Goal: Information Seeking & Learning: Learn about a topic

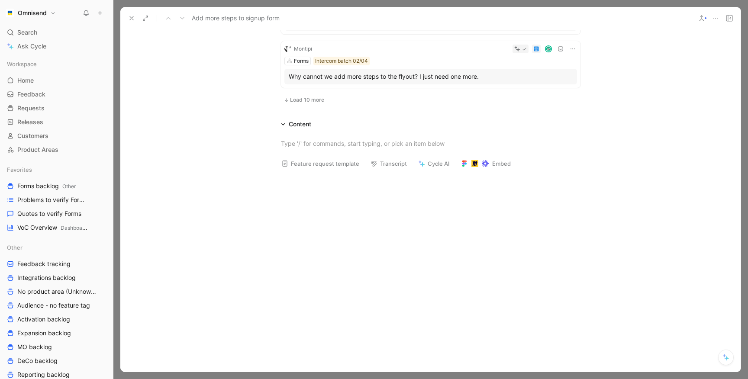
scroll to position [584, 0]
click at [131, 15] on icon at bounding box center [131, 18] width 7 height 7
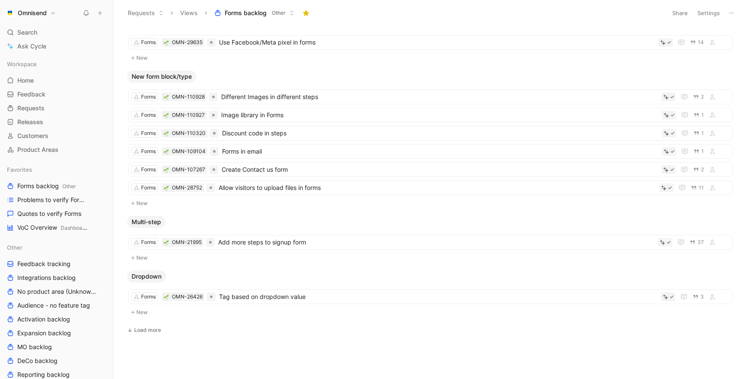
click at [266, 251] on ul "Forms OMN-21995 Add more steps to signup form 37" at bounding box center [430, 244] width 605 height 18
click at [270, 242] on span "Add more steps to signup form" at bounding box center [436, 242] width 436 height 10
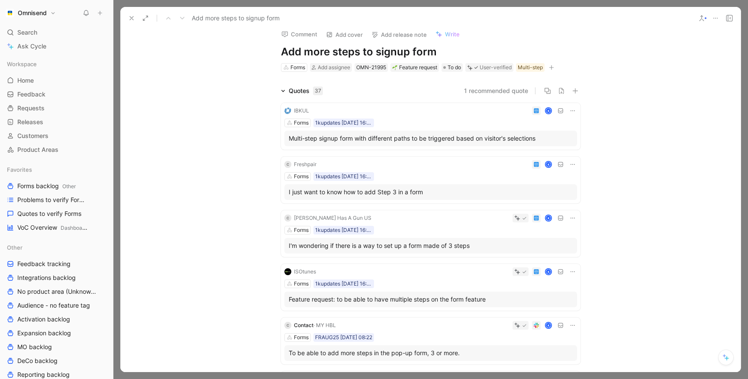
scroll to position [13, 0]
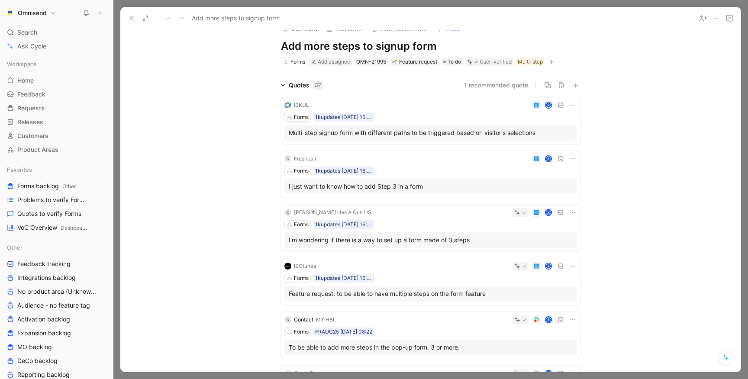
click at [459, 110] on div "IBKUL K Forms 1kupdates 26-08-2025 16:40 Multi-step signup form with different …" at bounding box center [431, 120] width 300 height 47
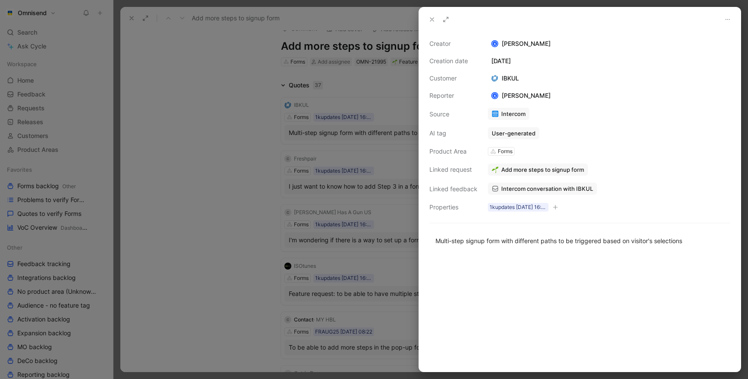
click at [519, 173] on span "Add more steps to signup form" at bounding box center [542, 170] width 83 height 8
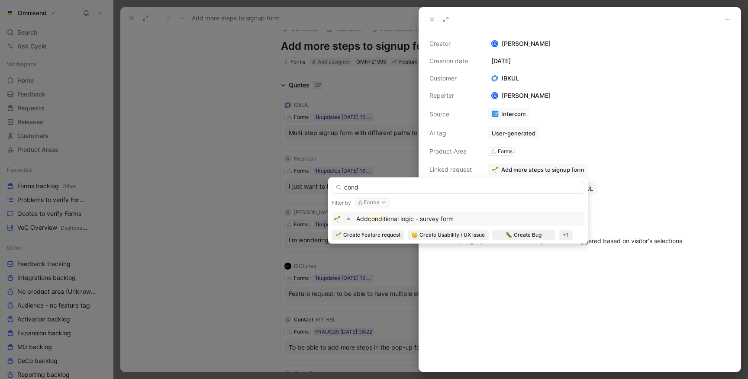
type input "cond"
click at [441, 218] on span "itional logic - survey form" at bounding box center [417, 218] width 71 height 7
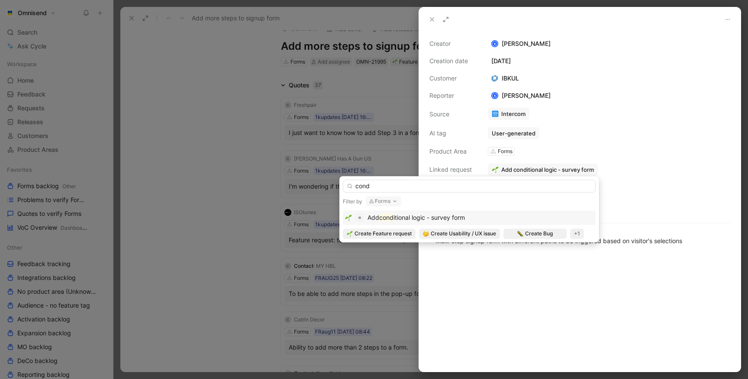
click at [500, 292] on div at bounding box center [580, 313] width 322 height 117
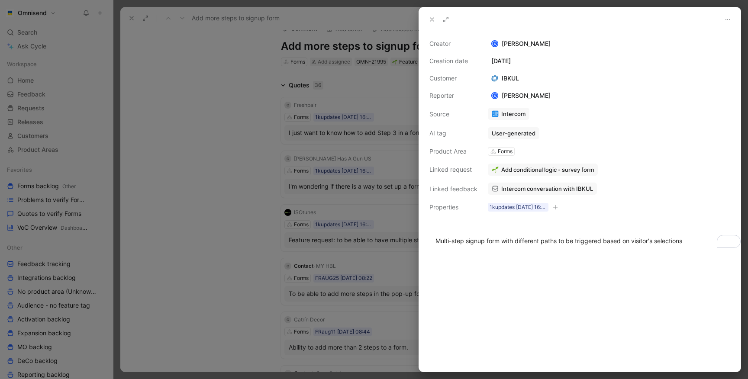
click at [494, 290] on div at bounding box center [580, 313] width 322 height 117
click at [265, 226] on div at bounding box center [374, 189] width 748 height 379
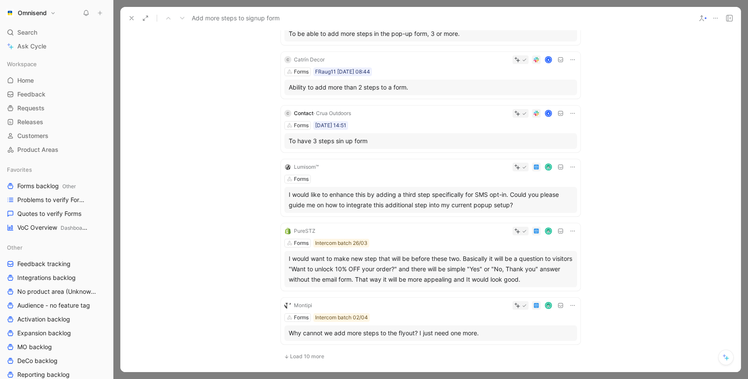
scroll to position [298, 0]
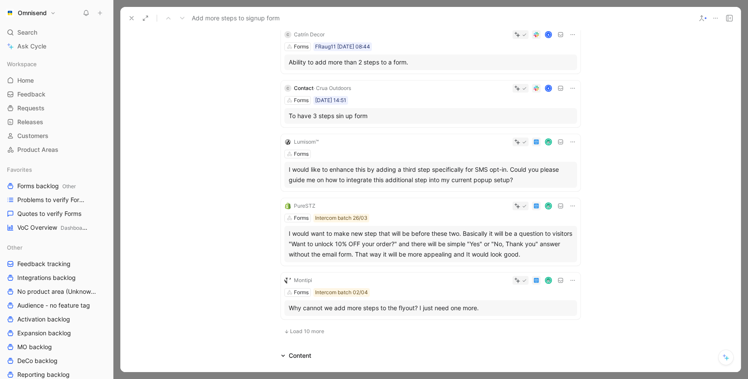
click at [303, 332] on span "Load 10 more" at bounding box center [307, 331] width 34 height 7
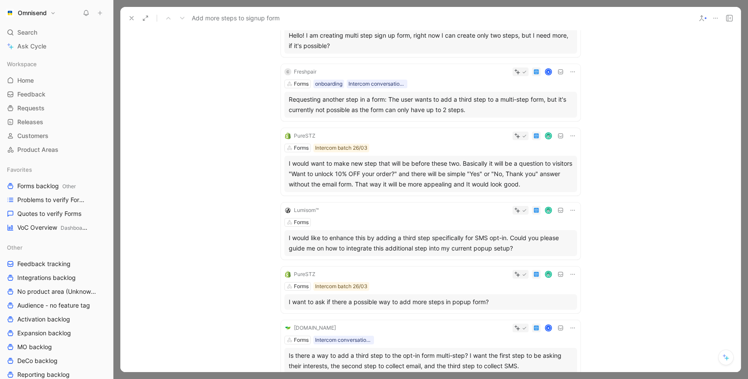
scroll to position [641, 0]
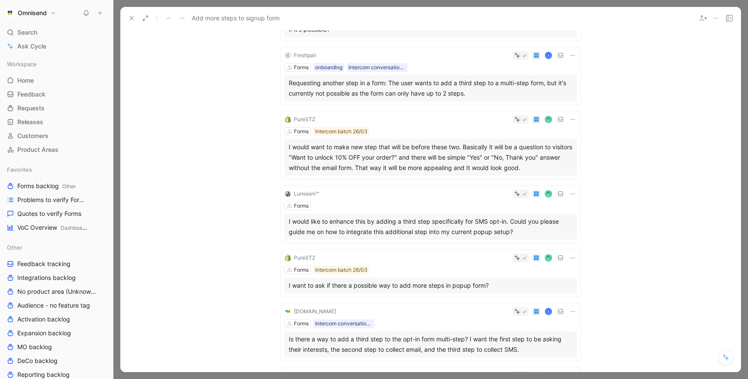
click at [569, 117] on icon at bounding box center [572, 119] width 7 height 7
click at [537, 175] on span "Delete quote" at bounding box center [543, 174] width 36 height 7
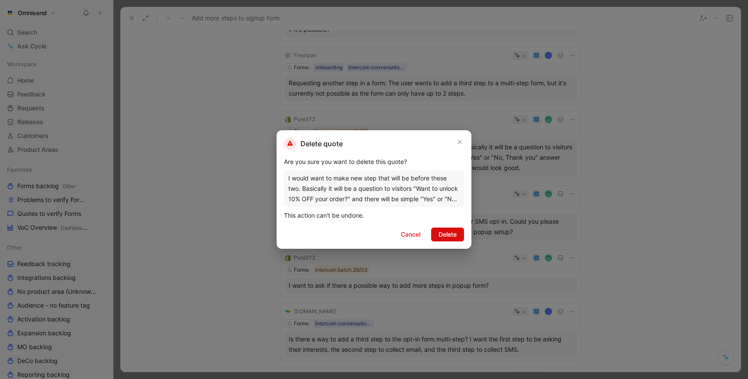
click at [452, 235] on span "Delete" at bounding box center [448, 234] width 18 height 10
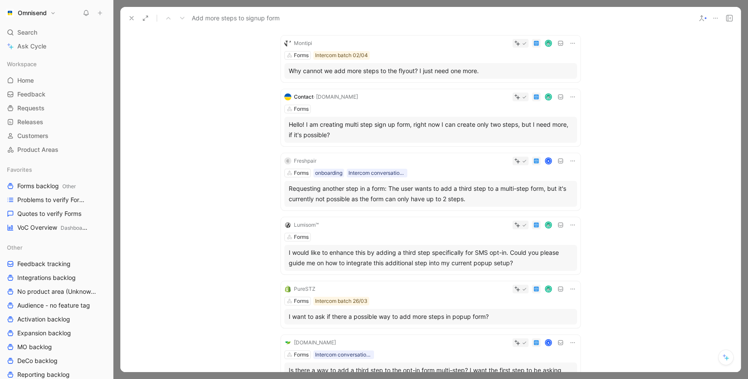
scroll to position [555, 0]
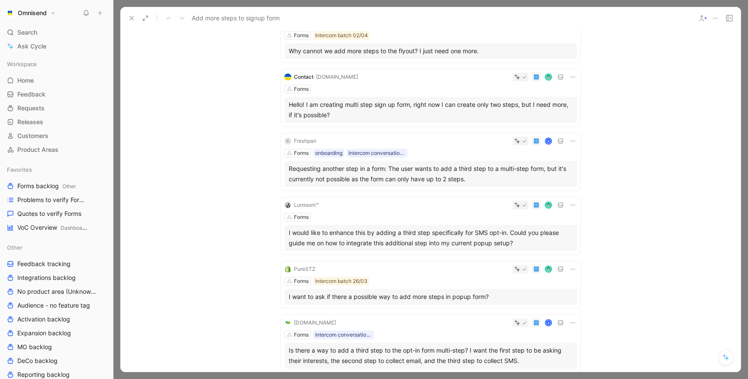
click at [569, 268] on icon at bounding box center [572, 269] width 7 height 7
click at [550, 323] on span "Delete quote" at bounding box center [543, 323] width 36 height 7
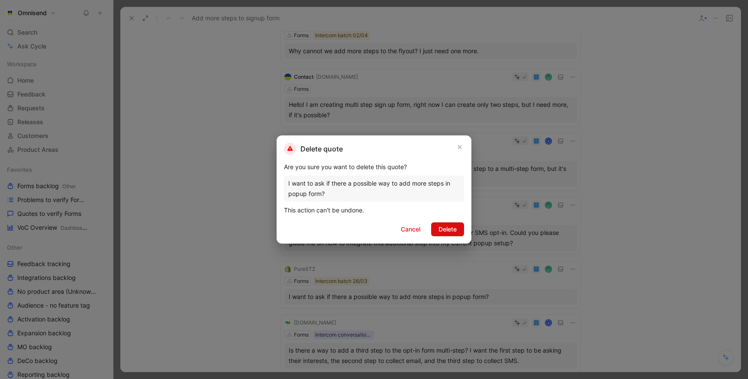
click at [455, 229] on span "Delete" at bounding box center [448, 229] width 18 height 10
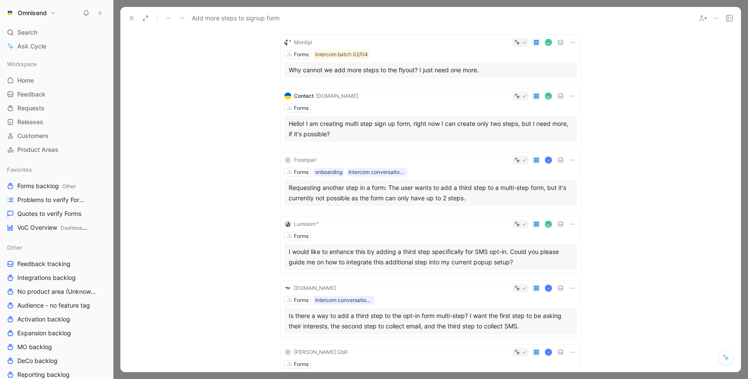
scroll to position [538, 0]
click at [572, 223] on icon at bounding box center [572, 222] width 7 height 7
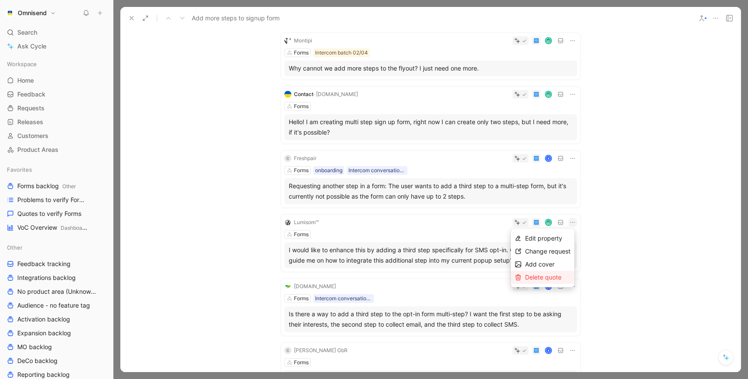
click at [535, 274] on span "Delete quote" at bounding box center [543, 277] width 36 height 7
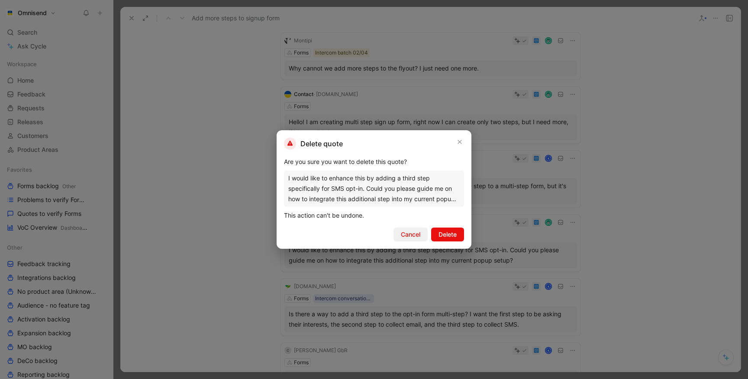
click at [419, 235] on span "Cancel" at bounding box center [410, 234] width 19 height 10
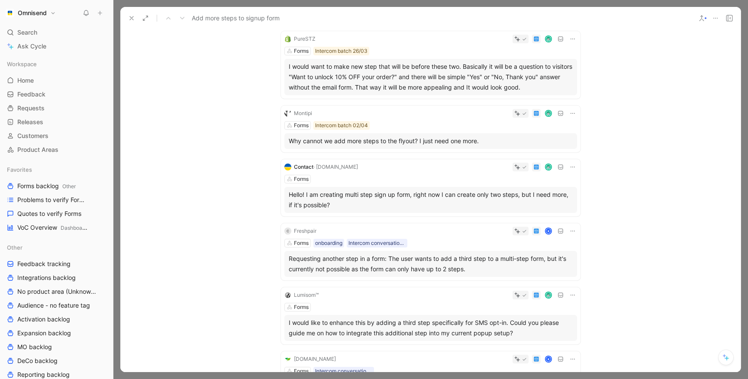
scroll to position [604, 0]
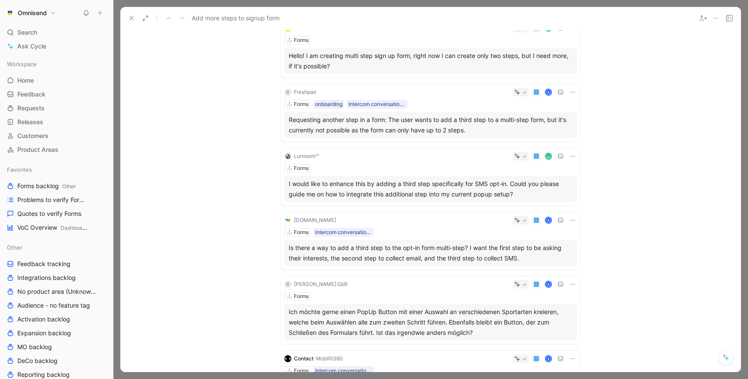
click at [569, 158] on icon at bounding box center [572, 156] width 7 height 7
click at [524, 209] on div "Delete quote" at bounding box center [543, 211] width 64 height 13
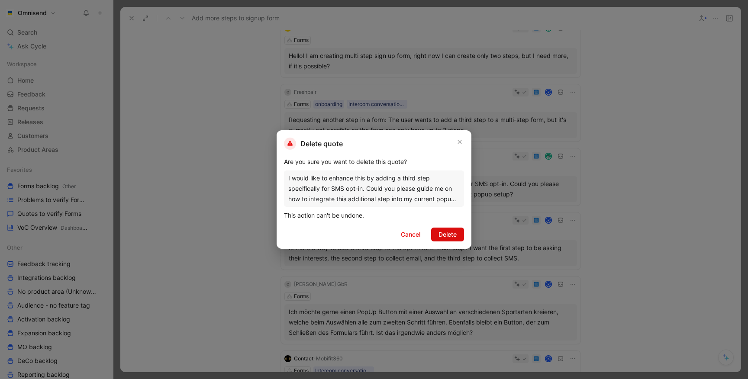
click at [452, 235] on span "Delete" at bounding box center [448, 234] width 18 height 10
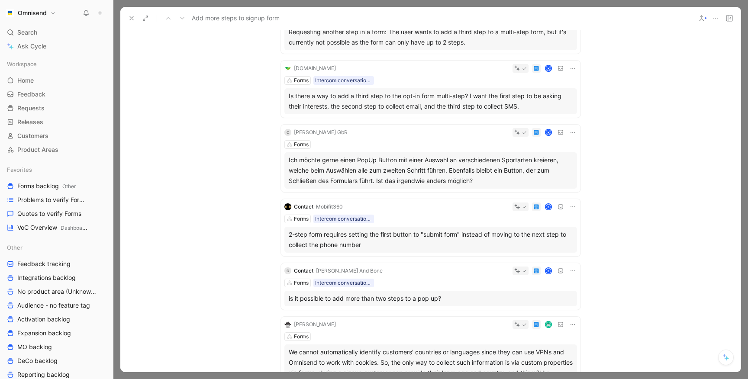
scroll to position [702, 0]
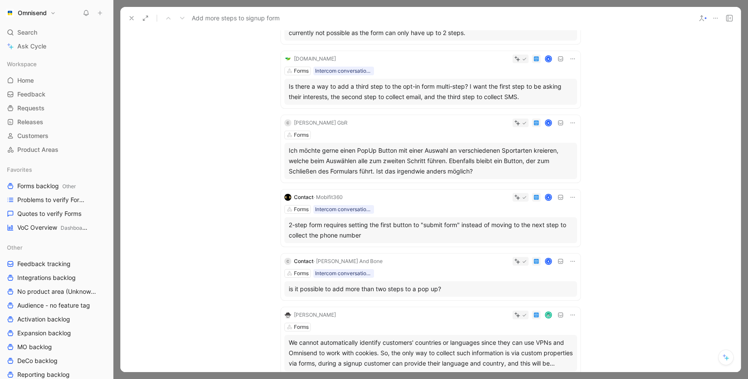
click at [569, 197] on icon at bounding box center [572, 197] width 7 height 7
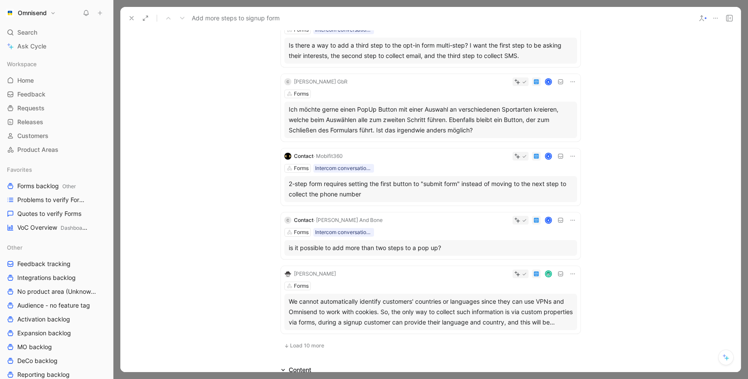
scroll to position [769, 0]
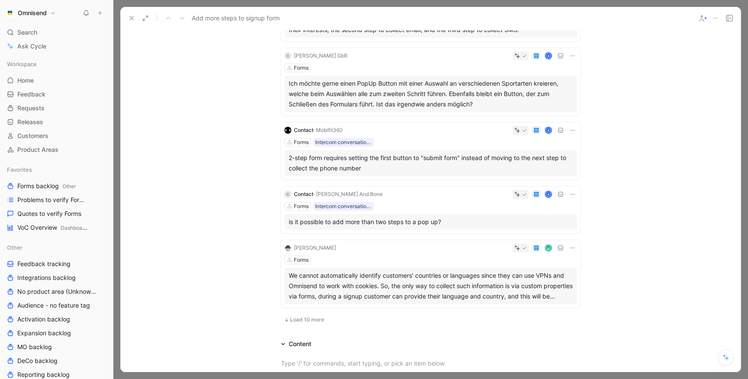
click at [307, 317] on span "Load 10 more" at bounding box center [307, 319] width 34 height 7
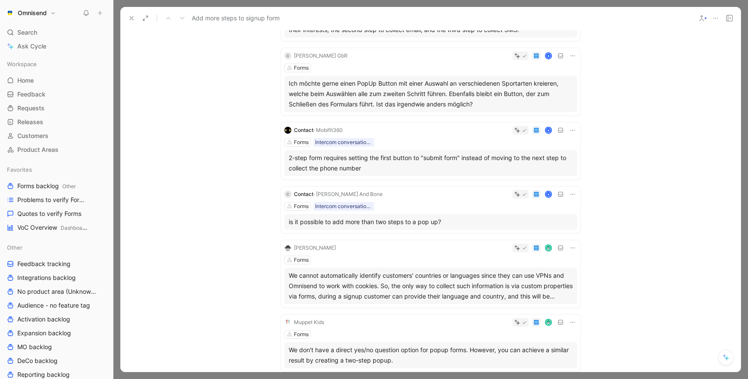
click at [441, 161] on div "2-step form requires setting the first button to "submit form" instead of movin…" at bounding box center [431, 163] width 284 height 21
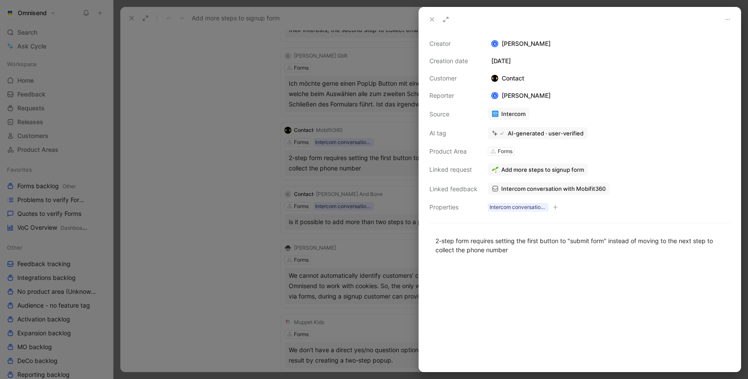
click at [517, 170] on span "Add more steps to signup form" at bounding box center [542, 170] width 83 height 8
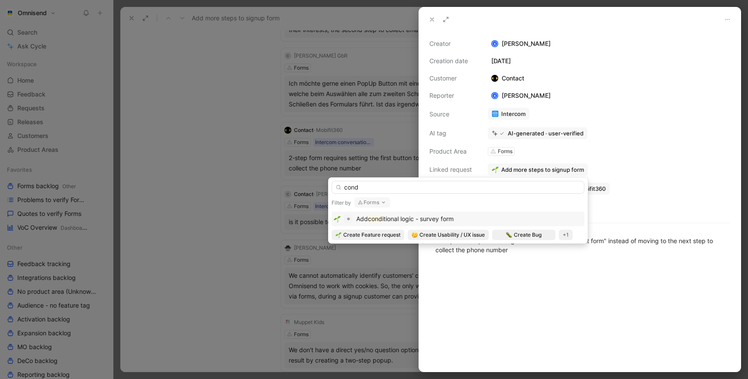
type input "cond"
click at [453, 217] on span "itional logic - survey form" at bounding box center [417, 218] width 71 height 7
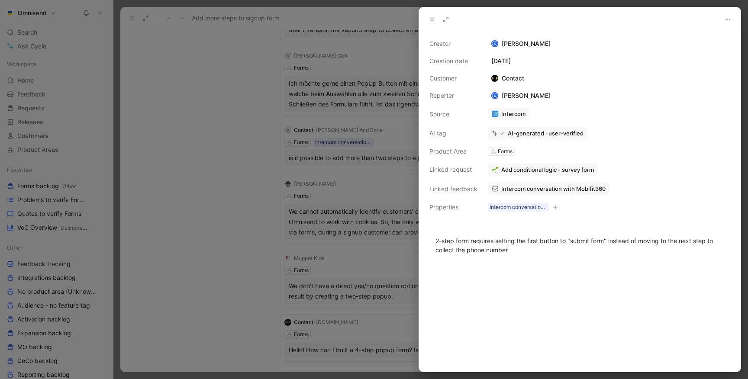
click at [240, 214] on div at bounding box center [374, 189] width 748 height 379
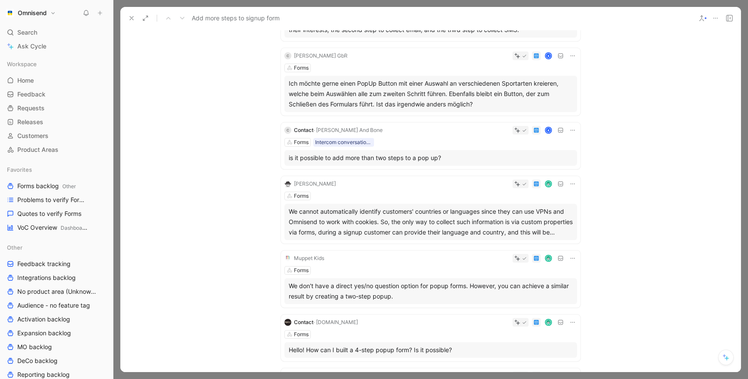
click at [413, 222] on div "We cannot automatically identify customers' countries or languages since they c…" at bounding box center [431, 221] width 284 height 31
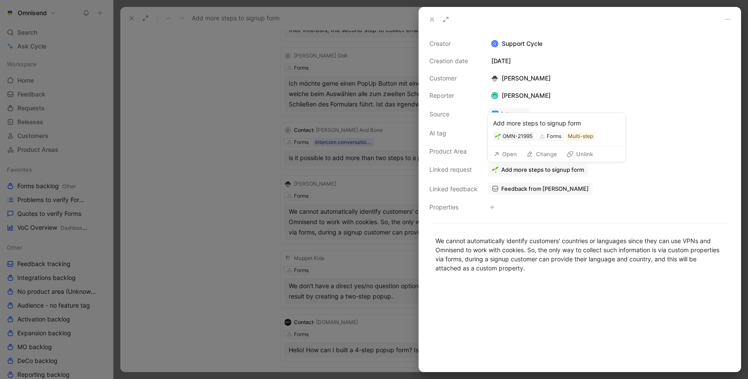
click at [526, 173] on span "Add more steps to signup form" at bounding box center [542, 170] width 83 height 8
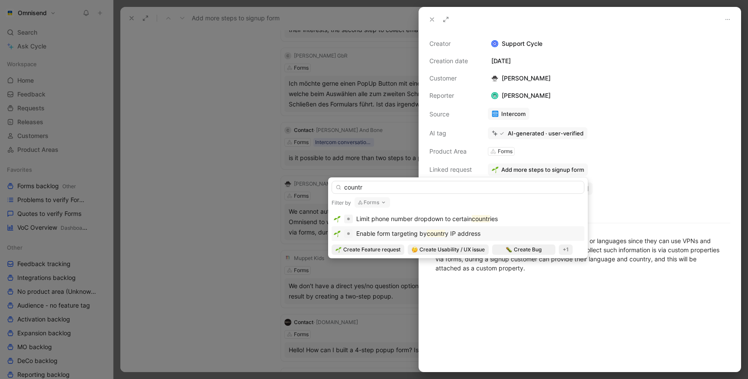
type input "countr"
click at [435, 233] on mark "countr" at bounding box center [436, 233] width 18 height 7
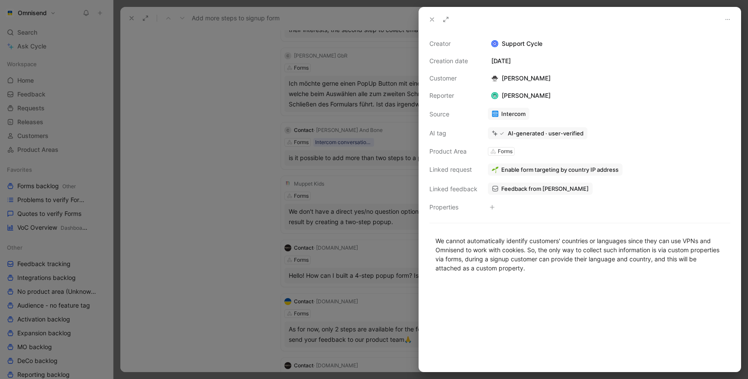
click at [206, 216] on div at bounding box center [374, 189] width 748 height 379
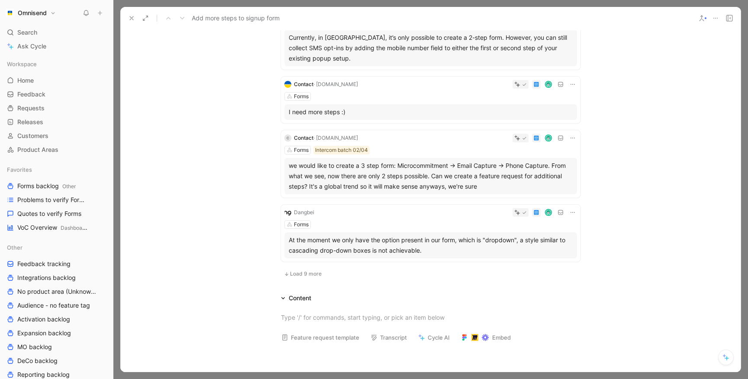
scroll to position [1342, 0]
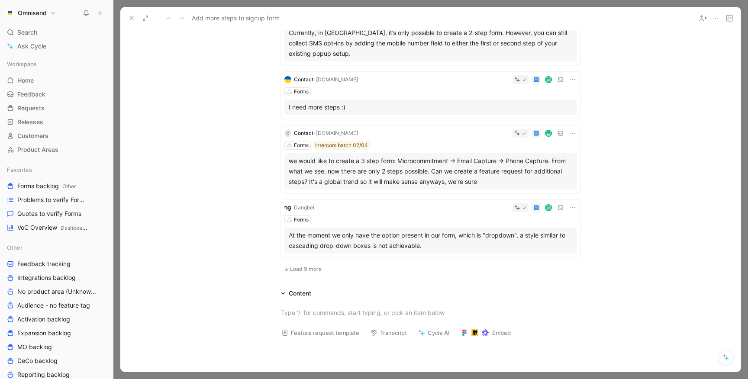
click at [307, 271] on span "Load 9 more" at bounding box center [306, 269] width 32 height 7
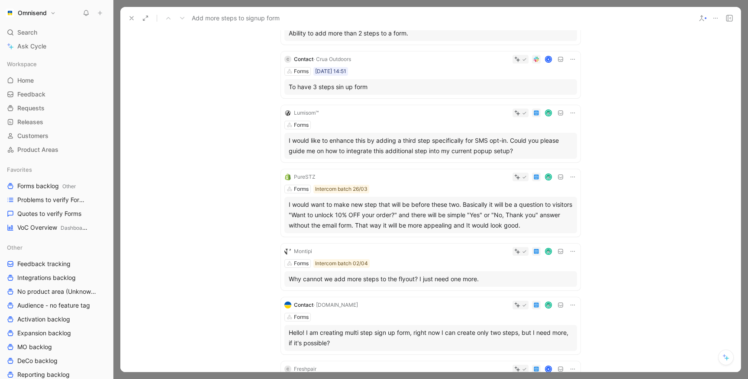
scroll to position [331, 0]
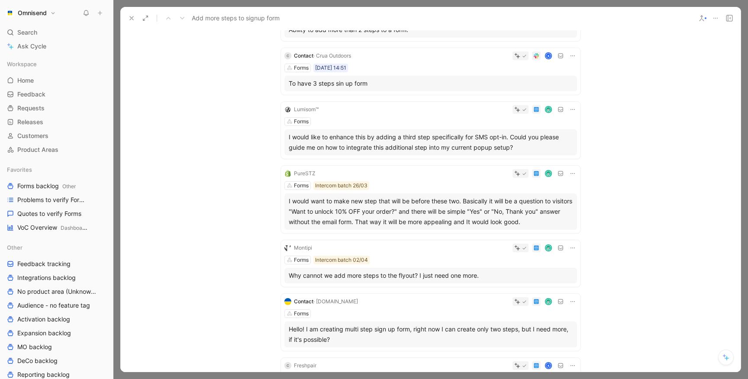
click at [407, 119] on div "Forms" at bounding box center [430, 121] width 293 height 9
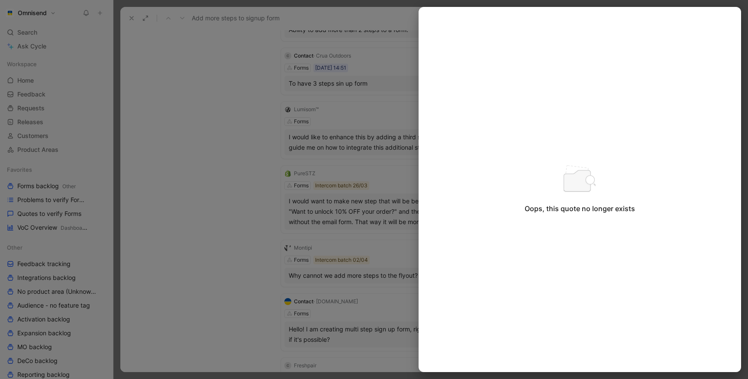
click at [308, 192] on div at bounding box center [374, 189] width 748 height 379
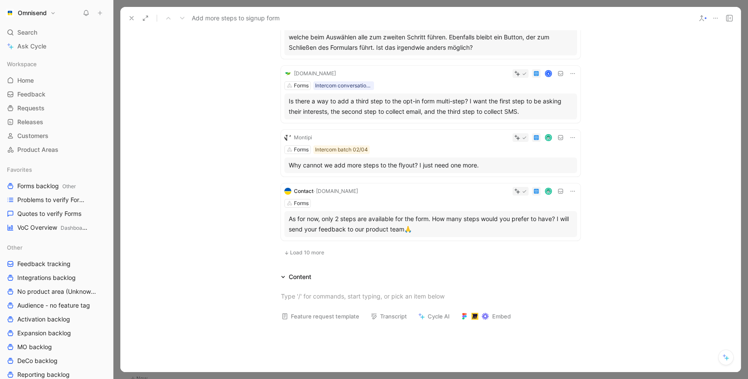
scroll to position [449, 0]
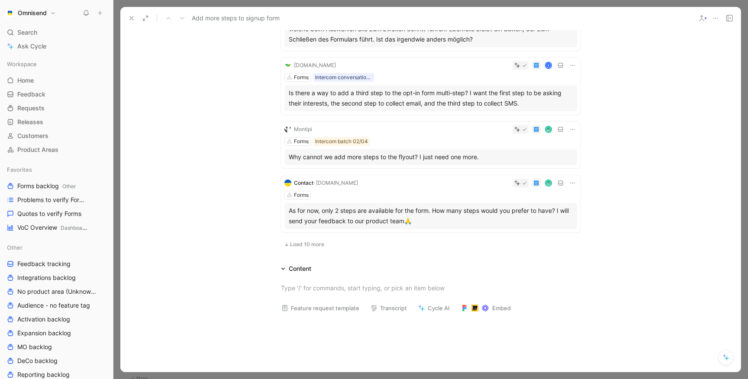
click at [300, 242] on span "Load 10 more" at bounding box center [307, 244] width 34 height 7
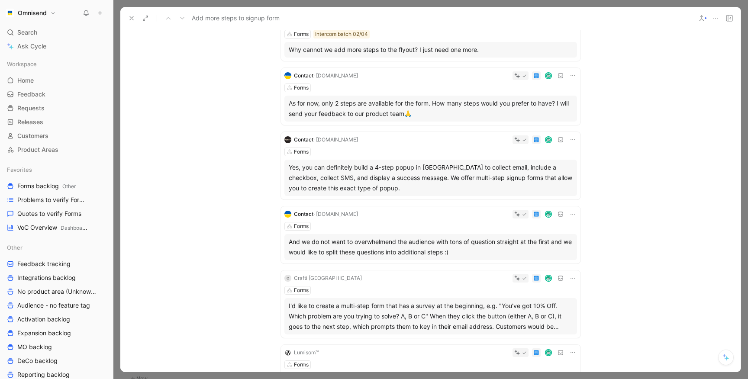
scroll to position [606, 0]
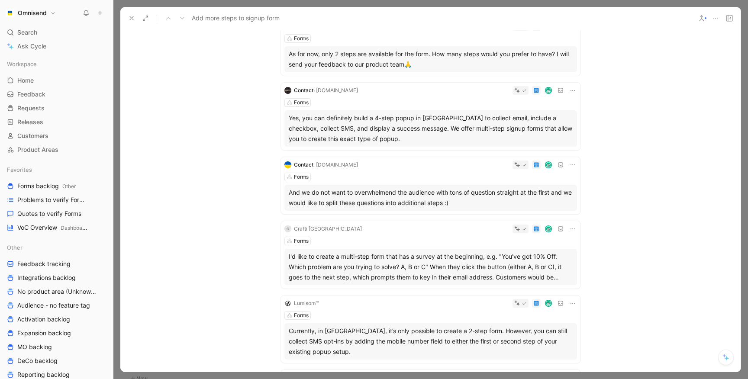
click at [381, 186] on div "And we do not want to overwhelmend the audience with tons of question straight …" at bounding box center [430, 198] width 293 height 26
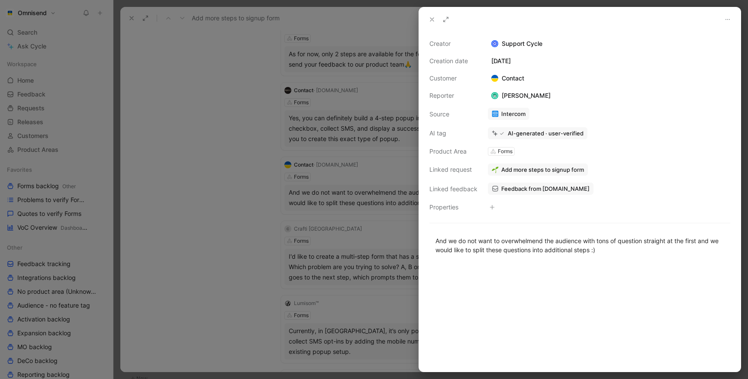
click at [511, 114] on link "Intercom" at bounding box center [509, 114] width 42 height 12
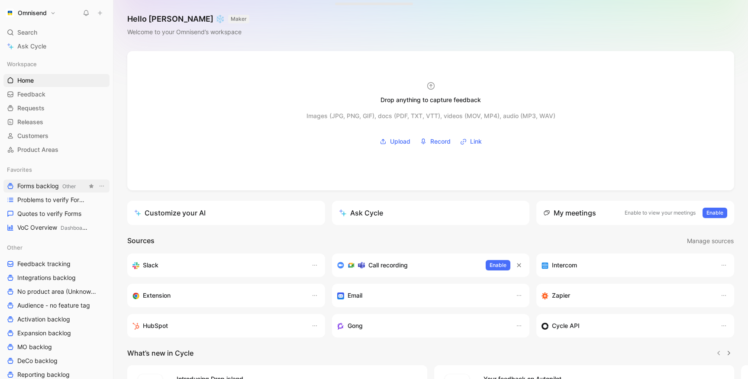
click at [52, 184] on span "Forms backlog Other" at bounding box center [46, 186] width 58 height 9
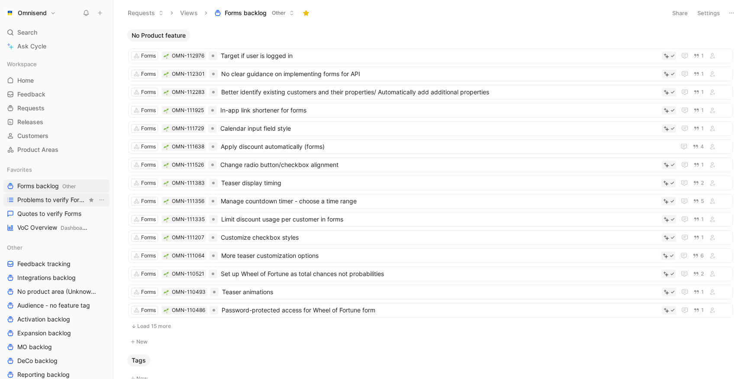
click at [47, 201] on span "Problems to verify Forms" at bounding box center [52, 200] width 70 height 9
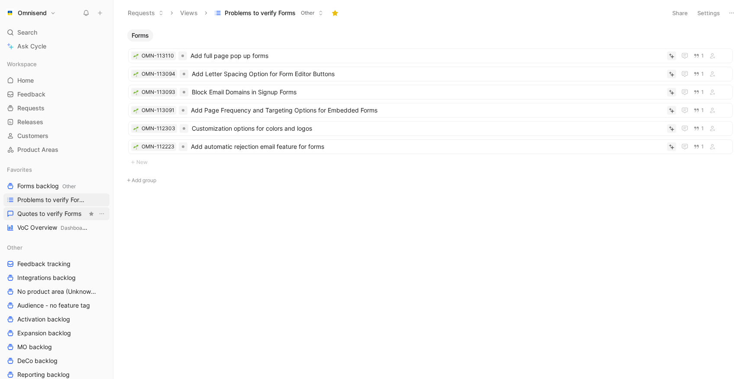
click at [50, 210] on span "Quotes to verify Forms" at bounding box center [49, 214] width 64 height 9
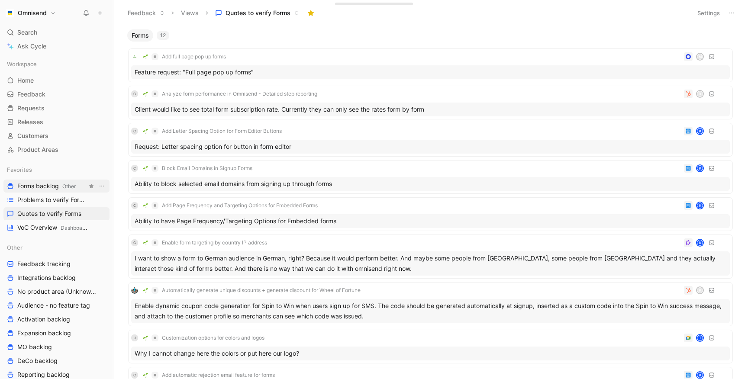
click at [62, 186] on span "Other" at bounding box center [68, 186] width 13 height 6
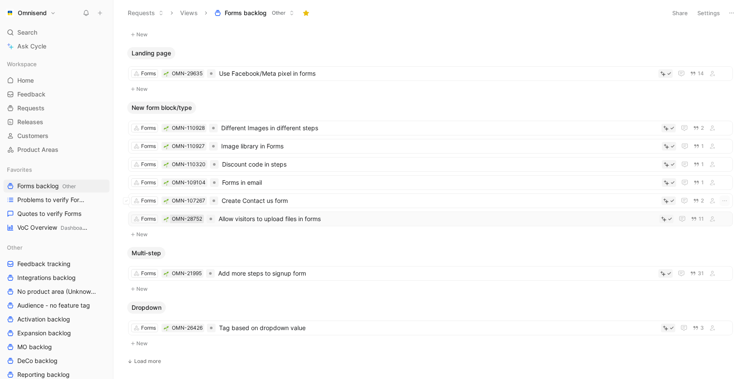
scroll to position [832, 0]
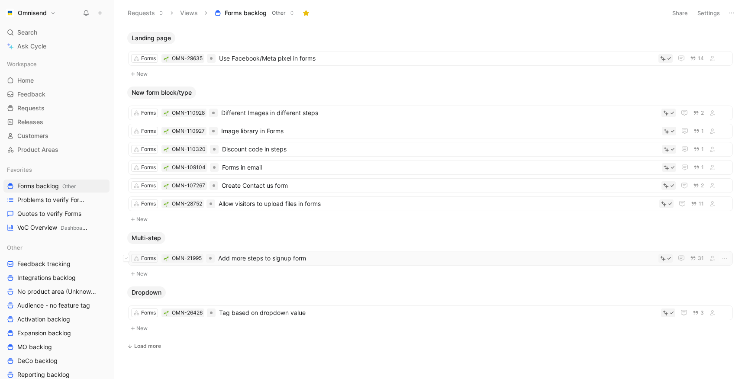
click at [248, 252] on div "Forms OMN-21995 Add more steps to signup form 31" at bounding box center [430, 258] width 605 height 15
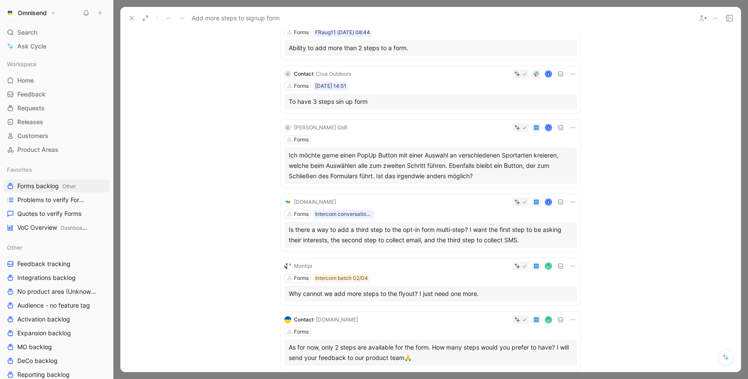
scroll to position [312, 0]
click at [471, 140] on div "Forms" at bounding box center [430, 140] width 293 height 9
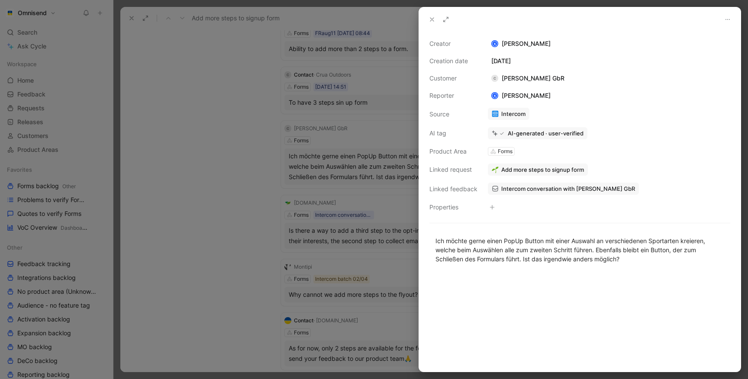
click at [340, 164] on div at bounding box center [374, 189] width 748 height 379
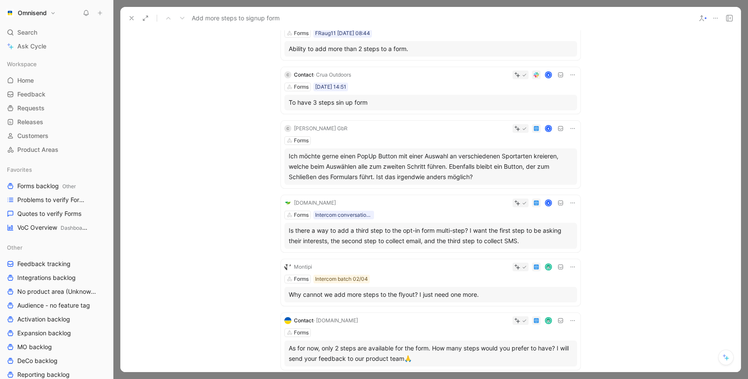
click at [568, 130] on button at bounding box center [572, 128] width 9 height 9
click at [533, 181] on span "Delete quote" at bounding box center [543, 183] width 36 height 7
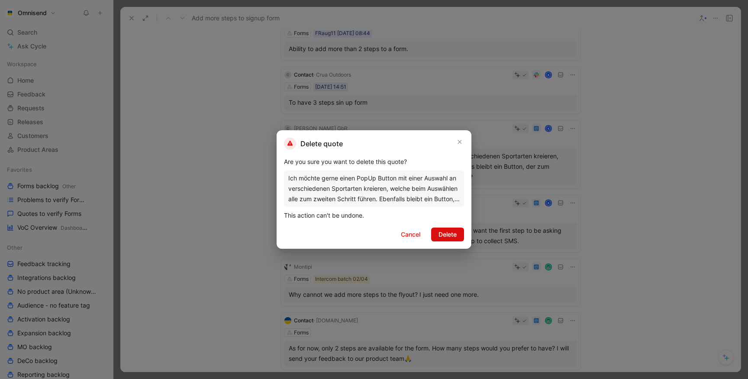
click at [449, 230] on span "Delete" at bounding box center [448, 234] width 18 height 10
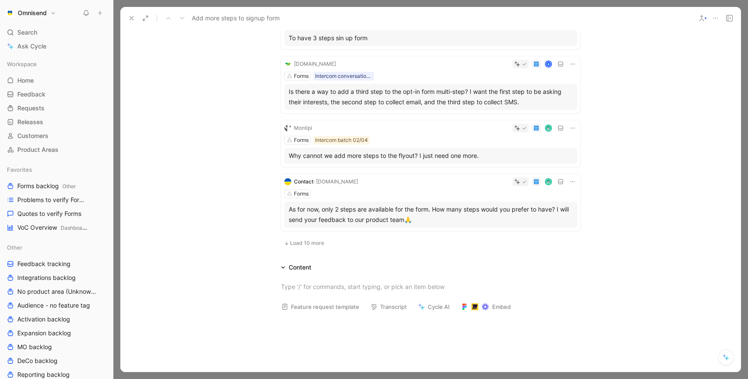
scroll to position [379, 0]
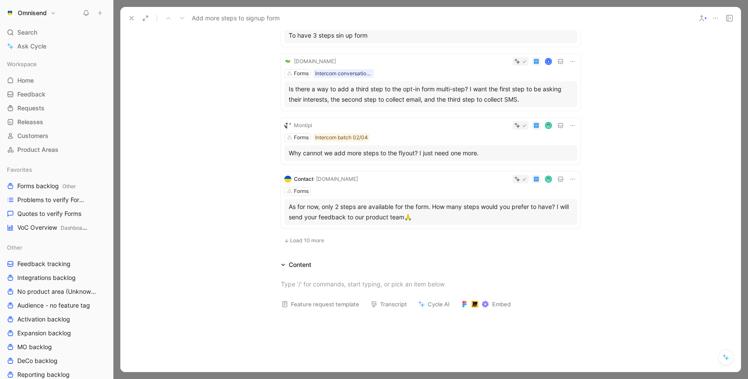
click at [342, 185] on div "Contact · Rezus.lt Forms As for now, only 2 steps are available for the form. H…" at bounding box center [431, 199] width 300 height 57
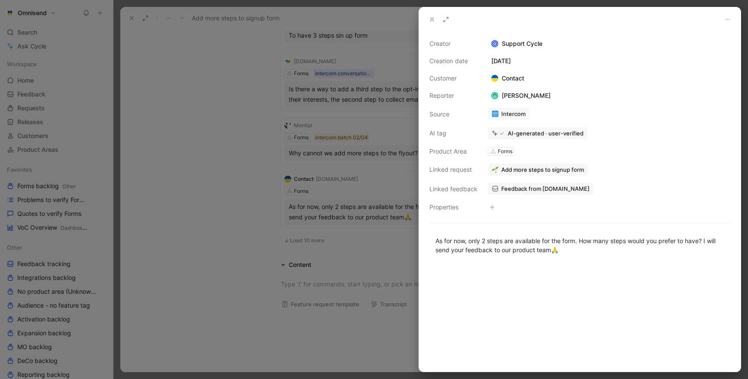
click at [503, 112] on link "Intercom" at bounding box center [509, 114] width 42 height 12
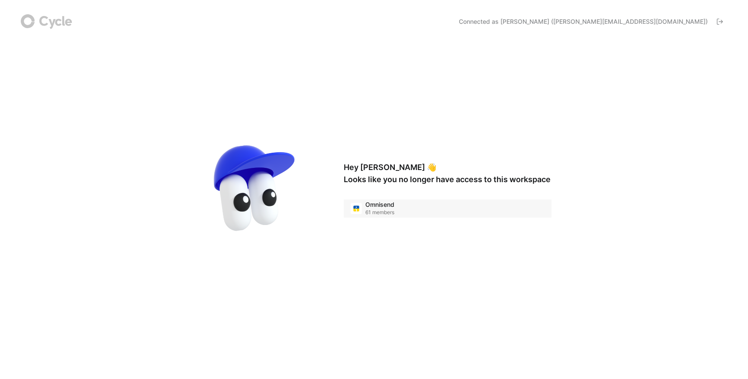
click at [349, 207] on div "Omnisend 61 members" at bounding box center [448, 209] width 208 height 18
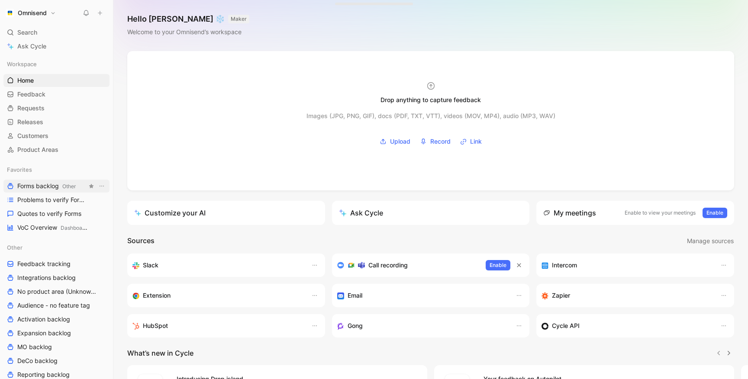
click at [45, 190] on span "Forms backlog Other" at bounding box center [46, 186] width 58 height 9
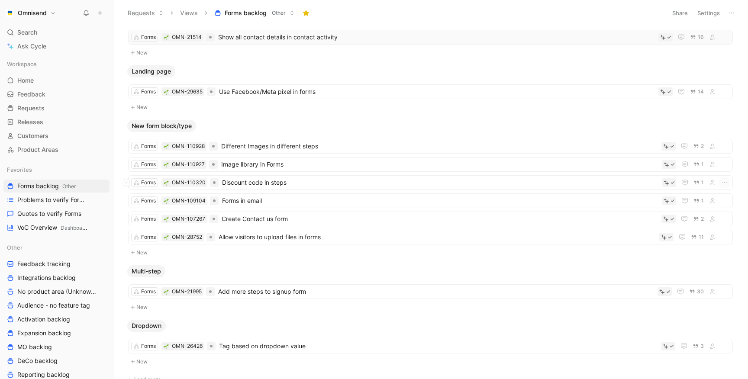
scroll to position [848, 0]
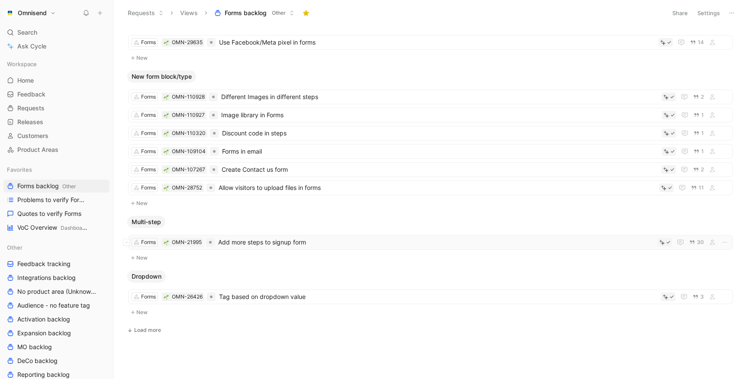
click at [275, 242] on span "Add more steps to signup form" at bounding box center [436, 242] width 436 height 10
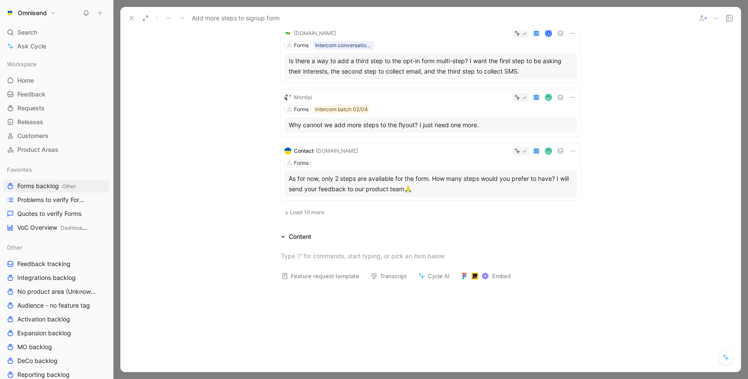
scroll to position [413, 0]
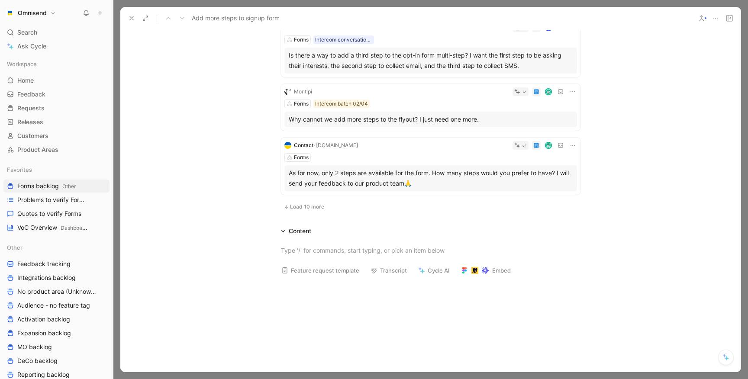
click at [344, 162] on div "Contact · Rezus.lt Forms As for now, only 2 steps are available for the form. H…" at bounding box center [431, 166] width 300 height 57
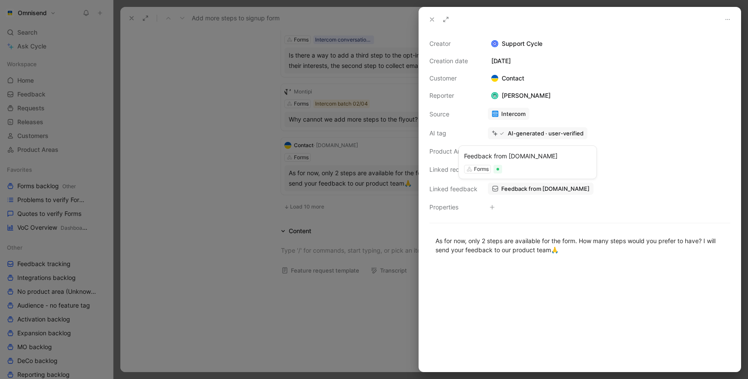
click at [512, 190] on span "Feedback from Rezus.lt" at bounding box center [545, 189] width 88 height 8
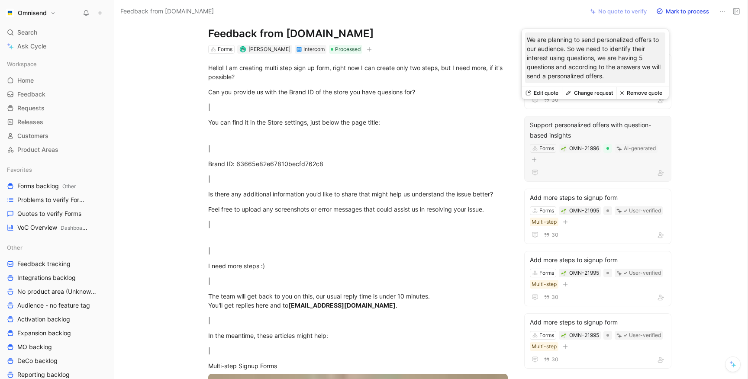
scroll to position [42, 0]
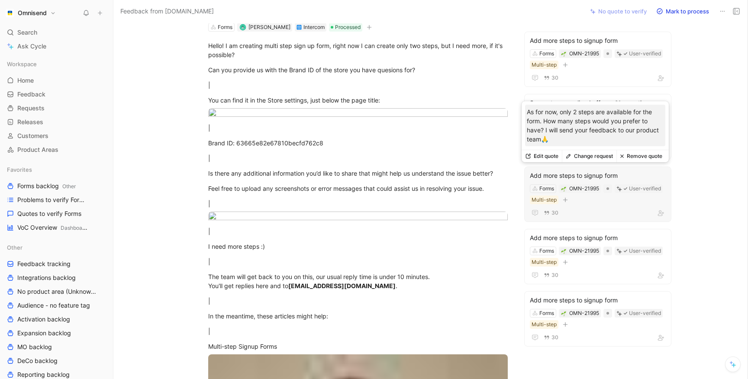
click at [634, 158] on button "Remove quote" at bounding box center [640, 156] width 49 height 12
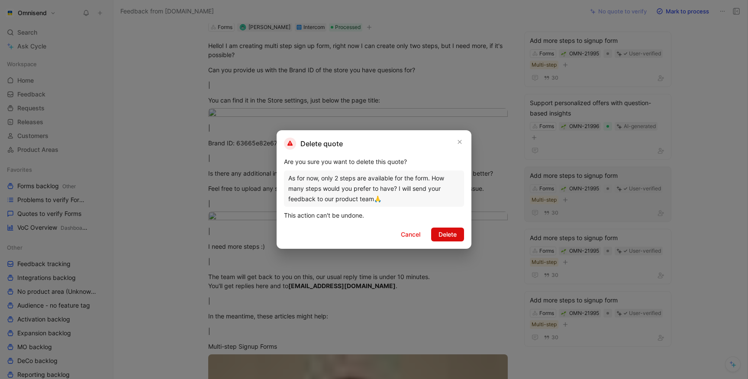
click at [440, 237] on span "Delete" at bounding box center [448, 234] width 18 height 10
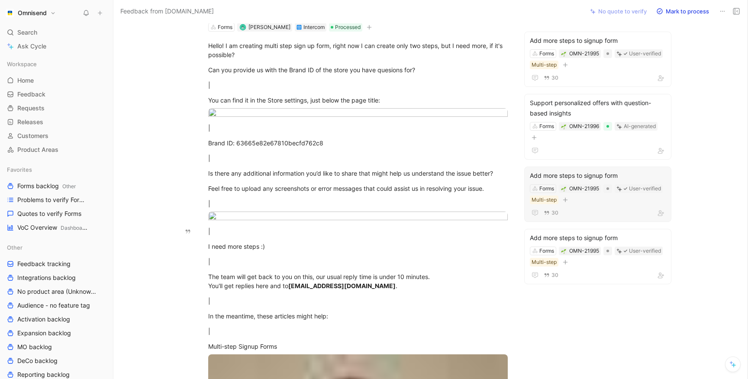
click at [644, 174] on div "Add more steps to signup form" at bounding box center [598, 176] width 136 height 10
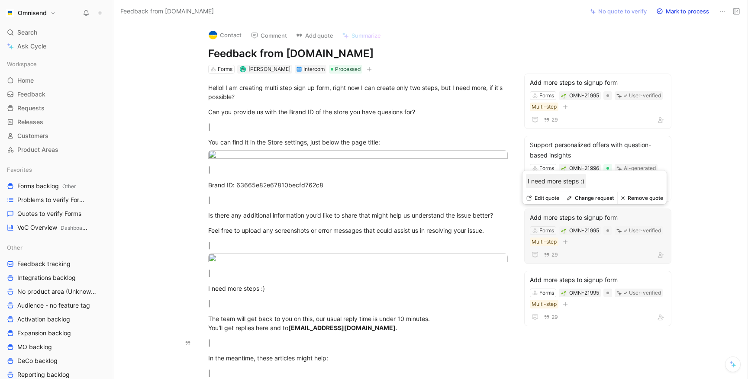
click at [634, 198] on button "Remove quote" at bounding box center [641, 198] width 49 height 12
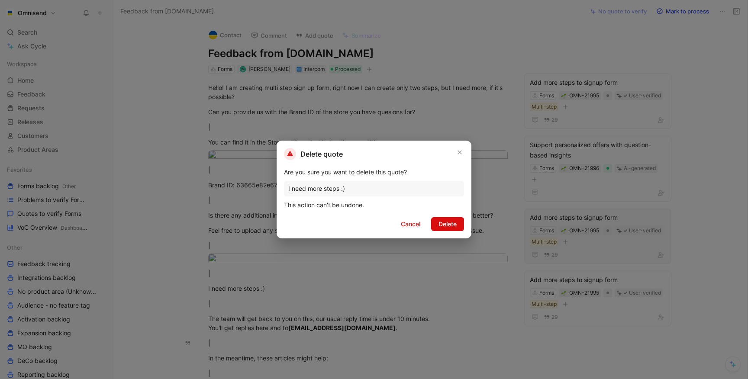
click at [453, 222] on span "Delete" at bounding box center [448, 224] width 18 height 10
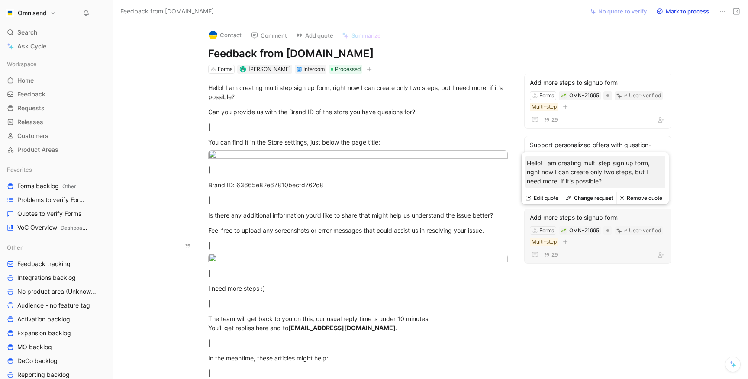
click at [634, 196] on button "Remove quote" at bounding box center [640, 198] width 49 height 12
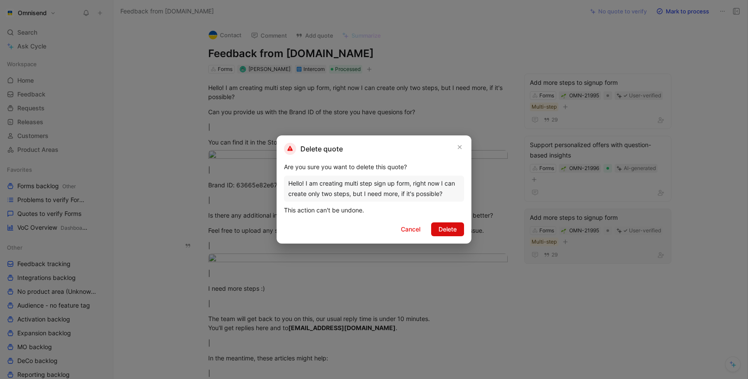
click at [451, 225] on span "Delete" at bounding box center [448, 229] width 18 height 10
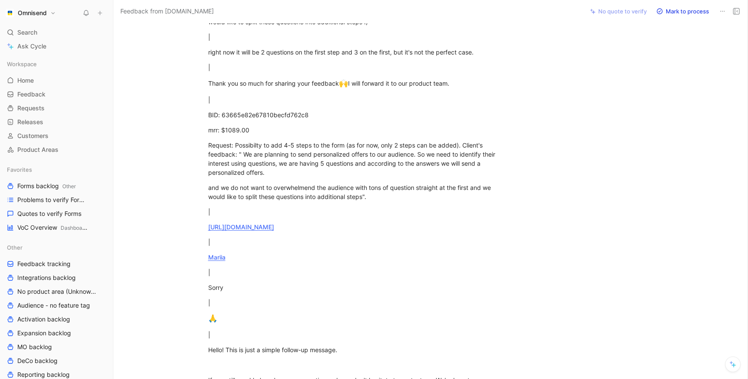
scroll to position [1658, 0]
click at [293, 159] on div "Request: Possibilty to add 4-5 steps to the form (as for now, only 2 steps can …" at bounding box center [358, 160] width 300 height 36
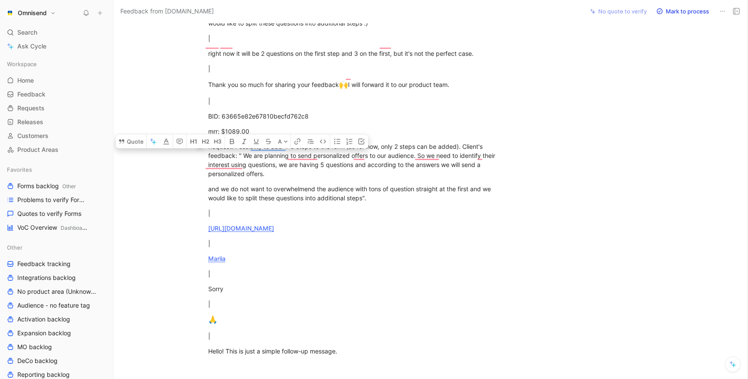
drag, startPoint x: 274, startPoint y: 166, endPoint x: 199, endPoint y: 138, distance: 80.8
click at [199, 139] on p "Request: Possibilty to add 4-5 steps to the form (as for now, only 2 steps can …" at bounding box center [358, 160] width 332 height 42
copy div "Request: Possibilty to add 4-5 steps to the form (as for now, only 2 steps can …"
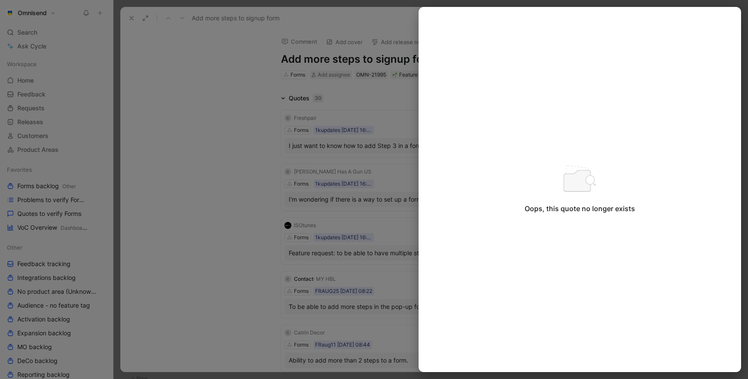
click at [273, 205] on div at bounding box center [374, 189] width 748 height 379
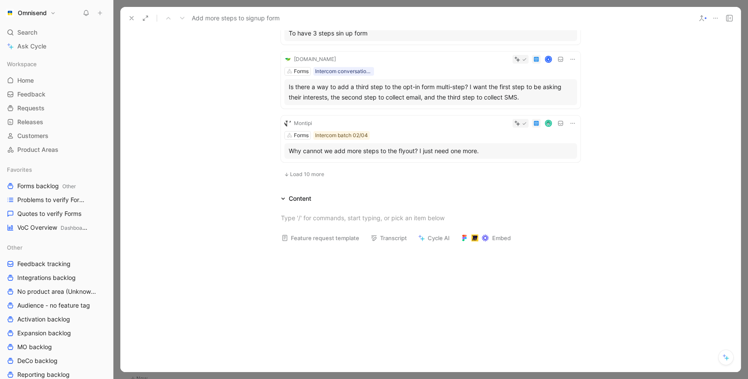
scroll to position [425, 0]
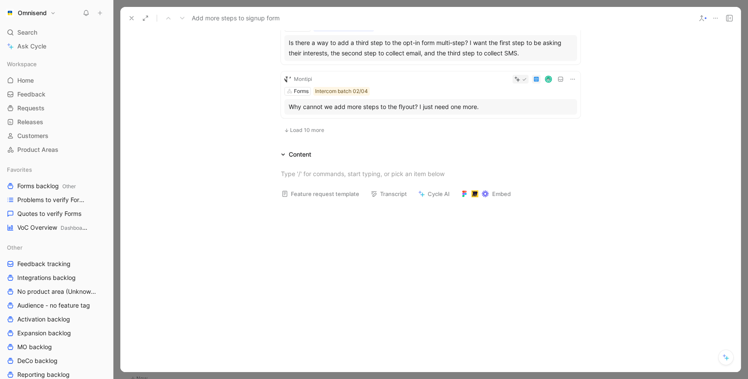
click at [304, 152] on div "Content" at bounding box center [300, 154] width 23 height 10
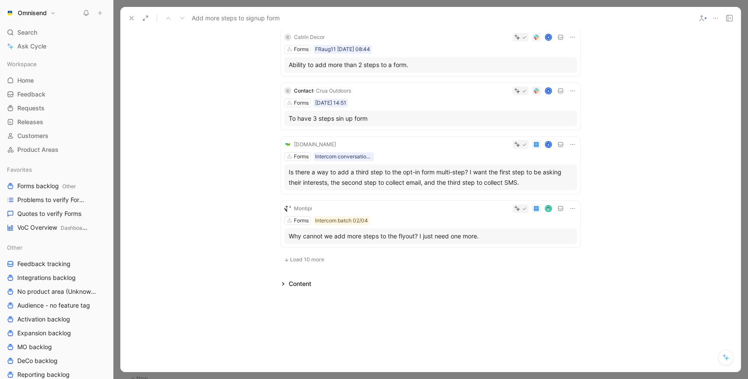
click at [302, 256] on span "Load 10 more" at bounding box center [307, 259] width 34 height 7
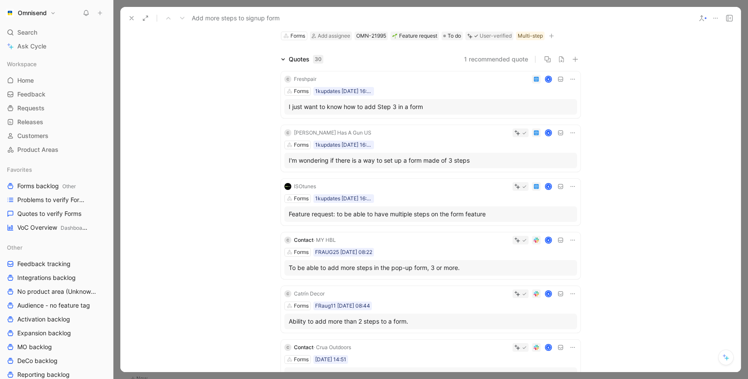
scroll to position [0, 0]
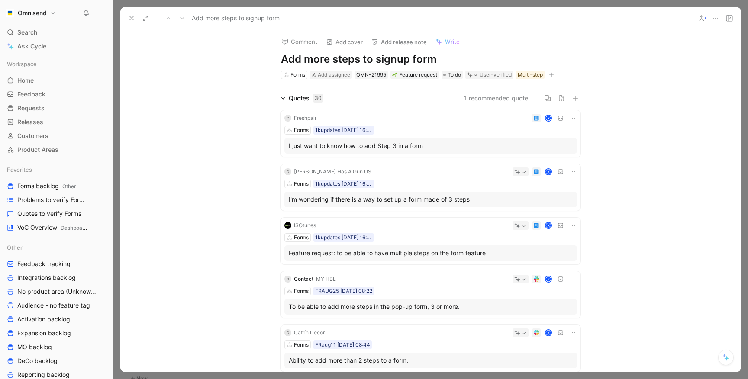
click at [133, 19] on icon at bounding box center [131, 18] width 7 height 7
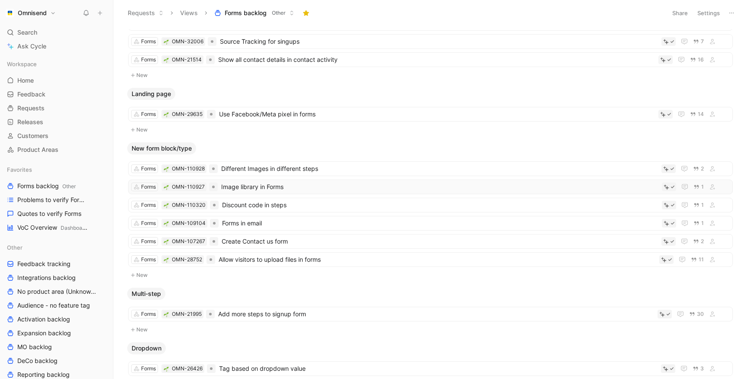
scroll to position [848, 0]
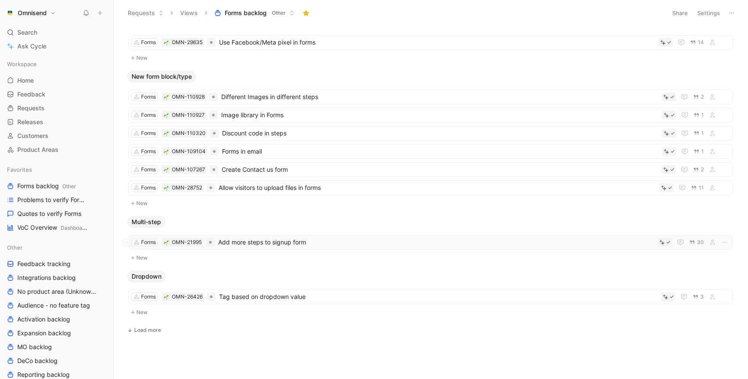
click at [255, 244] on span "Add more steps to signup form" at bounding box center [436, 242] width 436 height 10
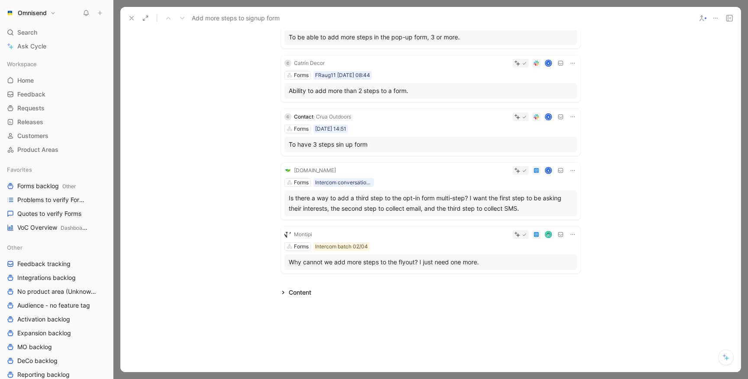
scroll to position [278, 0]
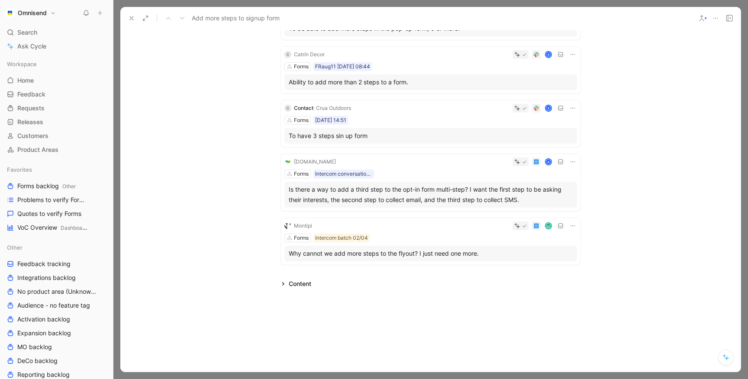
click at [300, 285] on div "Content" at bounding box center [300, 284] width 23 height 10
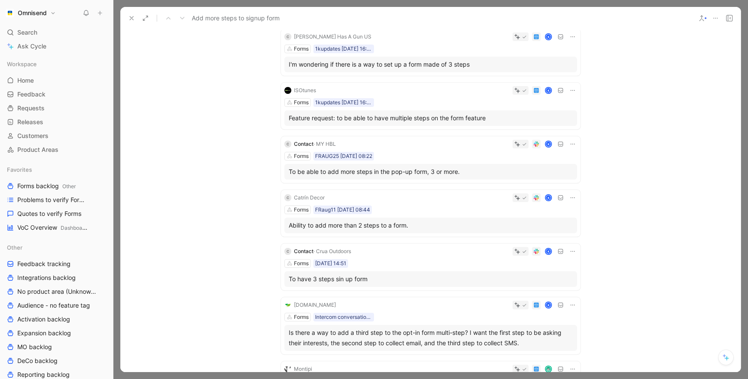
scroll to position [0, 0]
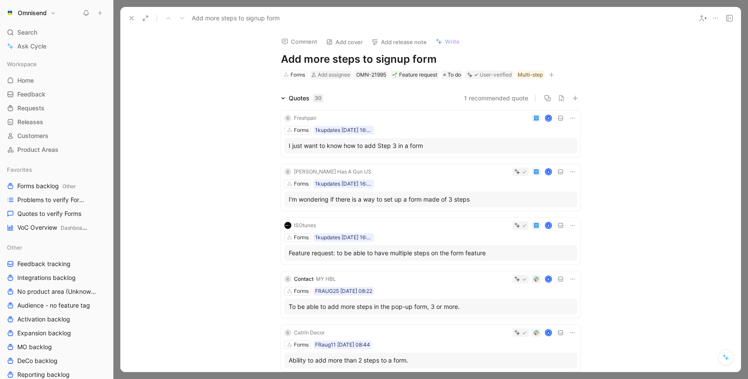
click at [298, 98] on div "Quotes 30" at bounding box center [306, 98] width 35 height 10
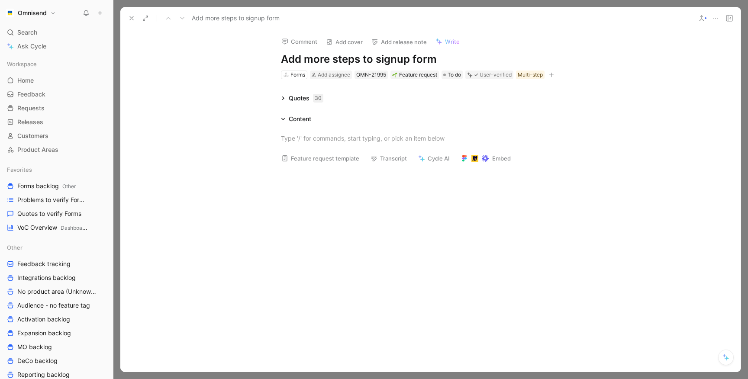
click at [298, 98] on div "Quotes 30" at bounding box center [306, 98] width 35 height 10
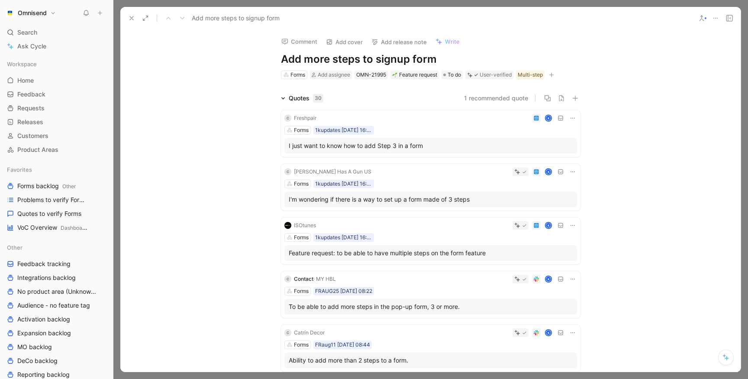
click at [488, 99] on button "1 recommended quote" at bounding box center [496, 98] width 64 height 10
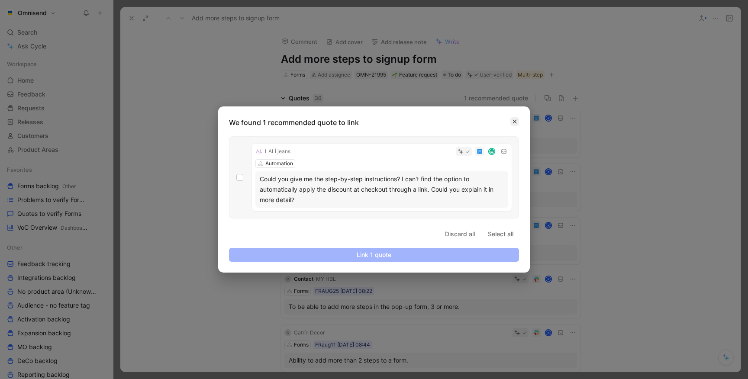
click at [518, 118] on button "button" at bounding box center [514, 121] width 9 height 9
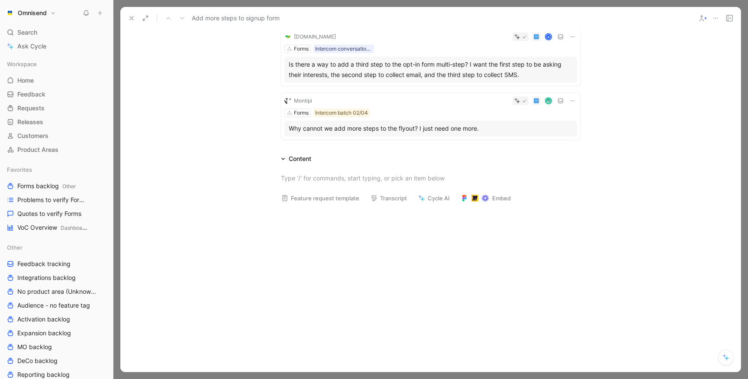
scroll to position [397, 0]
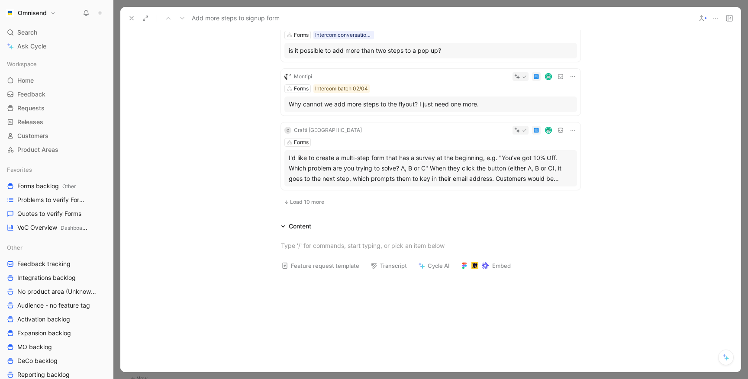
scroll to position [405, 0]
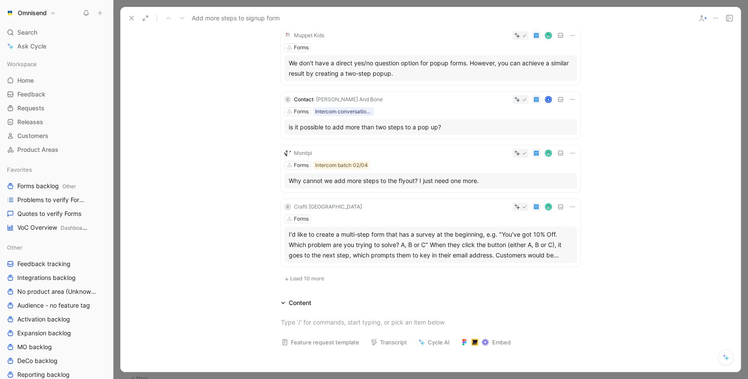
click at [305, 278] on span "Load 10 more" at bounding box center [307, 278] width 34 height 7
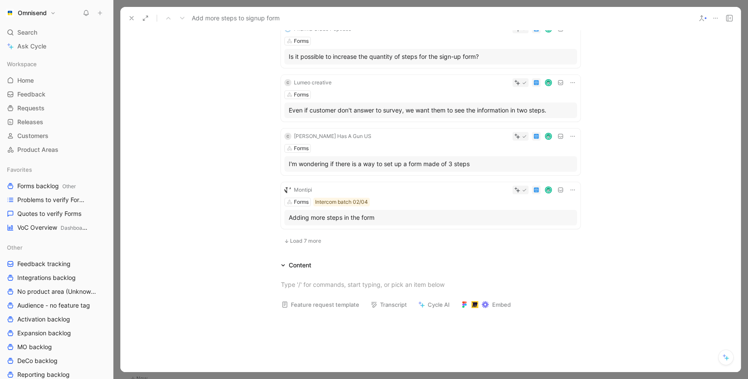
scroll to position [1054, 0]
click at [304, 239] on span "Load 7 more" at bounding box center [305, 239] width 31 height 7
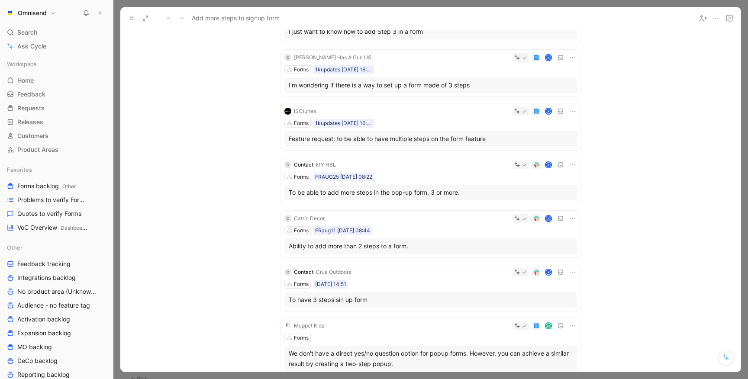
scroll to position [0, 0]
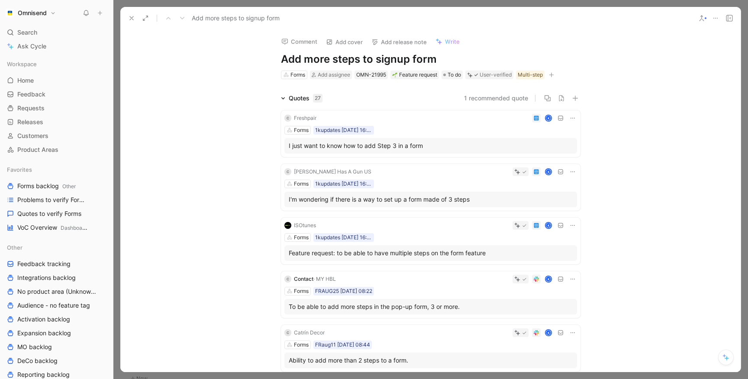
click at [134, 16] on icon at bounding box center [131, 18] width 7 height 7
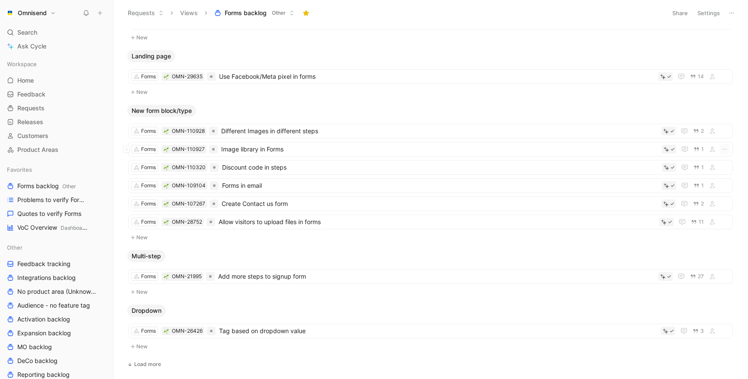
scroll to position [836, 0]
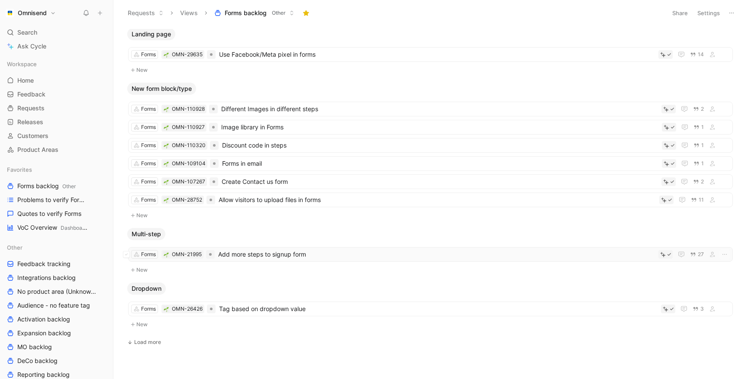
click at [240, 251] on span "Add more steps to signup form" at bounding box center [436, 254] width 437 height 10
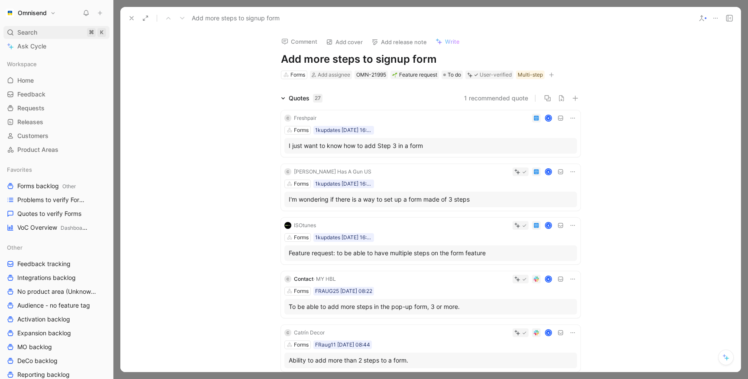
click at [35, 32] on span "Search" at bounding box center [27, 32] width 20 height 10
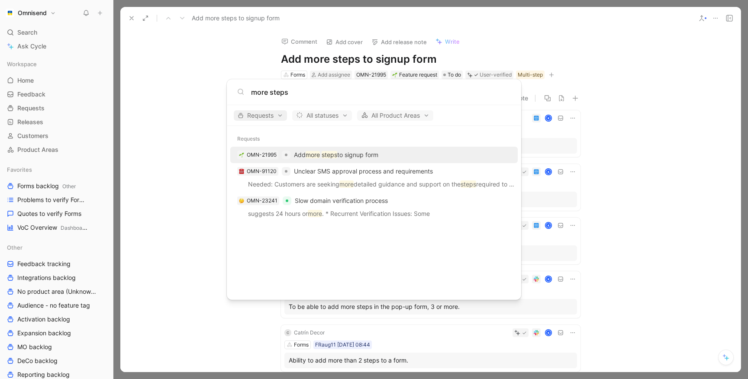
type input "more steps"
click at [261, 116] on span "Requests" at bounding box center [260, 115] width 45 height 10
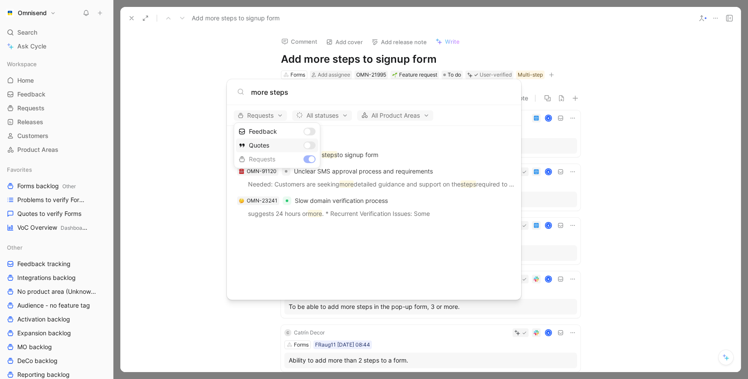
click at [308, 146] on div "Quotes" at bounding box center [277, 146] width 82 height 14
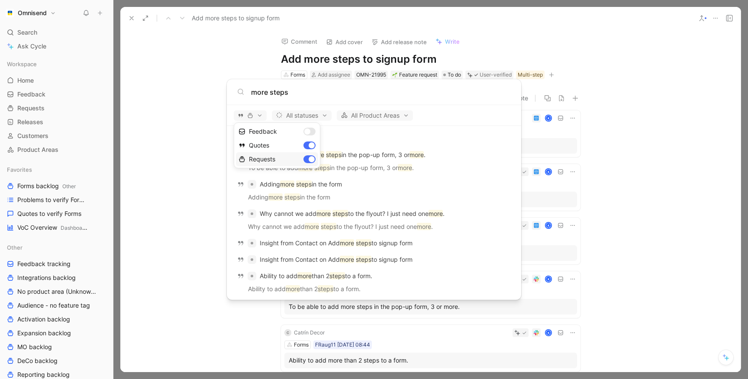
click at [312, 160] on div "Requests" at bounding box center [277, 159] width 82 height 14
click at [345, 132] on div at bounding box center [374, 189] width 748 height 379
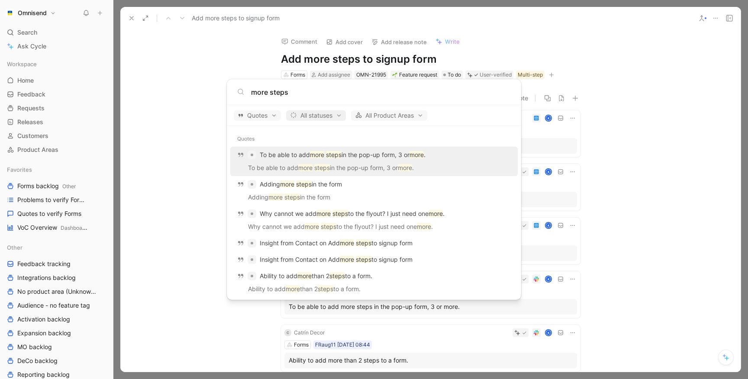
click at [324, 113] on span "All statuses" at bounding box center [316, 115] width 52 height 10
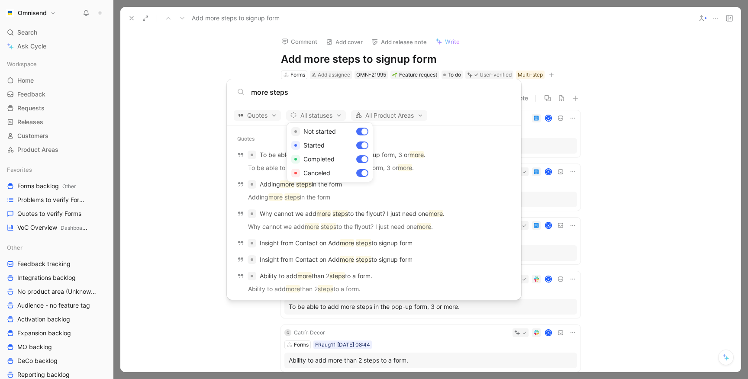
click at [324, 113] on div at bounding box center [374, 189] width 748 height 379
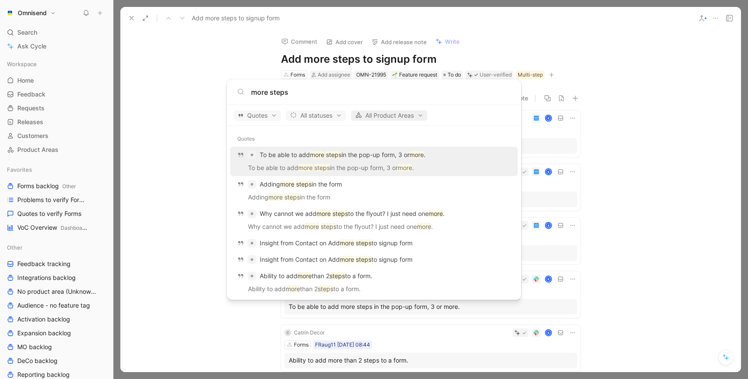
click at [387, 113] on span "All Product Areas" at bounding box center [389, 115] width 68 height 10
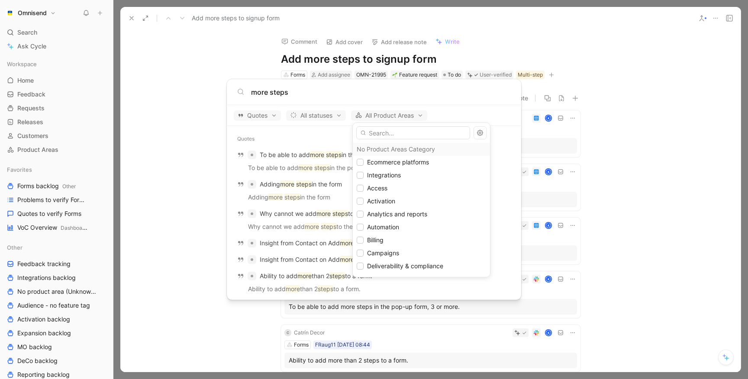
click at [381, 97] on div at bounding box center [374, 189] width 748 height 379
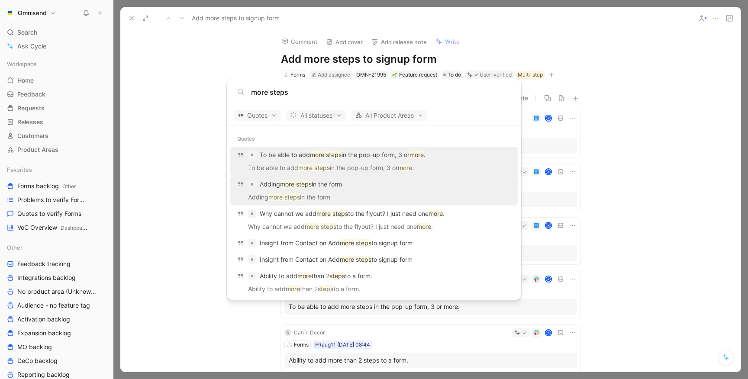
click at [324, 191] on div "Adding more steps in the form" at bounding box center [374, 185] width 282 height 16
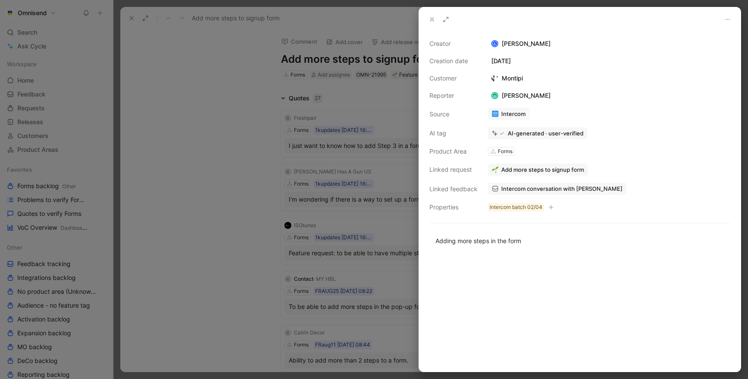
click at [265, 174] on div at bounding box center [374, 189] width 748 height 379
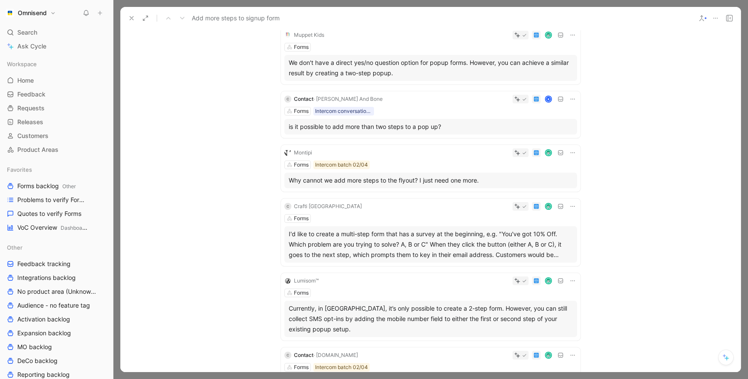
scroll to position [440, 0]
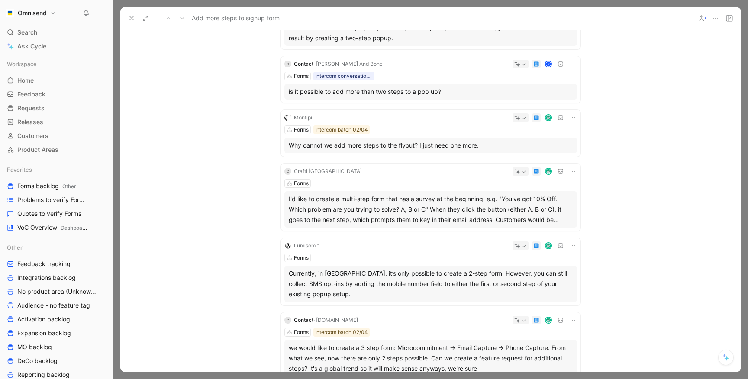
click at [442, 218] on div "I'd like to create a multi-step form that has a survey at the beginning, e.g. "…" at bounding box center [431, 209] width 284 height 31
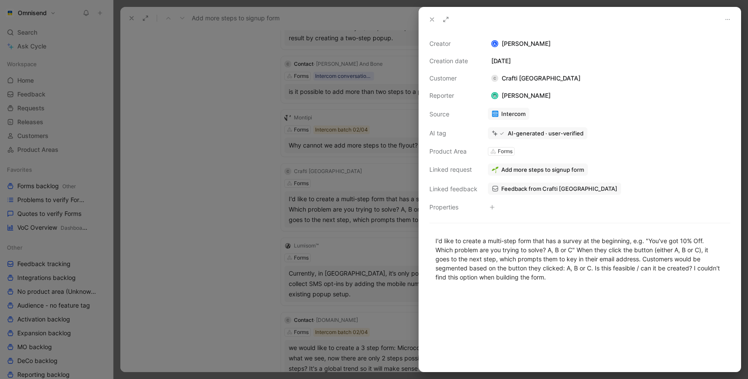
click at [235, 268] on div at bounding box center [374, 189] width 748 height 379
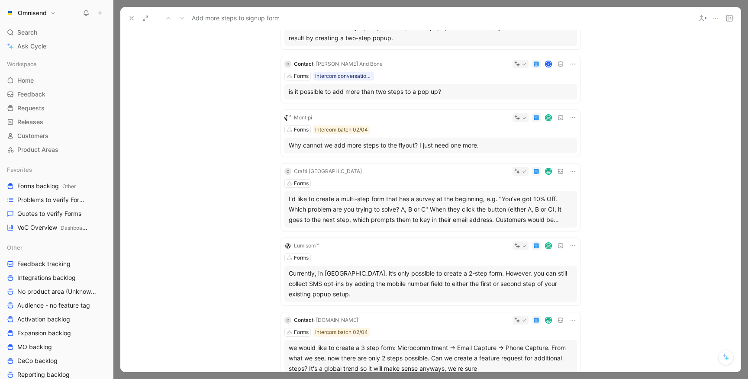
click at [427, 268] on div "Currently, in Omnisend, it’s only possible to create a 2-step form. However, yo…" at bounding box center [431, 283] width 284 height 31
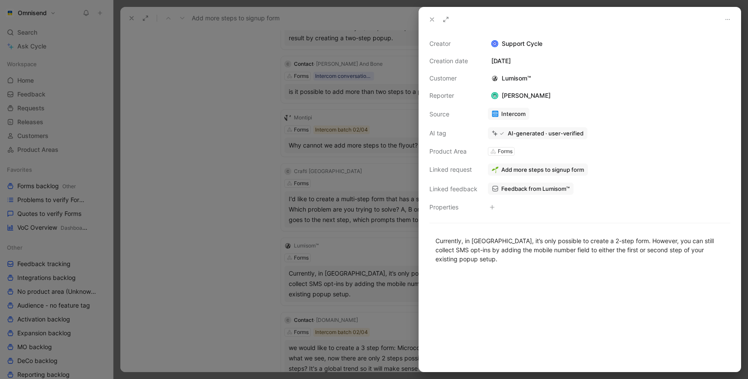
click at [526, 188] on span "Feedback from Lumisom™" at bounding box center [535, 189] width 68 height 8
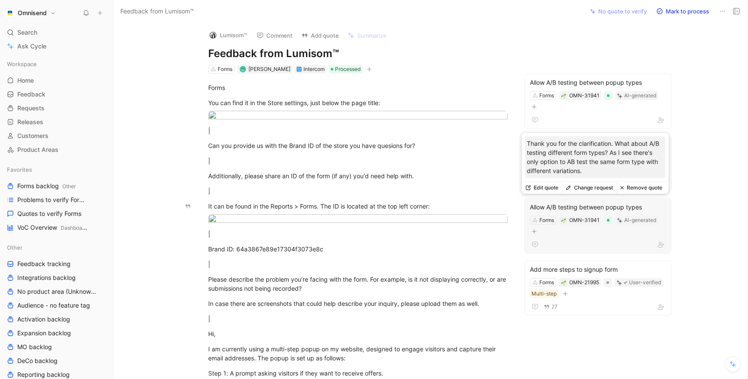
click at [650, 187] on button "Remove quote" at bounding box center [640, 188] width 49 height 12
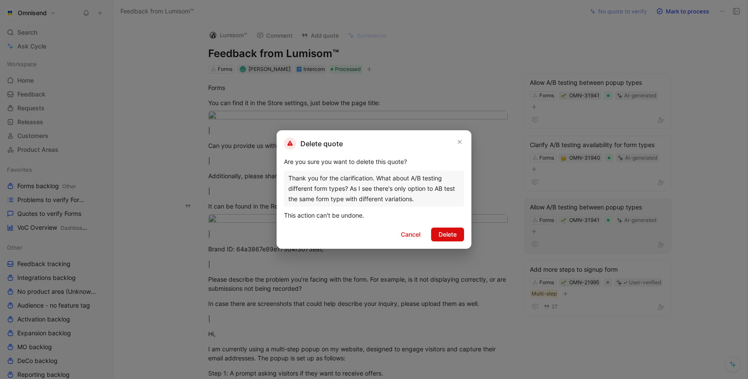
click at [449, 229] on button "Delete" at bounding box center [447, 235] width 33 height 14
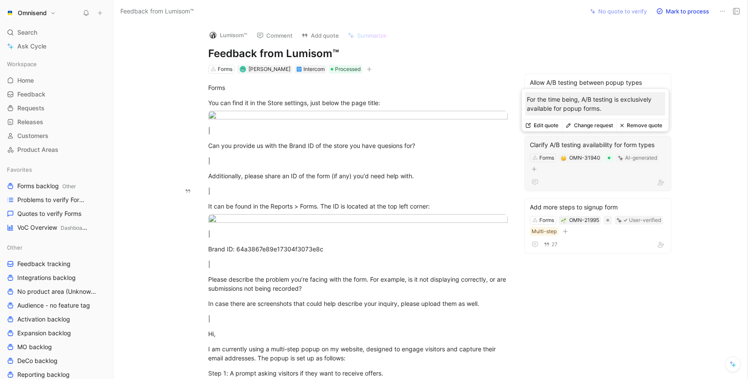
click at [652, 124] on button "Remove quote" at bounding box center [640, 125] width 49 height 12
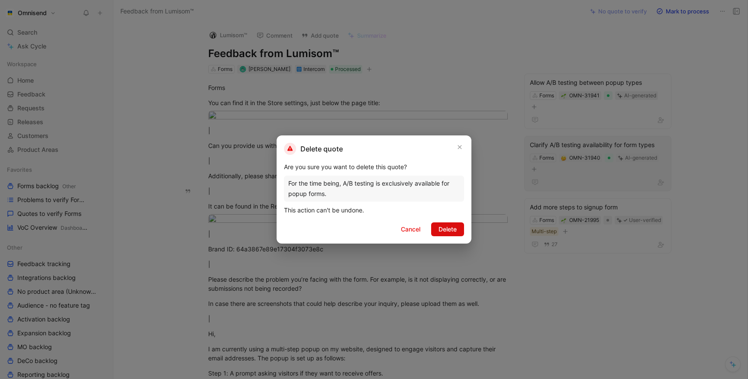
click at [452, 230] on span "Delete" at bounding box center [448, 229] width 18 height 10
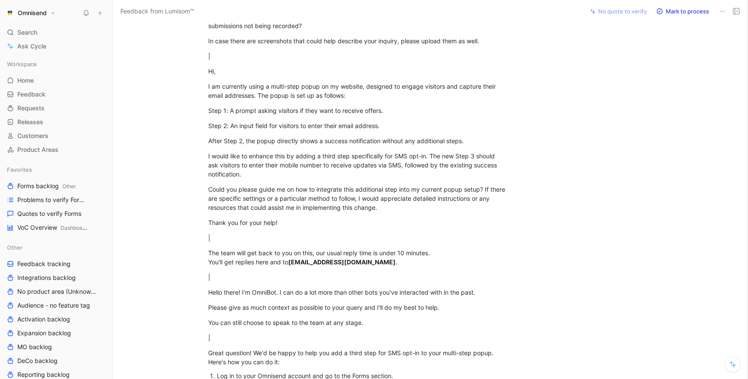
scroll to position [253, 0]
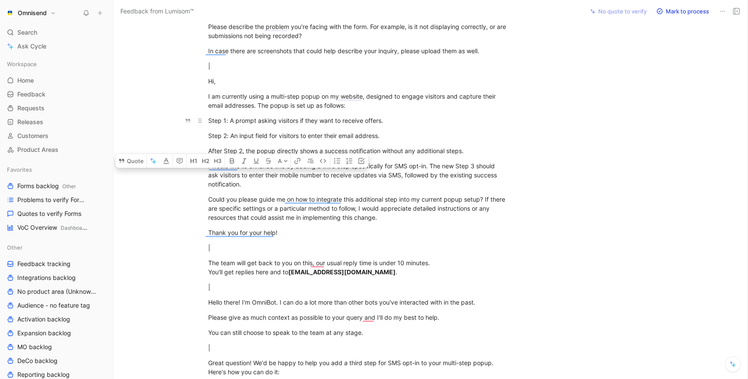
drag, startPoint x: 471, startPoint y: 160, endPoint x: 206, endPoint y: 114, distance: 268.4
drag, startPoint x: 251, startPoint y: 187, endPoint x: 196, endPoint y: 120, distance: 86.7
copy div "Step 1: A prompt asking visitors if they want to receive offers. Step 2: An inp…"
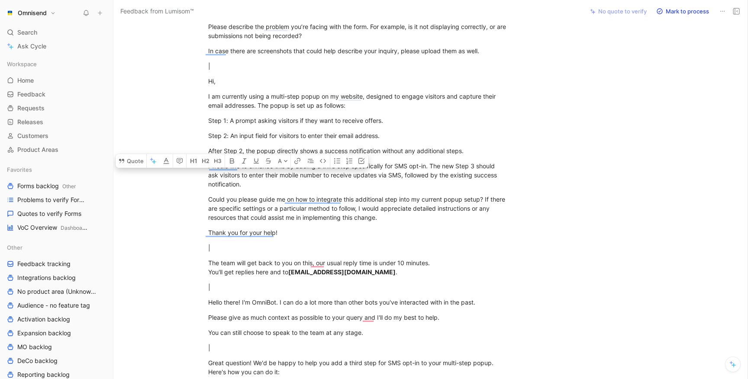
scroll to position [0, 0]
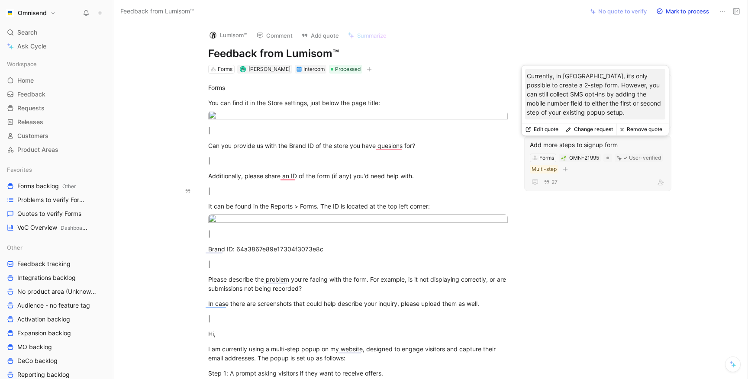
click at [566, 140] on div "Add more steps to signup form" at bounding box center [598, 145] width 136 height 10
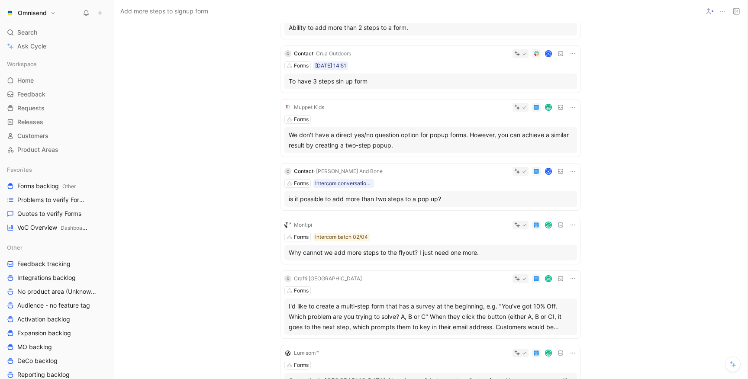
scroll to position [479, 0]
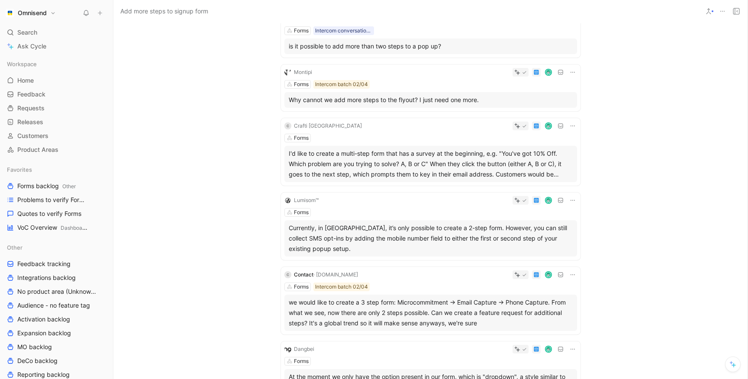
click at [371, 210] on div "Forms" at bounding box center [430, 212] width 293 height 9
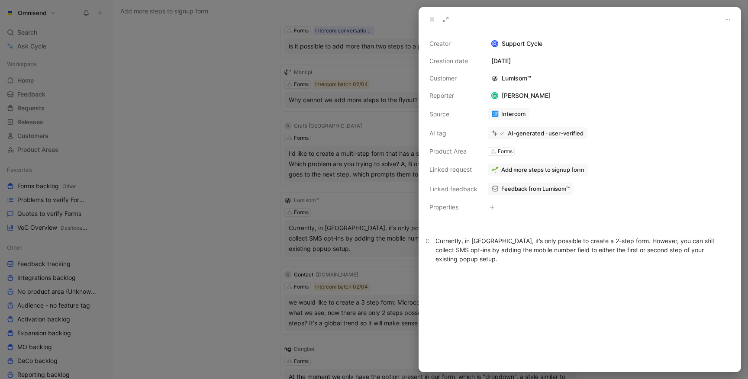
click at [498, 256] on div "Currently, in Omnisend, it’s only possible to create a 2-step form. However, yo…" at bounding box center [579, 249] width 289 height 27
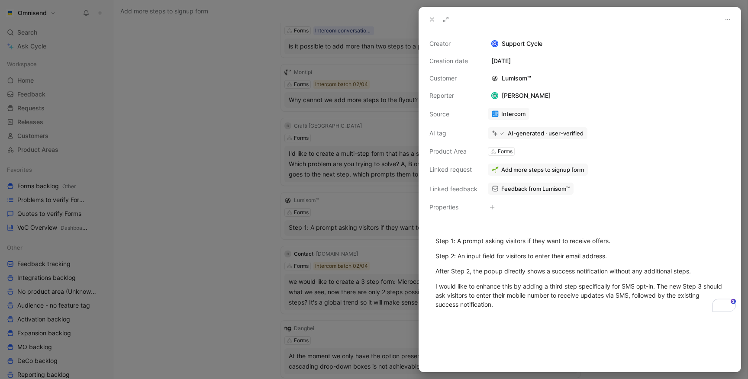
click at [224, 276] on div at bounding box center [374, 189] width 748 height 379
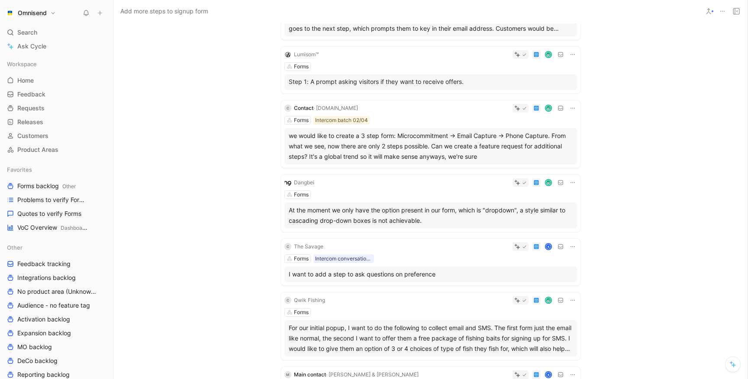
scroll to position [627, 0]
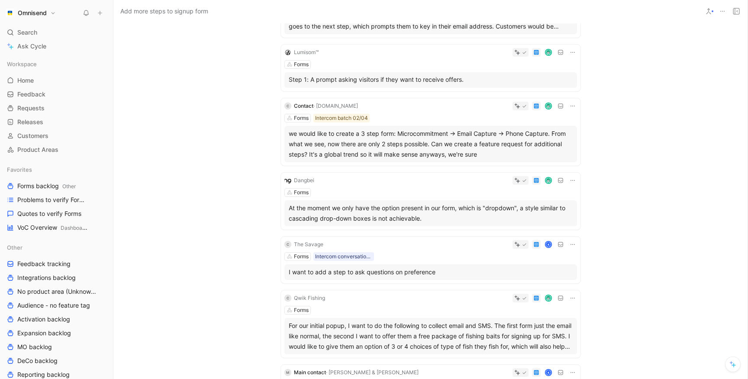
click at [369, 210] on div "At the moment we only have the option present in our form, which is "dropdown",…" at bounding box center [431, 213] width 284 height 21
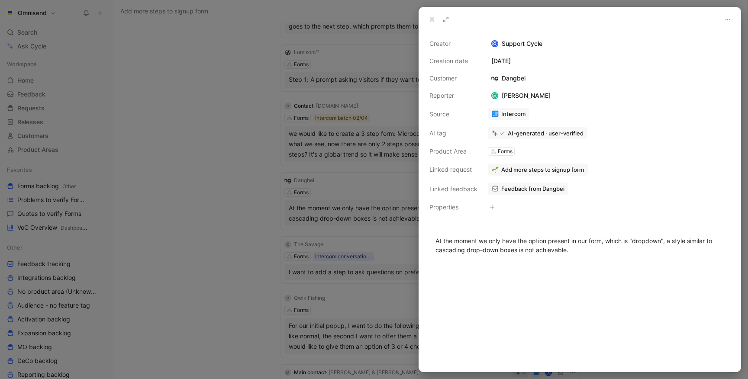
click at [530, 188] on span "Feedback from Dangbei" at bounding box center [532, 189] width 63 height 8
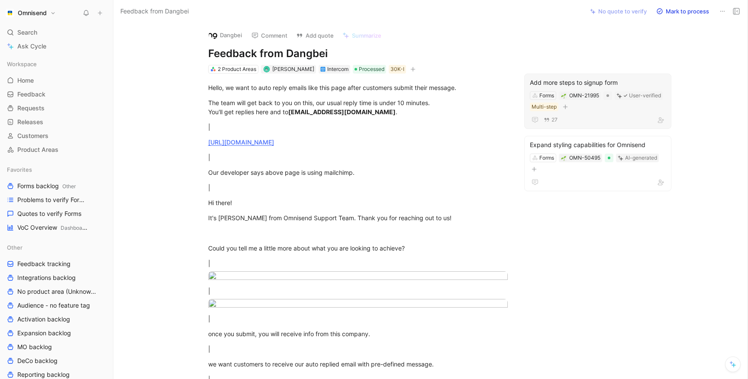
click at [581, 83] on div "Add more steps to signup form" at bounding box center [598, 82] width 136 height 10
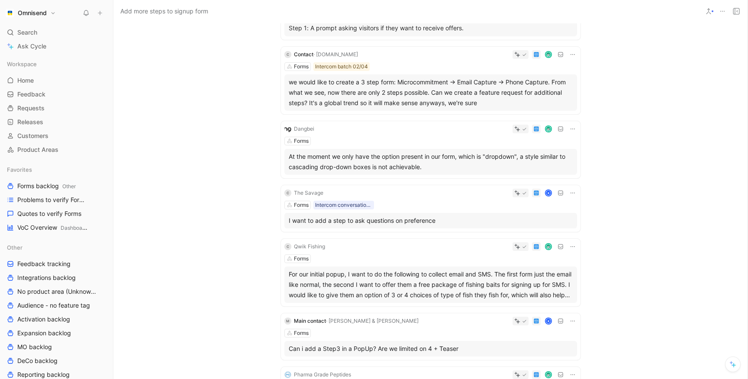
scroll to position [680, 0]
click at [381, 130] on div at bounding box center [447, 127] width 259 height 9
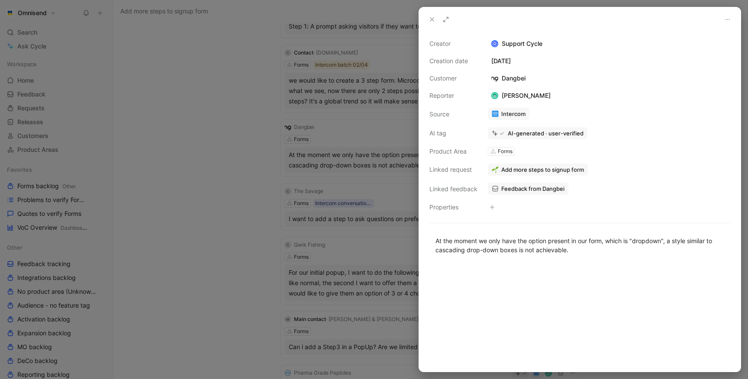
click at [496, 187] on icon at bounding box center [495, 188] width 7 height 7
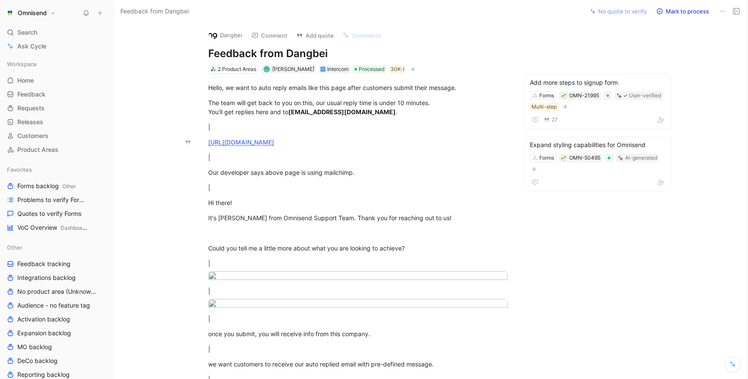
click at [707, 73] on div "Dangbei Comment Add quote Summarize Feedback from Dangbei 2 Product Areas Pauli…" at bounding box center [430, 201] width 634 height 357
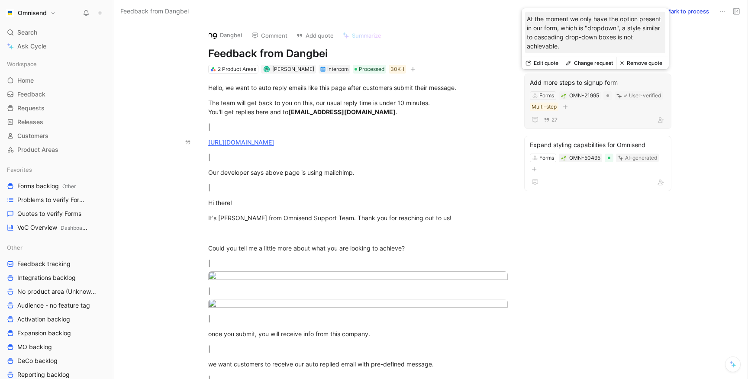
click at [637, 65] on button "Remove quote" at bounding box center [640, 63] width 49 height 12
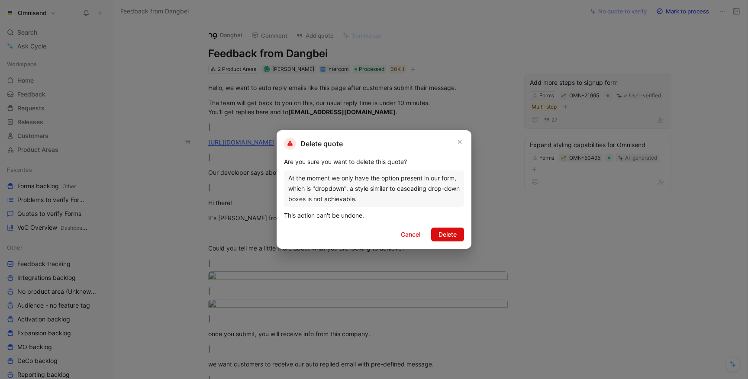
click at [439, 235] on span "Delete" at bounding box center [448, 234] width 18 height 10
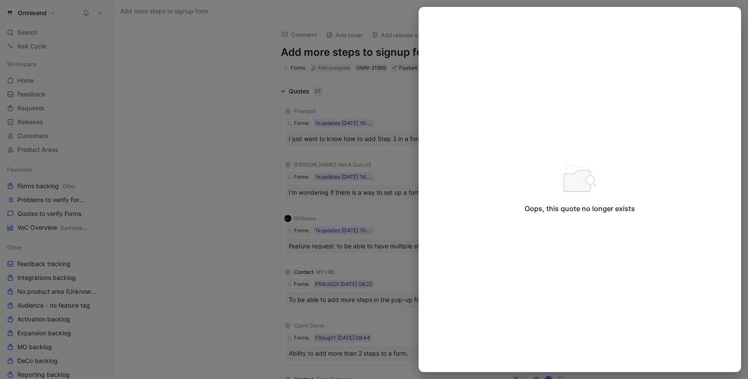
click at [277, 182] on div at bounding box center [374, 189] width 748 height 379
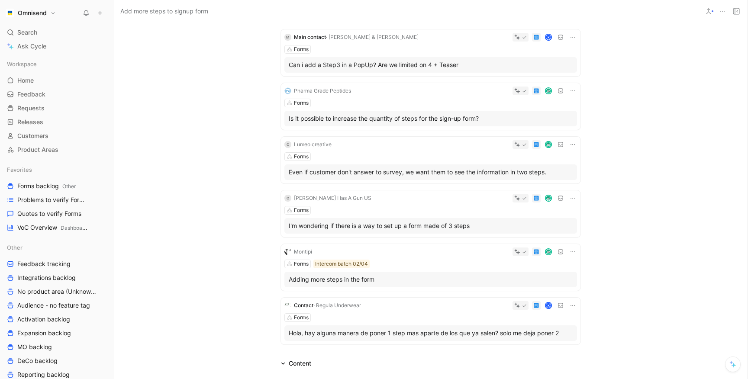
scroll to position [898, 0]
click at [41, 199] on span "Problems to verify Forms" at bounding box center [52, 200] width 70 height 9
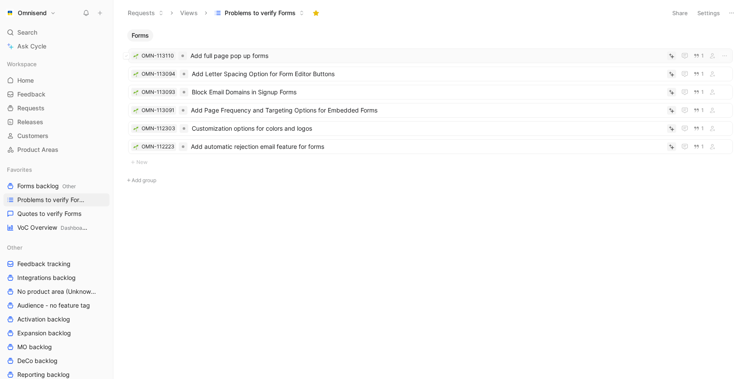
click at [225, 58] on span "Add full page pop up forms" at bounding box center [426, 56] width 473 height 10
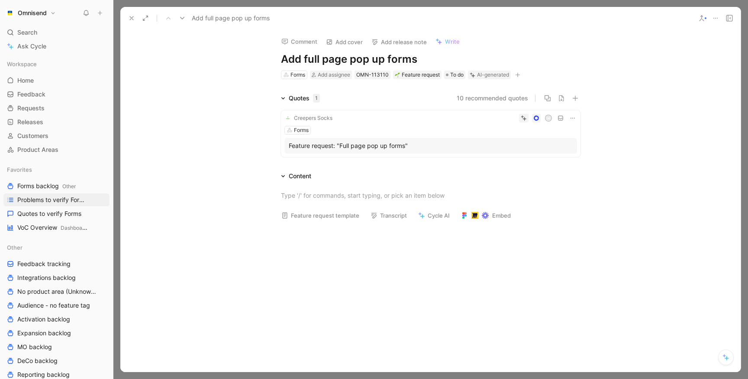
click at [422, 62] on h1 "Add full page pop up forms" at bounding box center [431, 59] width 300 height 14
click at [420, 75] on div "Feature request" at bounding box center [417, 75] width 45 height 9
click at [377, 76] on div "OMN-113110" at bounding box center [372, 75] width 32 height 9
click at [478, 77] on div "AI-generated" at bounding box center [493, 75] width 32 height 9
click at [350, 129] on div "Forms" at bounding box center [430, 130] width 293 height 9
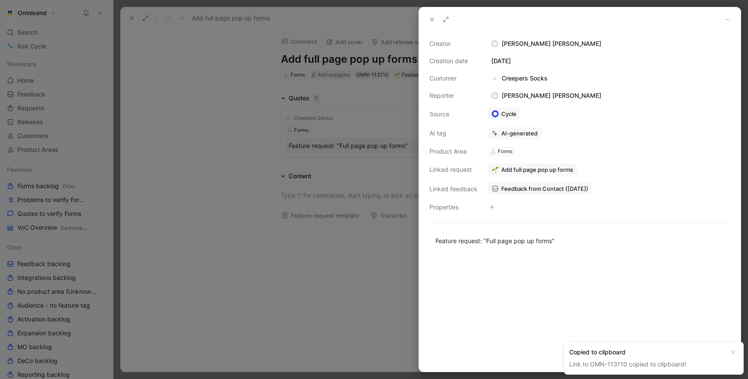
click at [522, 171] on span "Add full page pop up forms" at bounding box center [537, 170] width 72 height 8
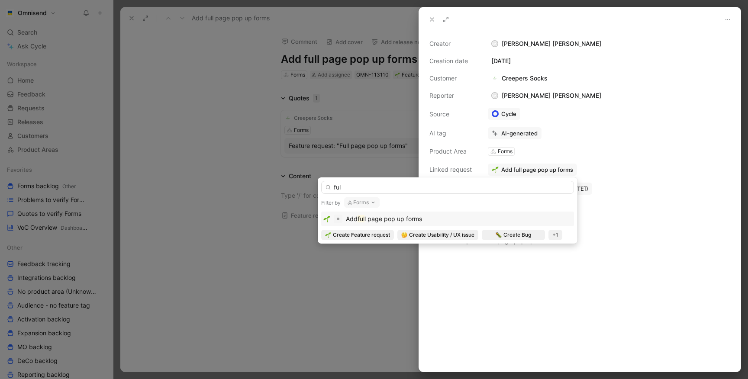
type input "ful"
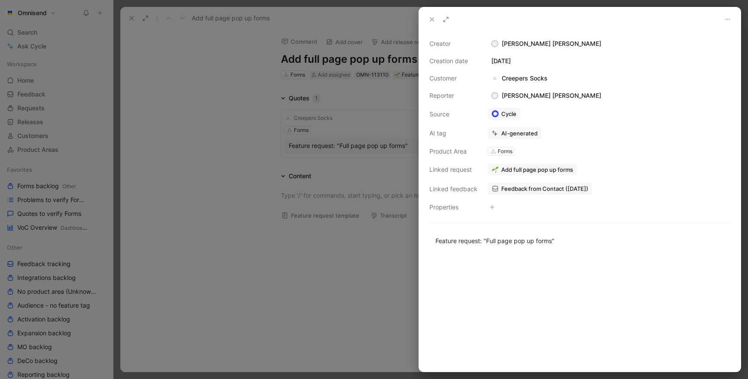
click at [345, 277] on div at bounding box center [374, 189] width 748 height 379
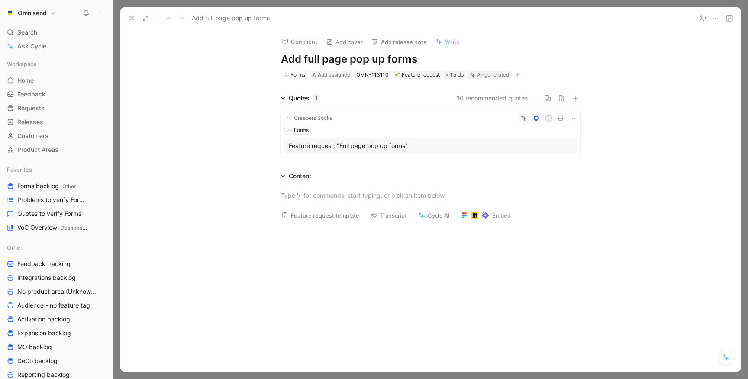
drag, startPoint x: 303, startPoint y: 56, endPoint x: 267, endPoint y: 56, distance: 36.8
click at [267, 56] on div "Comment Add cover Add release note Write Add full page pop up forms Forms Add a…" at bounding box center [431, 54] width 332 height 51
click at [471, 62] on button "Verify" at bounding box center [472, 61] width 30 height 12
click at [352, 59] on h1 "Full page pop up forms" at bounding box center [431, 59] width 300 height 14
click at [367, 57] on h1 "Full page pop up forms" at bounding box center [431, 59] width 300 height 14
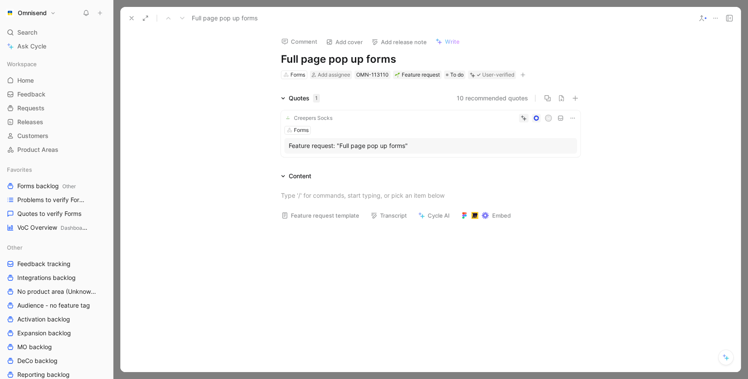
click at [367, 57] on h1 "Full page pop up forms" at bounding box center [431, 59] width 300 height 14
click at [212, 84] on div "Comment Add cover Add release note Write Full page pop up type Forms Add assign…" at bounding box center [430, 200] width 620 height 343
drag, startPoint x: 326, startPoint y: 57, endPoint x: 358, endPoint y: 57, distance: 31.2
click at [358, 57] on h1 "Full page pop up type" at bounding box center [431, 59] width 300 height 14
click at [127, 16] on button at bounding box center [132, 18] width 12 height 12
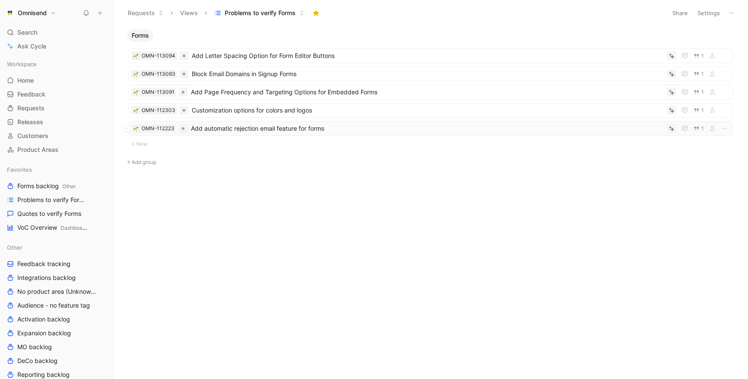
click at [262, 132] on span "Add automatic rejection email feature for forms" at bounding box center [427, 128] width 473 height 10
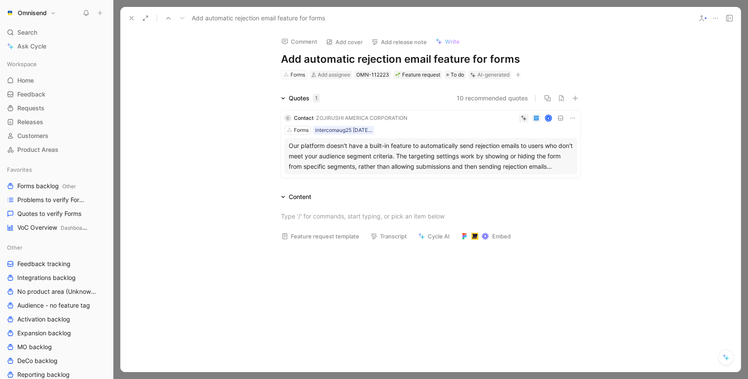
click at [130, 19] on icon at bounding box center [131, 18] width 7 height 7
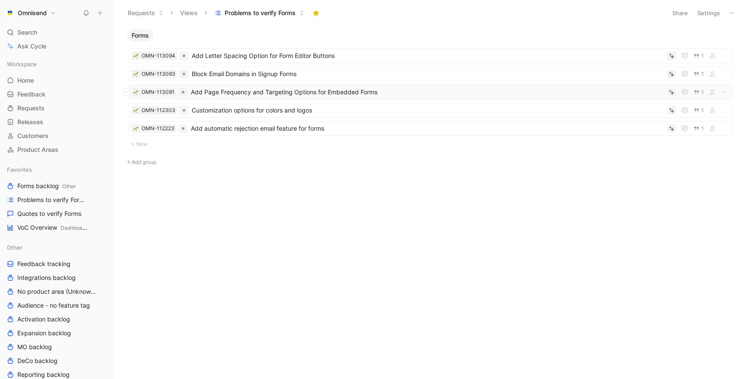
click at [275, 97] on span "Add Page Frequency and Targeting Options for Embedded Forms" at bounding box center [427, 92] width 473 height 10
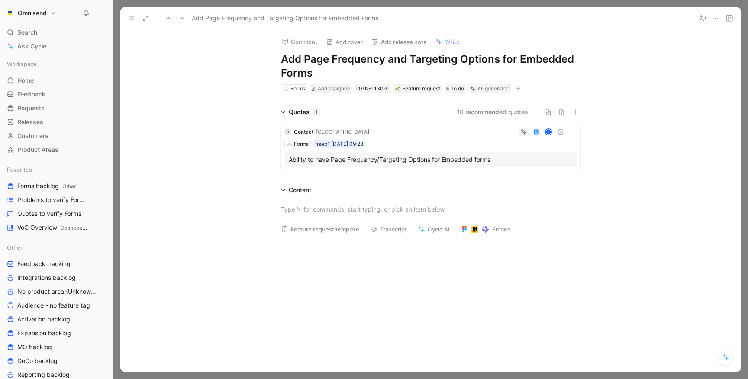
click at [129, 15] on icon at bounding box center [131, 18] width 7 height 7
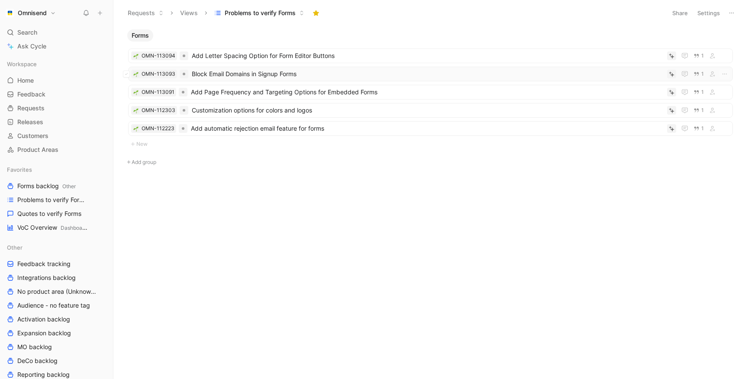
click at [220, 69] on span "Block Email Domains in Signup Forms" at bounding box center [428, 74] width 472 height 10
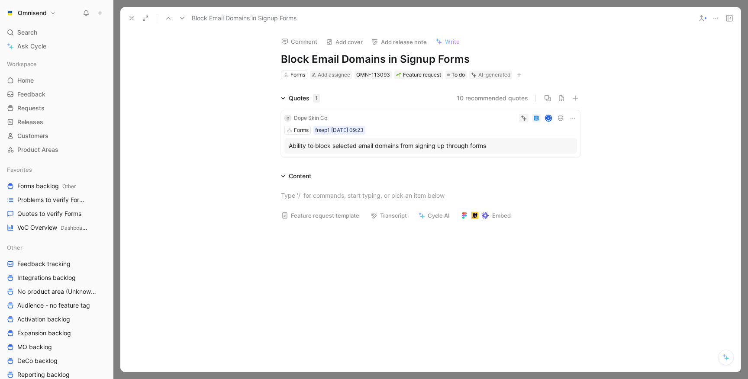
click at [327, 58] on h1 "Block Email Domains in Signup Forms" at bounding box center [431, 59] width 300 height 14
click at [385, 60] on h1 "Block Email Domains in Signup Forms" at bounding box center [431, 59] width 300 height 14
drag, startPoint x: 385, startPoint y: 59, endPoint x: 494, endPoint y: 68, distance: 109.9
click at [494, 68] on div "Comment Add cover Add release note Write Block Email Domains in Signup Forms Fo…" at bounding box center [431, 54] width 332 height 51
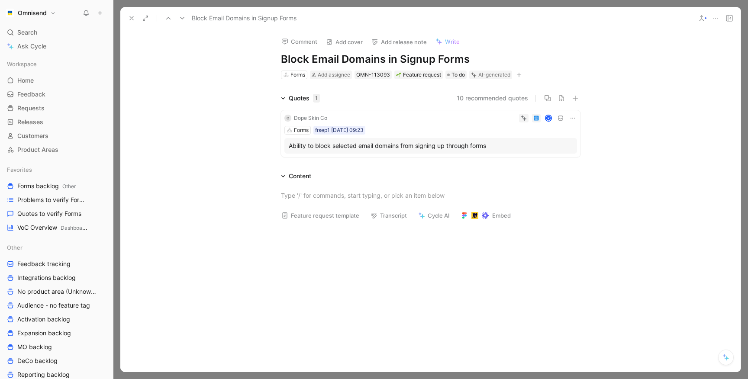
click at [311, 55] on h1 "Block Email Domains in Signup Forms" at bounding box center [431, 59] width 300 height 14
click at [353, 60] on h1 "Block specific Email Domains in Signup Forms" at bounding box center [431, 59] width 300 height 14
click at [356, 60] on h1 "Block specific Email Domains in Signup Forms" at bounding box center [431, 59] width 300 height 14
click at [394, 63] on h1 "Block specific email Domains in Signup Forms" at bounding box center [431, 59] width 300 height 14
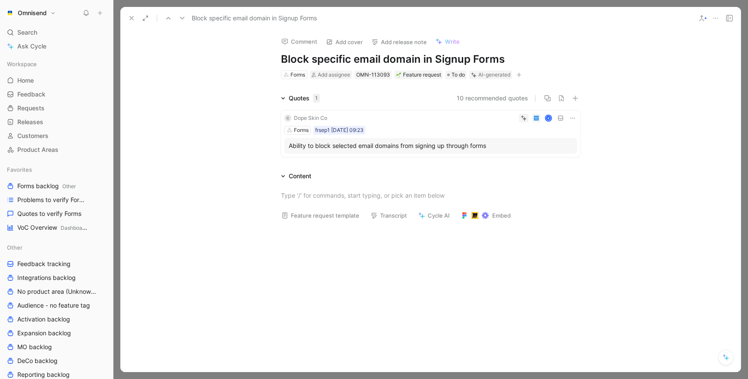
drag, startPoint x: 431, startPoint y: 56, endPoint x: 506, endPoint y: 61, distance: 74.6
click at [504, 60] on h1 "Block specific email domain in Signup Forms" at bounding box center [431, 59] width 300 height 14
click at [481, 66] on button "Verify" at bounding box center [473, 61] width 30 height 12
click at [129, 20] on icon at bounding box center [131, 18] width 7 height 7
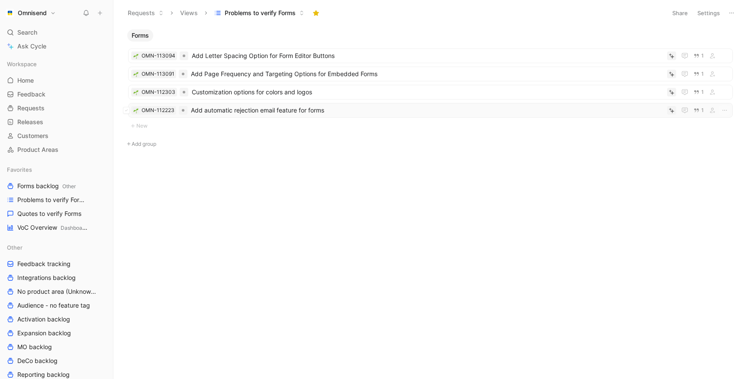
click at [241, 113] on span "Add automatic rejection email feature for forms" at bounding box center [427, 110] width 473 height 10
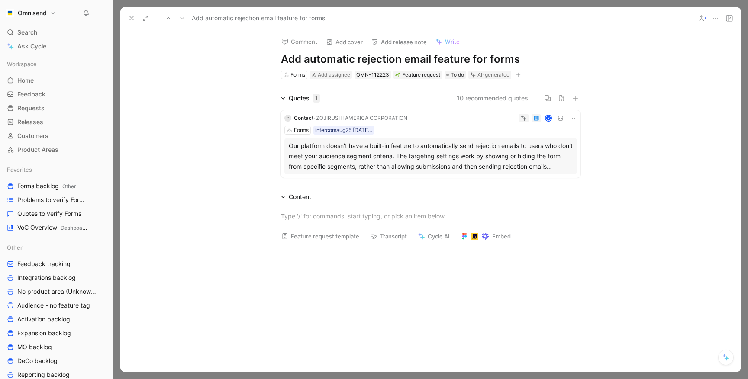
click at [386, 146] on div "Our platform doesn't have a built-in feature to automatically send rejection em…" at bounding box center [431, 156] width 284 height 31
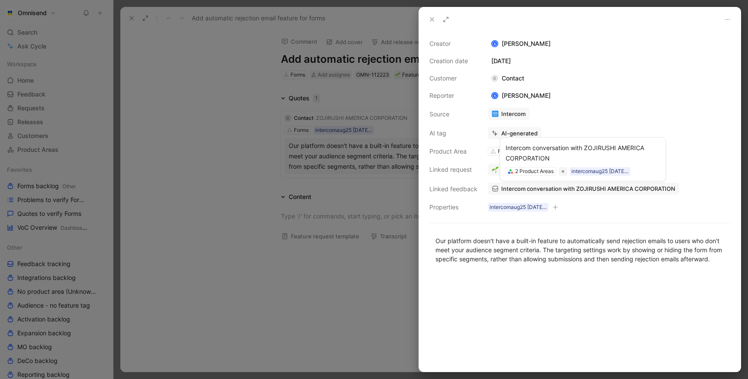
click at [519, 189] on span "Intercom conversation with ZOJIRUSHI AMERICA CORPORATION" at bounding box center [588, 189] width 174 height 8
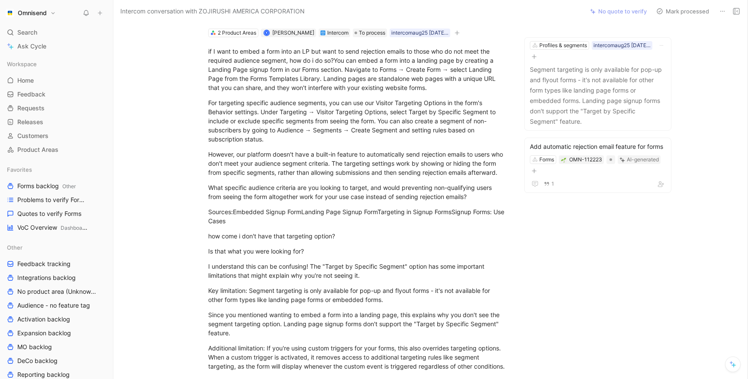
scroll to position [51, 0]
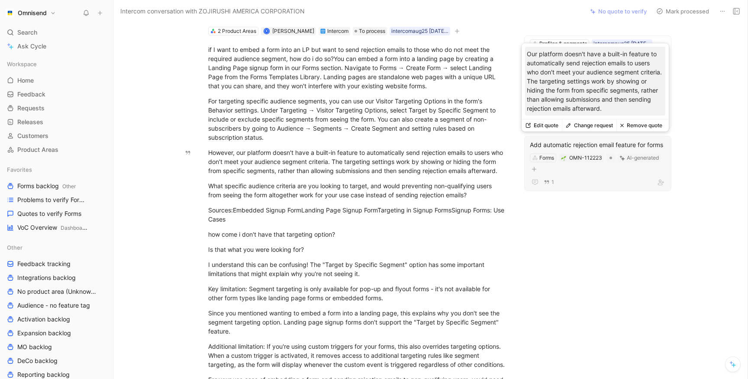
click at [605, 148] on div "Add automatic rejection email feature for forms" at bounding box center [598, 145] width 136 height 10
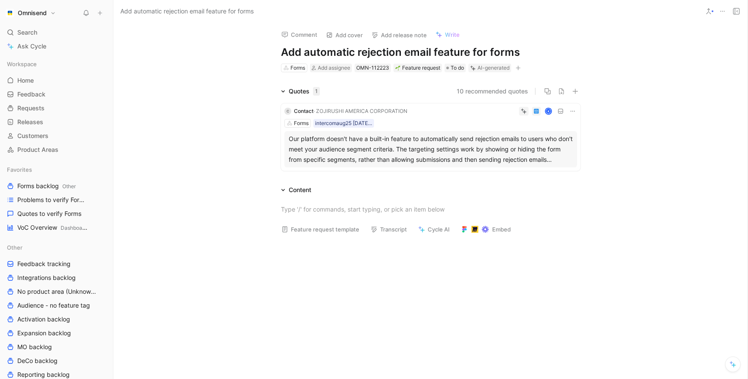
click at [424, 125] on div "Forms intercomaug25 25-08-2025 10:40" at bounding box center [430, 123] width 293 height 9
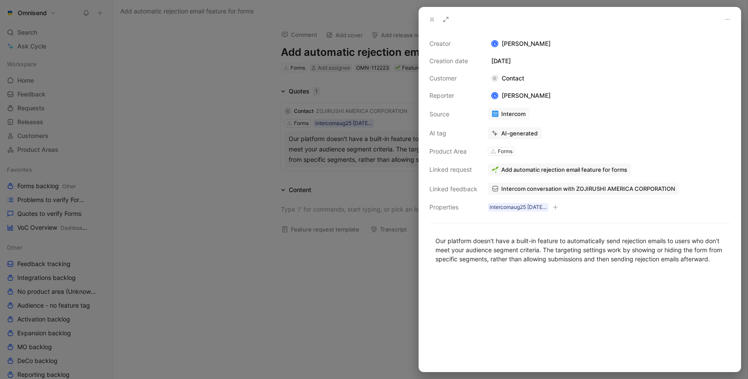
click at [528, 188] on span "Intercom conversation with ZOJIRUSHI AMERICA CORPORATION" at bounding box center [588, 189] width 174 height 8
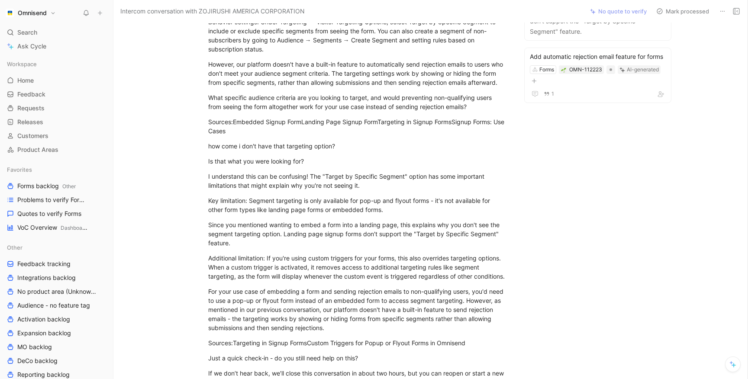
scroll to position [22, 0]
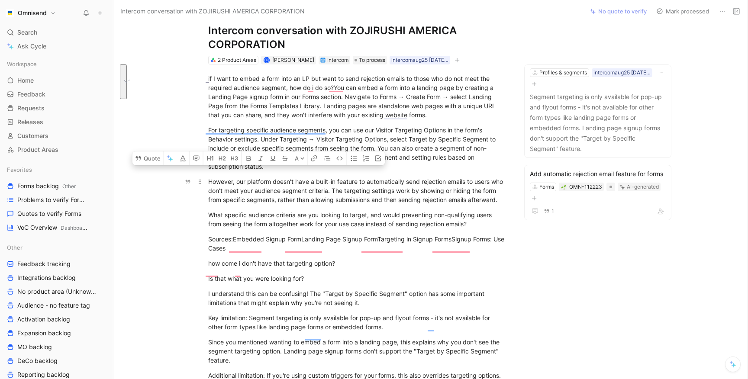
drag, startPoint x: 281, startPoint y: 184, endPoint x: 299, endPoint y: 205, distance: 27.7
click at [299, 204] on div "However, our platform doesn't have a built-in feature to automatically send rej…" at bounding box center [358, 190] width 300 height 27
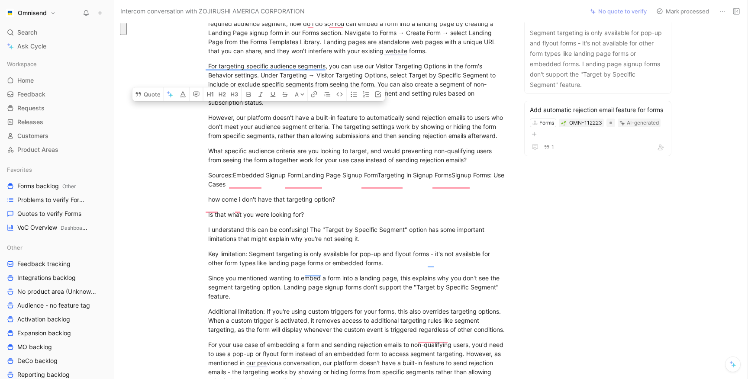
scroll to position [87, 0]
drag, startPoint x: 252, startPoint y: 235, endPoint x: 264, endPoint y: 255, distance: 22.7
click at [264, 255] on div "if I want to embed a form into an LP but want to send rejection emails to those…" at bounding box center [358, 244] width 452 height 489
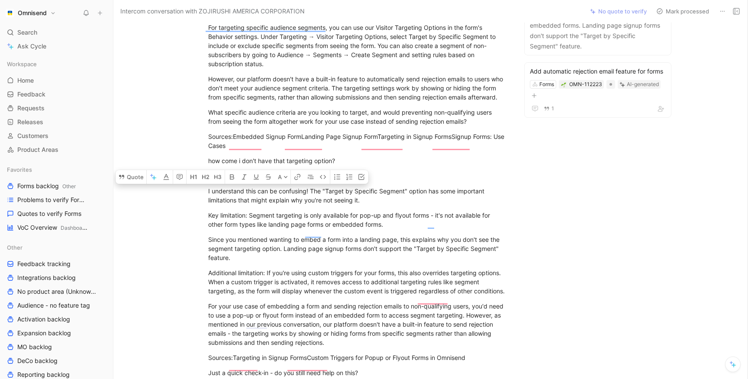
scroll to position [130, 0]
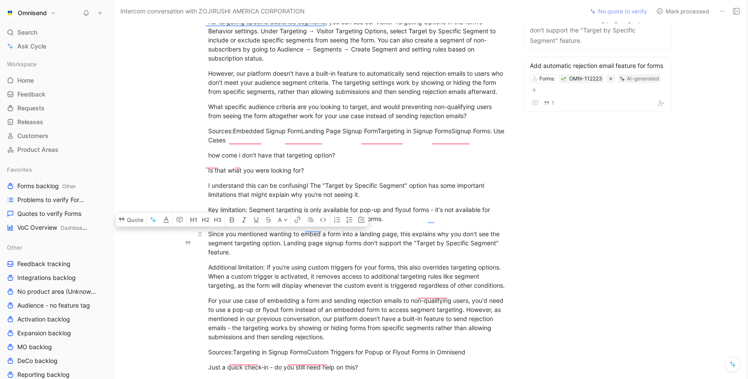
drag, startPoint x: 255, startPoint y: 243, endPoint x: 267, endPoint y: 266, distance: 25.9
click at [267, 257] on div "Since you mentioned wanting to embed a form into a landing page, this explains …" at bounding box center [358, 242] width 300 height 27
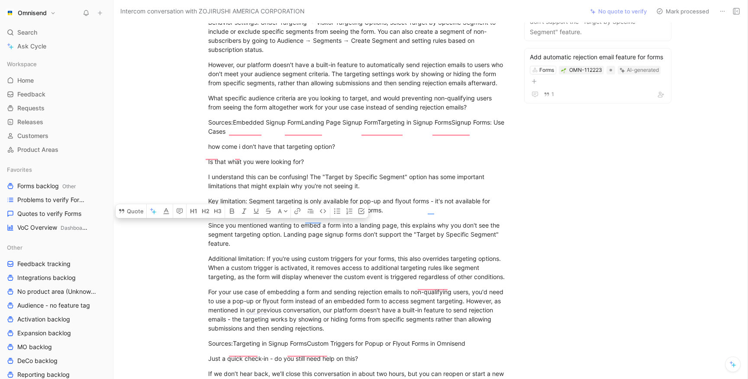
scroll to position [139, 0]
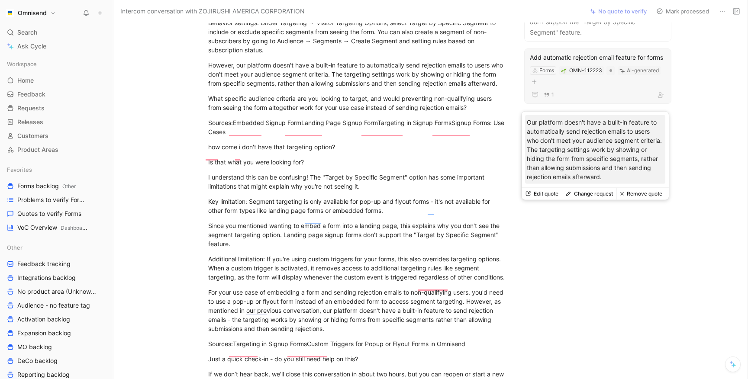
click at [555, 84] on div "Forms OMN-112223 AI-generated" at bounding box center [598, 76] width 138 height 22
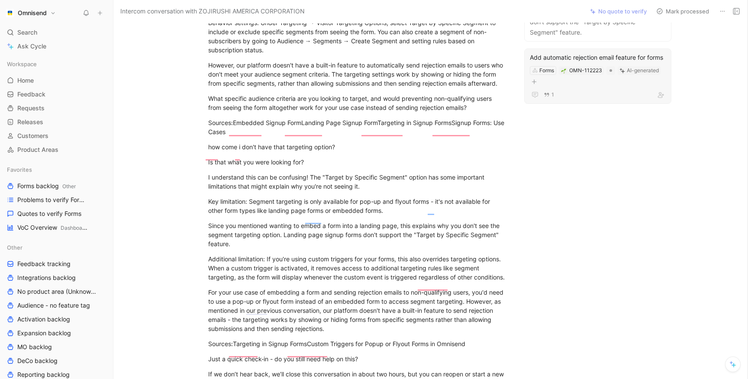
click at [543, 59] on div "Add automatic rejection email feature for forms" at bounding box center [598, 57] width 136 height 10
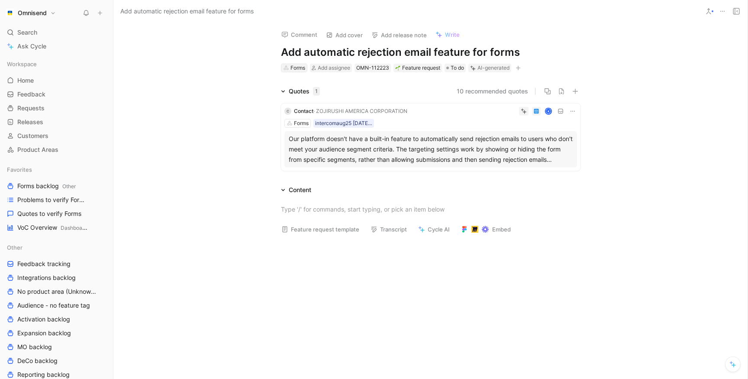
click at [294, 69] on div "Forms" at bounding box center [297, 68] width 15 height 9
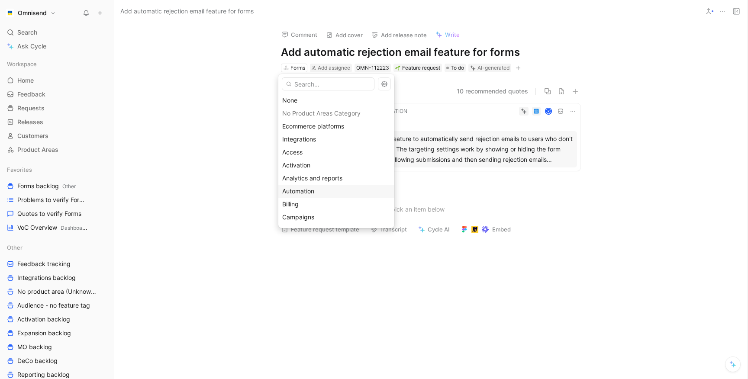
click at [302, 195] on div "Automation" at bounding box center [336, 191] width 108 height 10
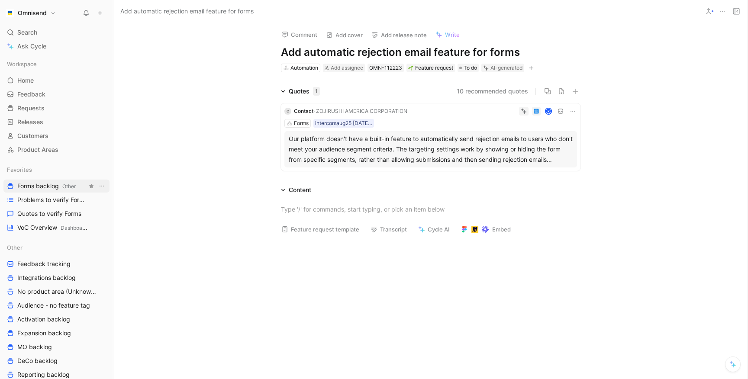
click at [32, 189] on span "Forms backlog Other" at bounding box center [46, 186] width 58 height 9
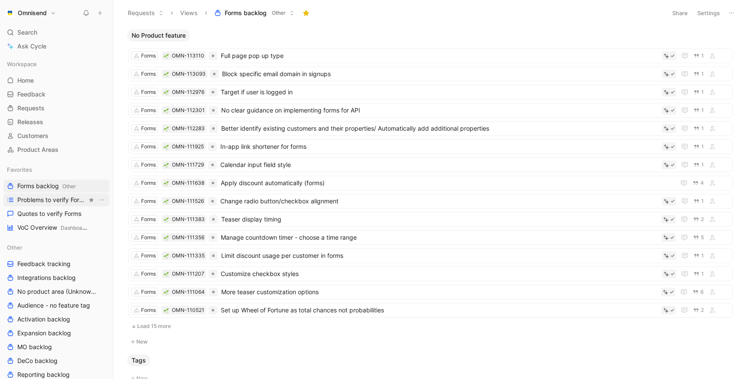
click at [48, 202] on span "Problems to verify Forms" at bounding box center [52, 200] width 70 height 9
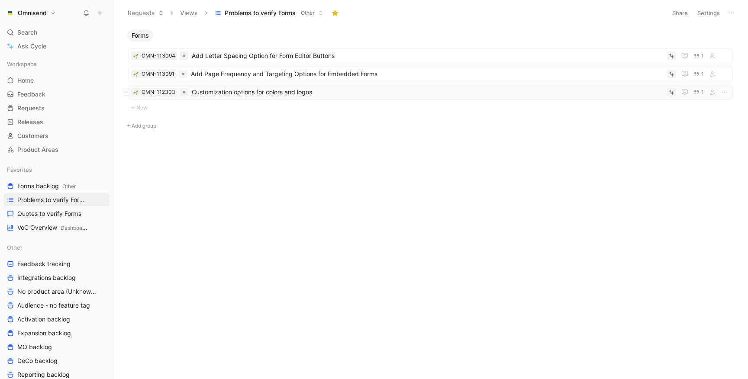
click at [240, 96] on span "Customization options for colors and logos" at bounding box center [428, 92] width 472 height 10
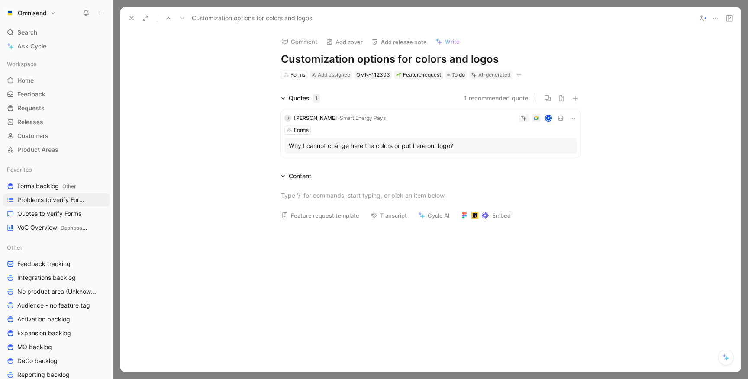
click at [416, 125] on div "J Jean Pierre Hartl · Smart Energy Pays T Forms Why I cannot change here the co…" at bounding box center [431, 133] width 300 height 47
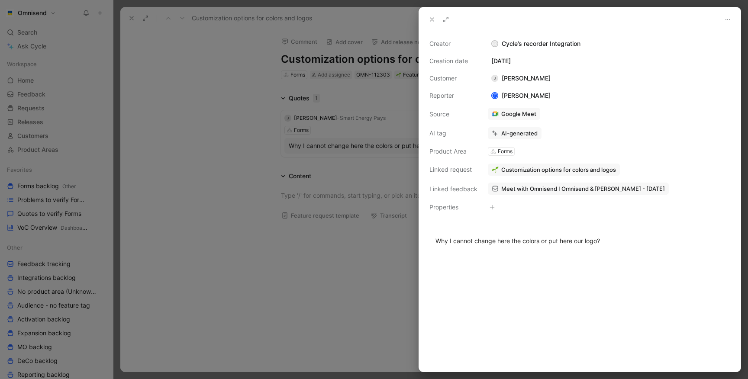
click at [509, 190] on span "Meet with Omnisend I Omnisend & Jean Pierre Hartl - 8/26/2025" at bounding box center [583, 189] width 164 height 8
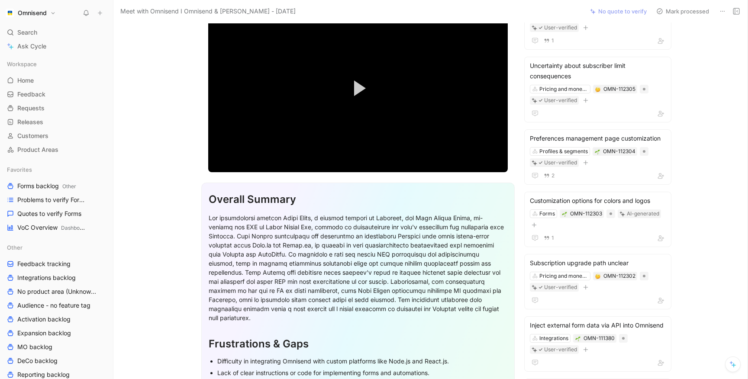
scroll to position [2991, 0]
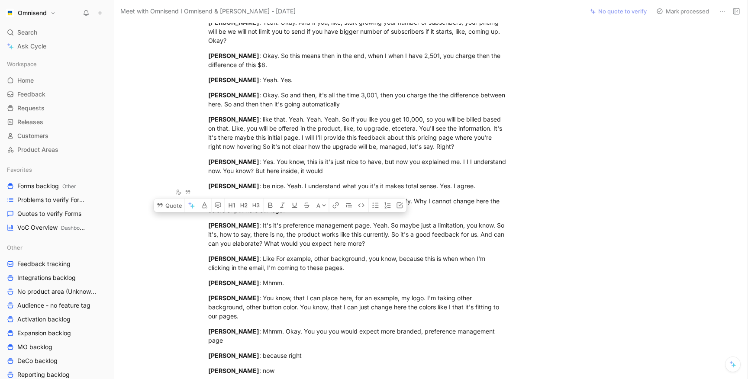
drag, startPoint x: 279, startPoint y: 191, endPoint x: 282, endPoint y: 201, distance: 10.5
click at [282, 201] on div "Jean Pierre Hartl : So and also this here, you know, so I I spoke already. Why …" at bounding box center [358, 206] width 300 height 18
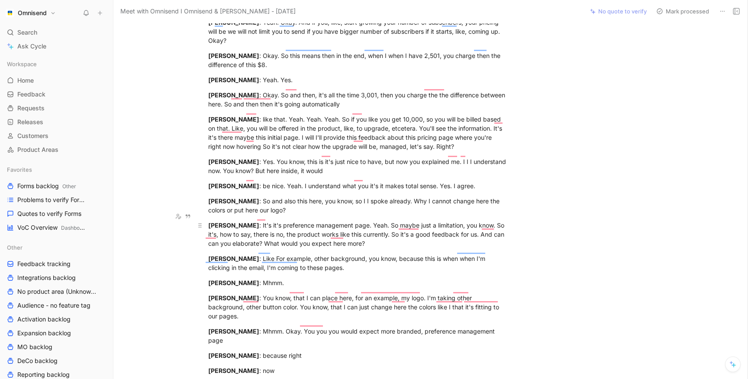
drag, startPoint x: 282, startPoint y: 216, endPoint x: 290, endPoint y: 225, distance: 12.3
click at [290, 224] on div "Tadas Pukas : It's it's preference management page. Yeah. So maybe just a limit…" at bounding box center [358, 234] width 300 height 27
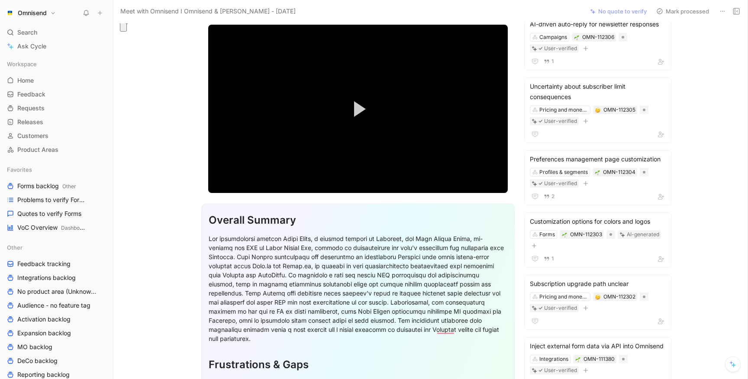
scroll to position [0, 0]
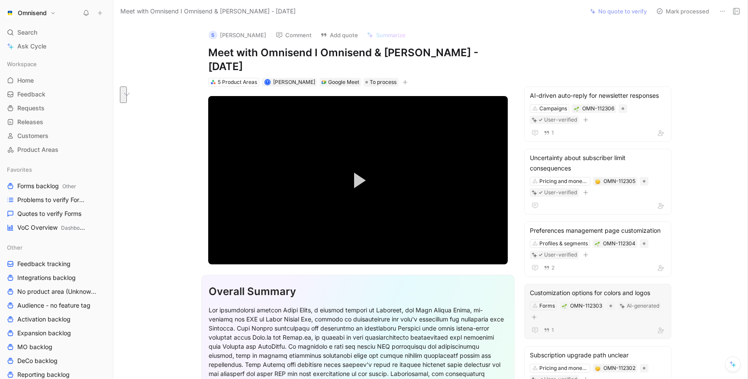
click at [556, 289] on div "Customization options for colors and logos" at bounding box center [598, 293] width 136 height 10
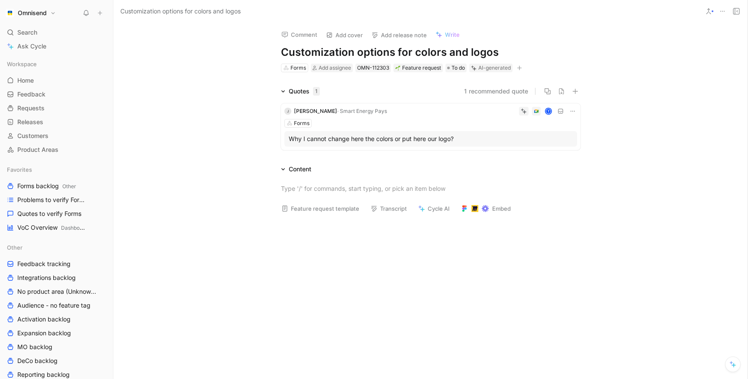
click at [530, 124] on div "Forms" at bounding box center [430, 123] width 293 height 9
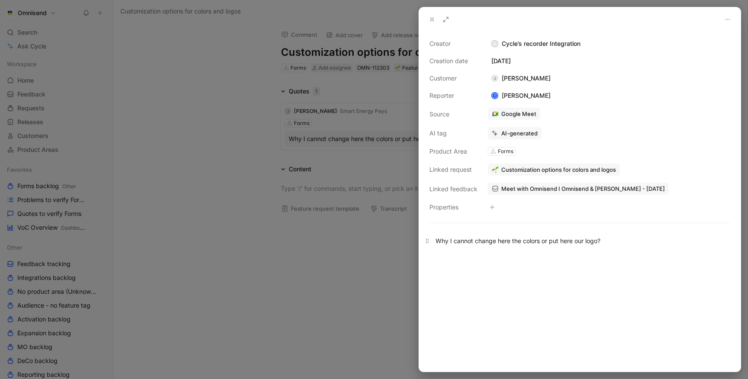
click at [434, 239] on p "Why I cannot change here the colors or put here our logo?" at bounding box center [580, 241] width 322 height 14
click at [505, 153] on div "Forms" at bounding box center [506, 151] width 16 height 9
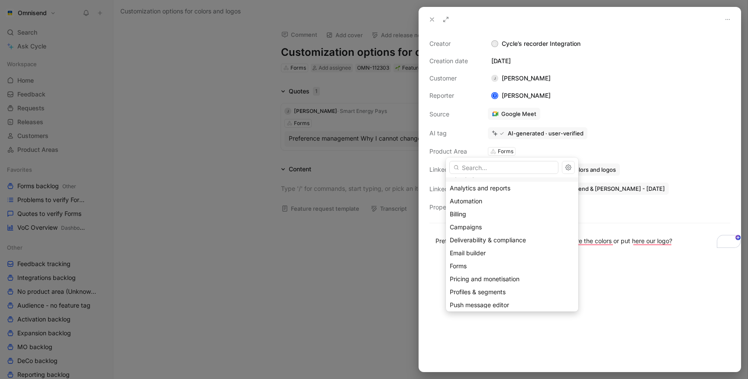
scroll to position [90, 0]
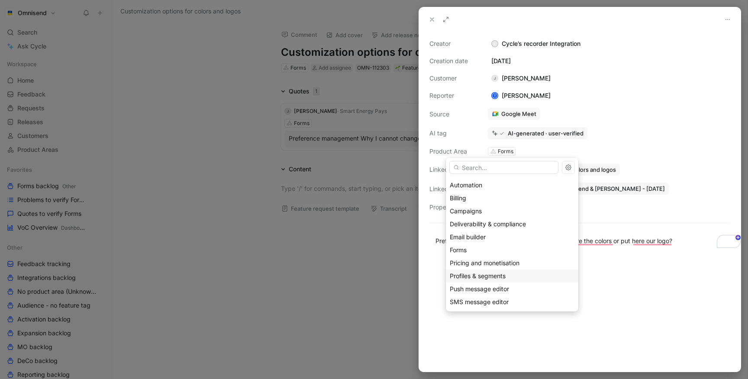
click at [477, 272] on span "Profiles & segments" at bounding box center [478, 275] width 56 height 7
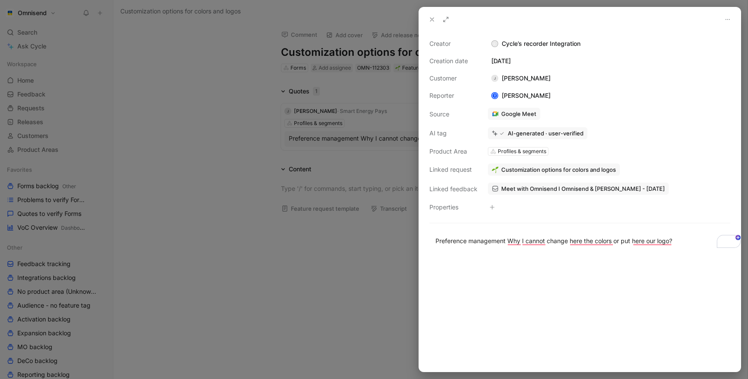
click at [296, 276] on div at bounding box center [374, 189] width 748 height 379
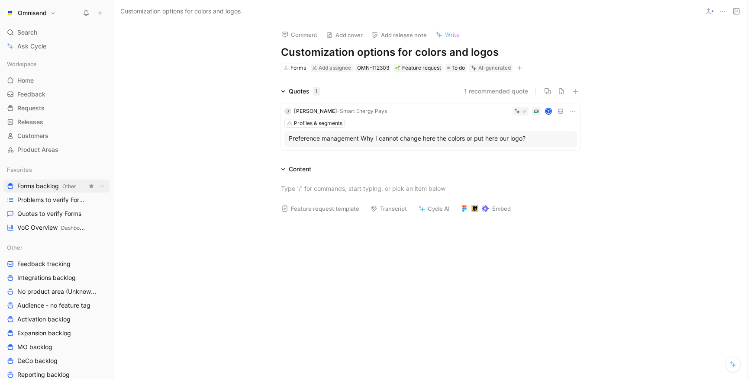
click at [24, 189] on span "Forms backlog Other" at bounding box center [46, 186] width 59 height 9
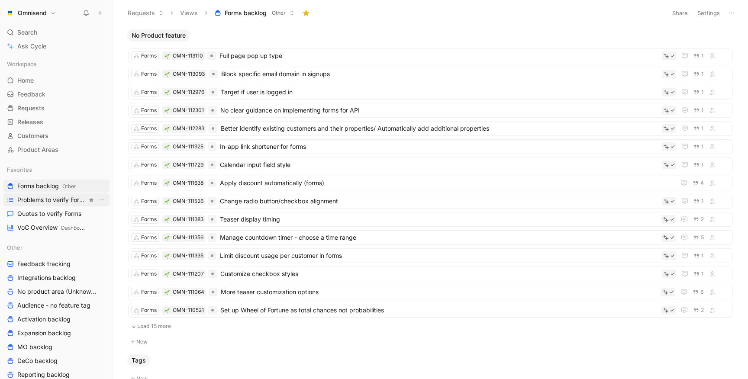
click at [53, 202] on span "Problems to verify Forms" at bounding box center [52, 200] width 70 height 9
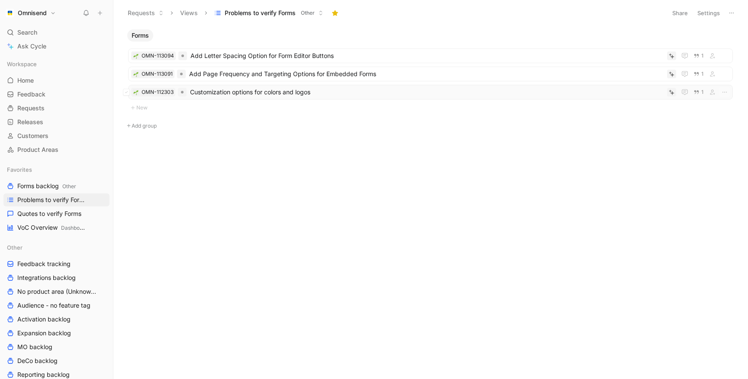
click at [248, 94] on span "Customization options for colors and logos" at bounding box center [427, 92] width 474 height 10
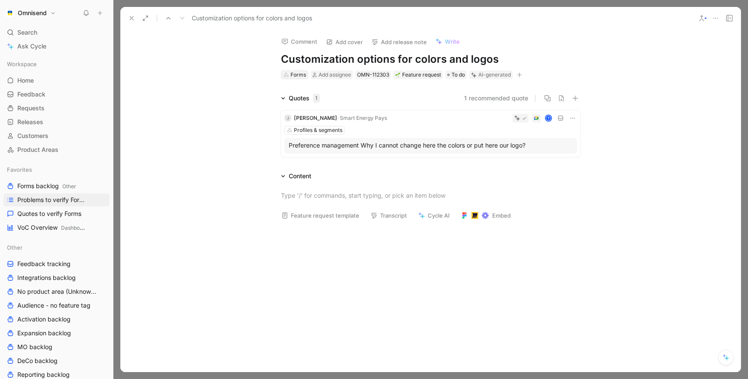
click at [294, 75] on div "Forms" at bounding box center [298, 75] width 16 height 9
type input "pro"
click at [302, 119] on span "files & segments" at bounding box center [315, 119] width 46 height 7
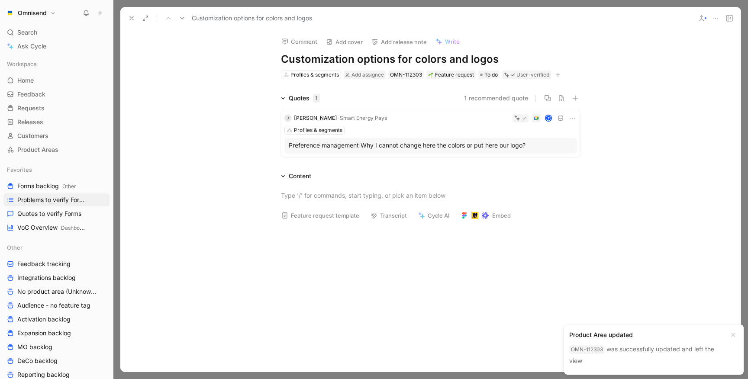
click at [132, 18] on use at bounding box center [131, 17] width 3 height 3
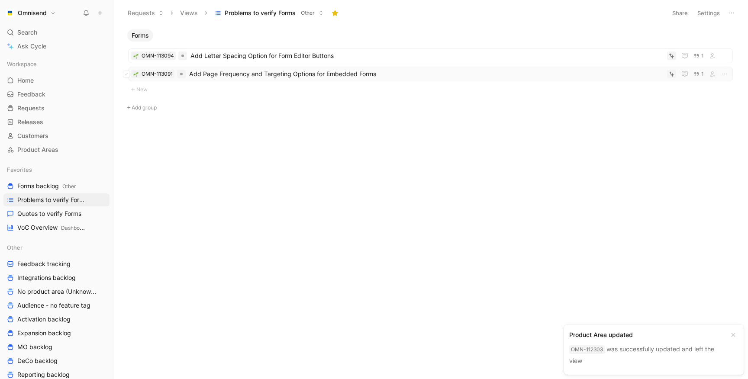
click at [219, 76] on span "Add Page Frequency and Targeting Options for Embedded Forms" at bounding box center [426, 74] width 474 height 10
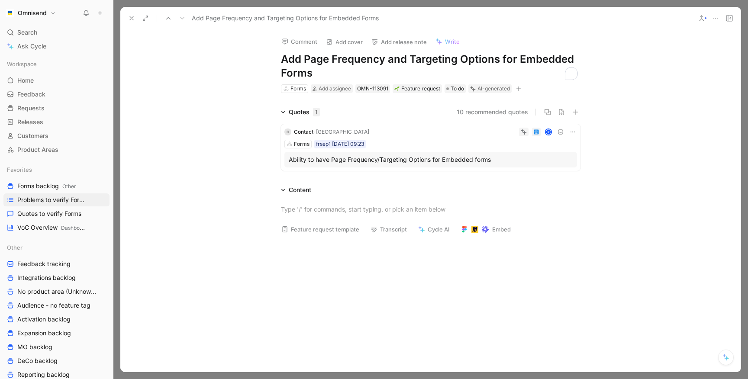
drag, startPoint x: 408, startPoint y: 57, endPoint x: 272, endPoint y: 48, distance: 135.8
click at [272, 48] on div "Comment Add cover Add release note Write Add Page Frequency and Targeting Optio…" at bounding box center [431, 61] width 332 height 65
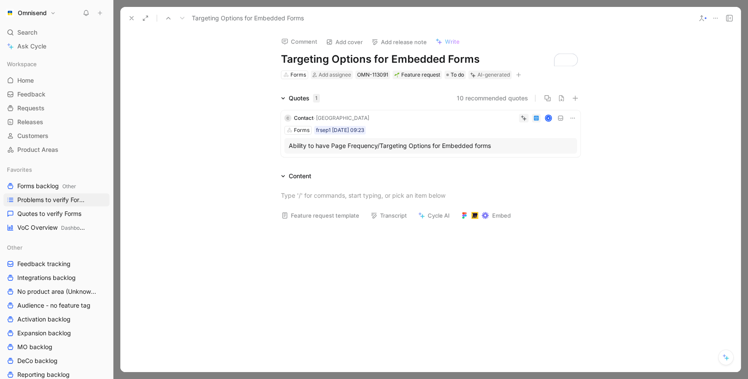
click at [336, 62] on h1 "Targeting Options for Embedded Forms" at bounding box center [431, 59] width 300 height 14
click at [204, 145] on div "Quotes 1 10 recommended quotes C Contact · KICA K Forms frsep1 01-09-2025 09:23…" at bounding box center [430, 127] width 620 height 68
click at [407, 124] on div "C Contact · KICA K Forms frsep1 01-09-2025 09:23 Ability to have Page Frequency…" at bounding box center [431, 133] width 300 height 47
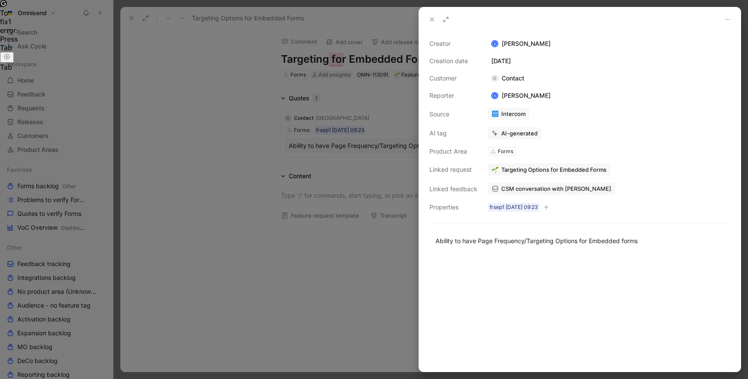
click at [522, 187] on span "CSM conversation with KICA" at bounding box center [556, 189] width 110 height 8
click at [239, 109] on div at bounding box center [374, 189] width 748 height 379
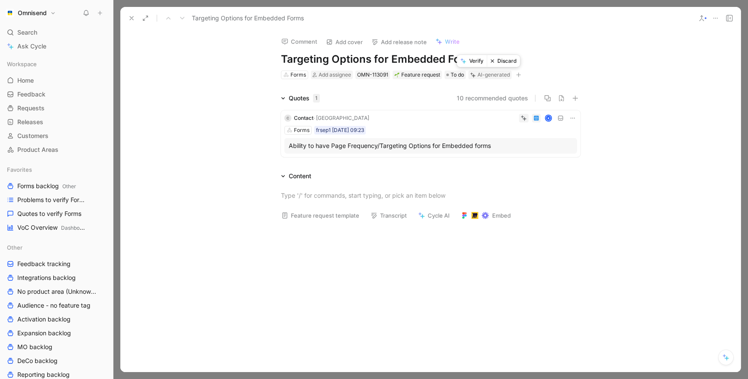
click at [471, 60] on button "Verify" at bounding box center [472, 61] width 30 height 12
click at [125, 18] on div "Targeting Options for Embedded Forms" at bounding box center [409, 18] width 568 height 14
click at [126, 18] on button at bounding box center [132, 18] width 12 height 12
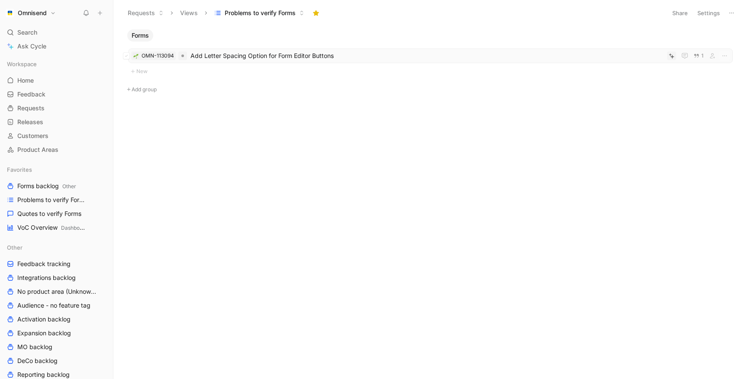
click at [230, 55] on span "Add Letter Spacing Option for Form Editor Buttons" at bounding box center [426, 56] width 473 height 10
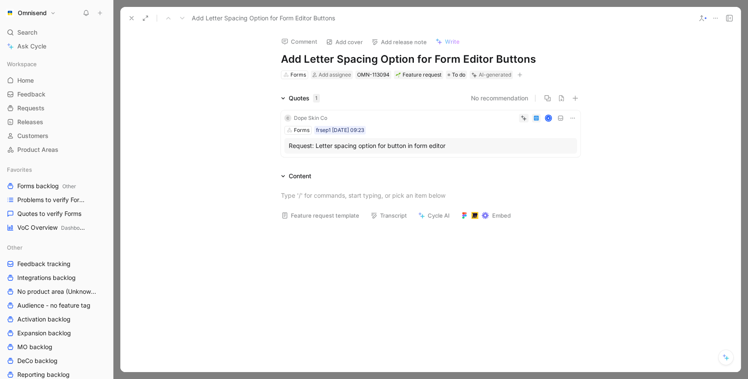
click at [400, 60] on h1 "Add Letter Spacing Option for Form Editor Buttons" at bounding box center [431, 59] width 300 height 14
click at [358, 58] on h1 "Add Letter Spacing Option for Form Editor Buttons" at bounding box center [431, 59] width 300 height 14
click at [348, 57] on h1 "Form styles - specific font/text styles" at bounding box center [431, 59] width 300 height 14
click at [508, 58] on h1 "Form styles - more options for font/text styles" at bounding box center [431, 59] width 300 height 14
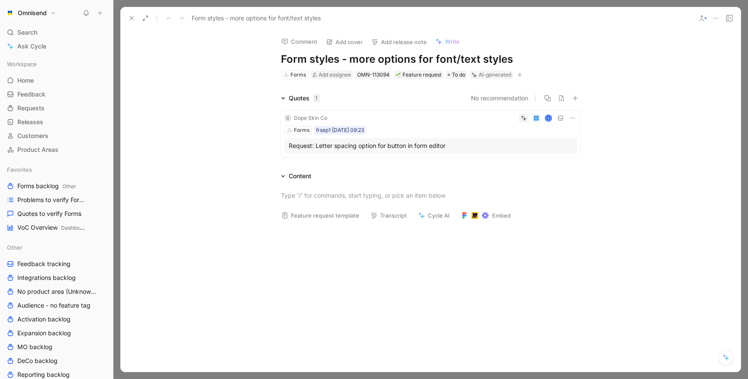
click at [500, 58] on h1 "Form styles - more options for font/text styles" at bounding box center [431, 59] width 300 height 14
drag, startPoint x: 432, startPoint y: 57, endPoint x: 520, endPoint y: 57, distance: 88.3
click at [520, 57] on h1 "Form styles - more options for font/text styles" at bounding box center [431, 59] width 300 height 14
click at [570, 53] on h1 "Form styles - more options for text style control" at bounding box center [431, 59] width 300 height 14
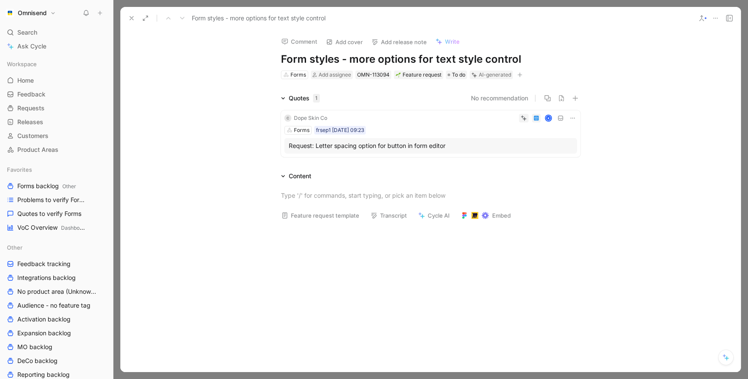
click at [206, 126] on div "Quotes 1 No recommendation C Dope Skin Co K Forms frsep1 [DATE] 09:23 Request: …" at bounding box center [430, 127] width 620 height 68
drag, startPoint x: 354, startPoint y: 60, endPoint x: 192, endPoint y: 61, distance: 161.9
click at [192, 61] on div "Comment Add cover Add release note Write Form styles - more options for text st…" at bounding box center [430, 200] width 620 height 343
click at [190, 101] on div "Quotes 1 No recommendation C Dope Skin Co K Forms frsep1 [DATE] 09:23 Request: …" at bounding box center [430, 127] width 620 height 68
click at [473, 61] on button "Verify" at bounding box center [473, 61] width 30 height 12
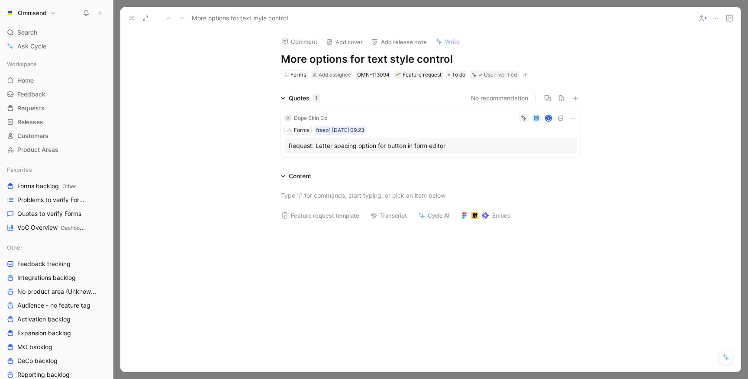
click at [130, 17] on icon at bounding box center [131, 18] width 7 height 7
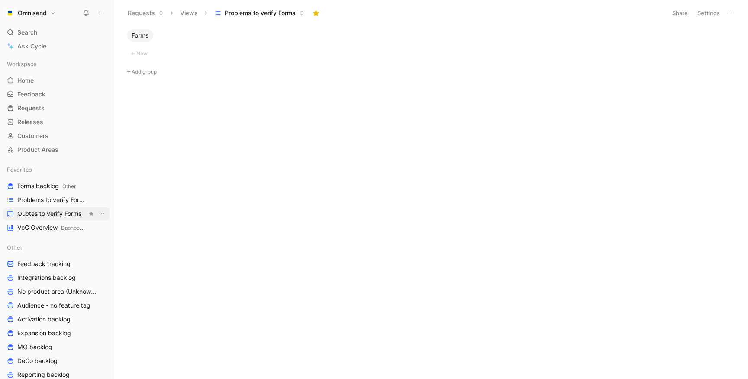
click at [53, 213] on span "Quotes to verify Forms" at bounding box center [49, 214] width 64 height 9
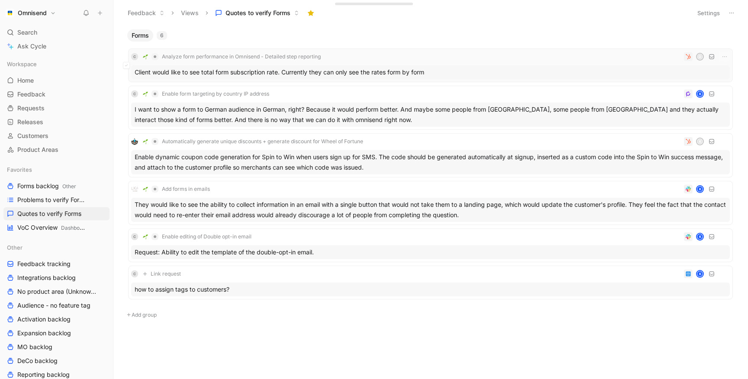
click at [440, 61] on div "C Analyze form performance in Omnisend - Detailed step reporting D" at bounding box center [430, 57] width 599 height 10
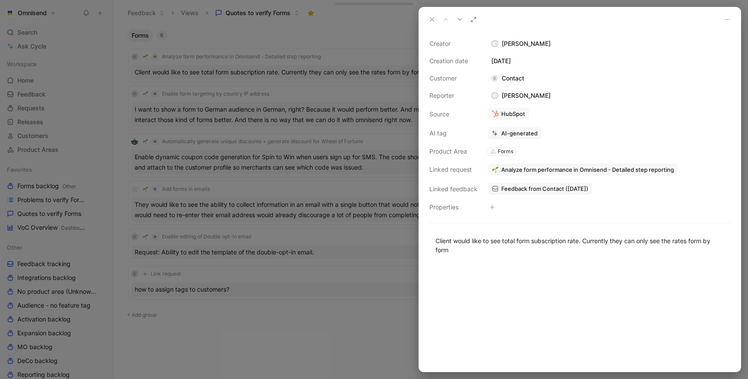
click at [518, 169] on span "Analyze form performance in Omnisend - Detailed step reporting" at bounding box center [587, 170] width 173 height 8
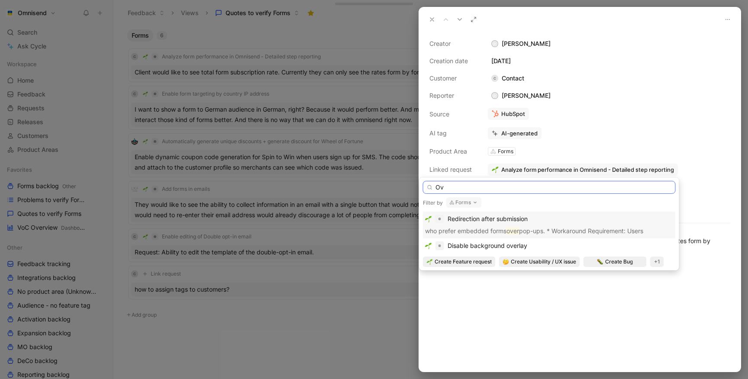
type input "O"
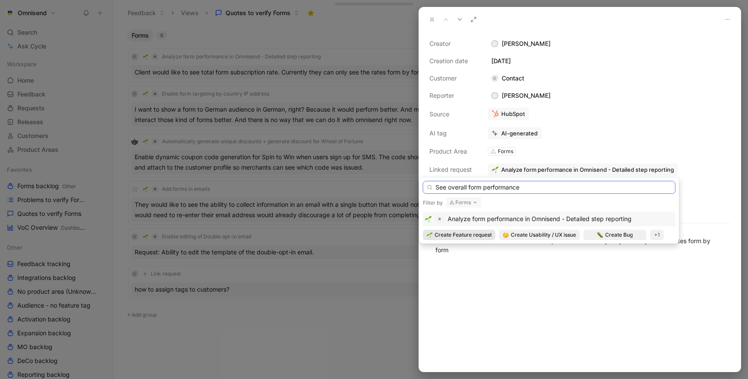
type input "See overall form performance"
click at [460, 234] on span "Create Feature request" at bounding box center [463, 235] width 57 height 9
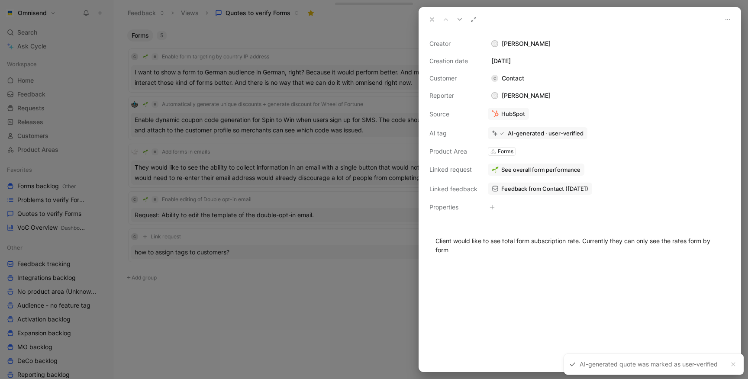
click at [326, 225] on div at bounding box center [374, 189] width 748 height 379
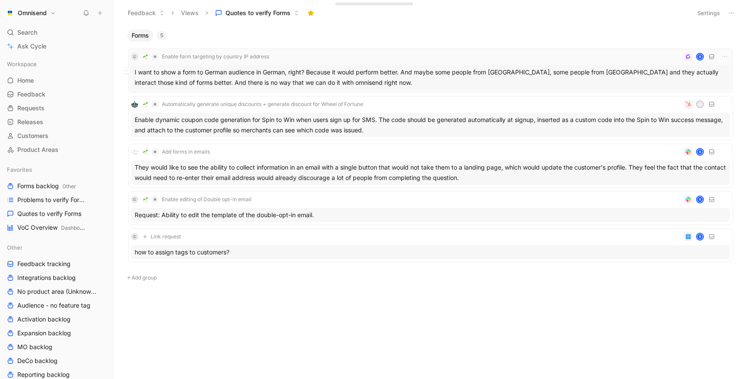
click at [376, 73] on div "I want to show a form to German audience in German, right? Because it would per…" at bounding box center [430, 77] width 599 height 24
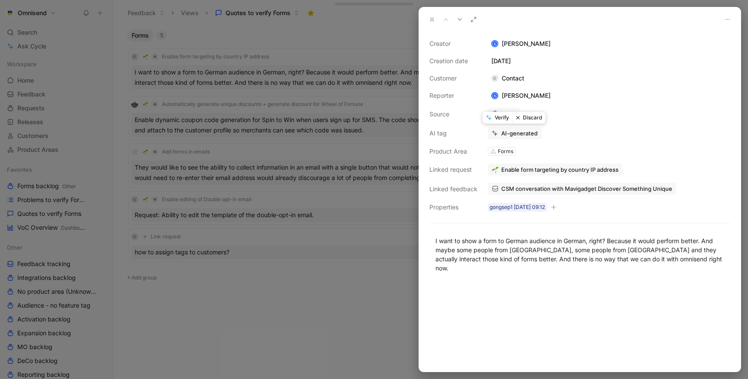
click at [496, 120] on button "Verify" at bounding box center [498, 118] width 30 height 12
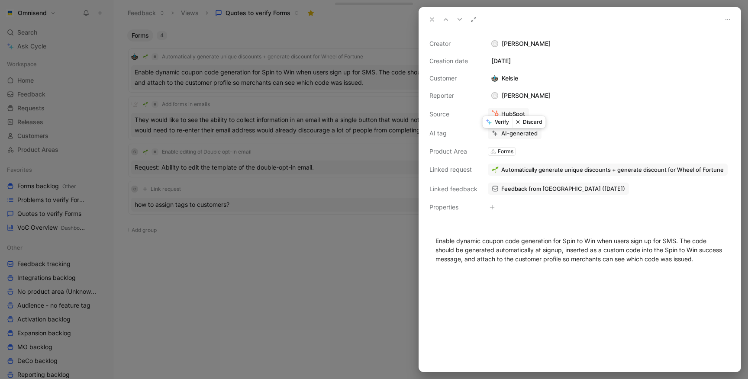
click at [276, 114] on div at bounding box center [374, 189] width 748 height 379
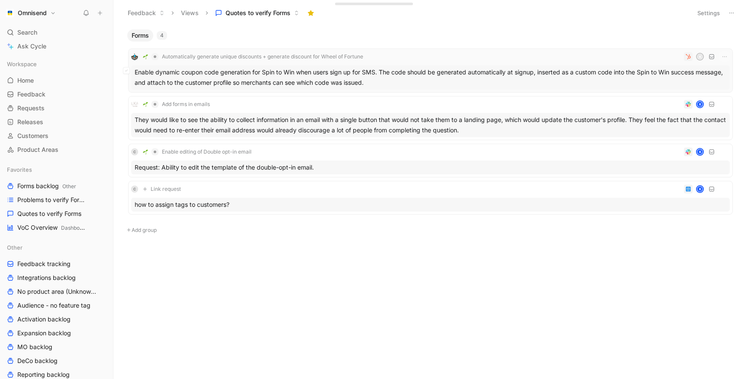
click at [289, 81] on div "Enable dynamic coupon code generation for Spin to Win when users sign up for SM…" at bounding box center [430, 77] width 599 height 24
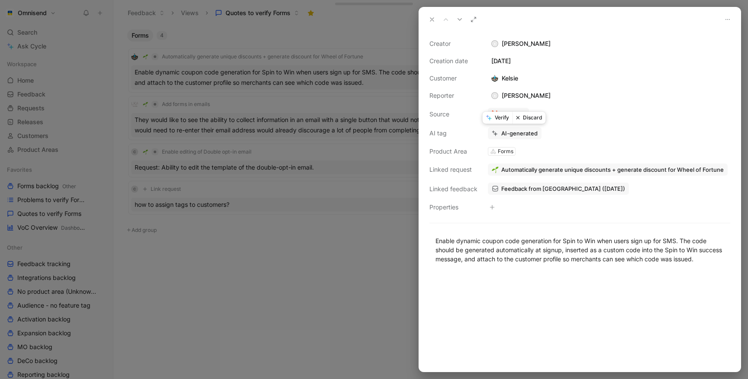
click at [496, 117] on button "Verify" at bounding box center [498, 118] width 30 height 12
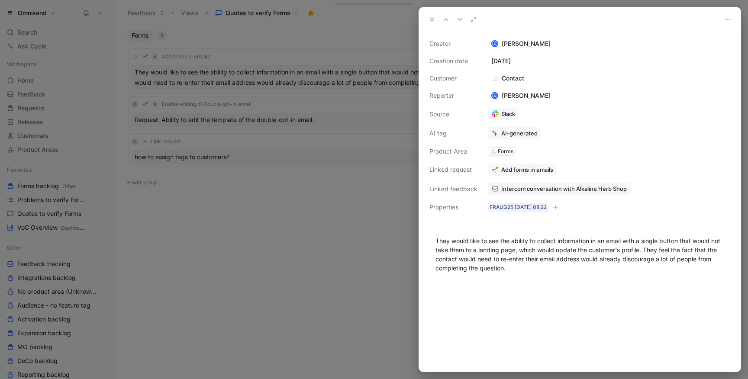
click at [273, 174] on div at bounding box center [374, 189] width 748 height 379
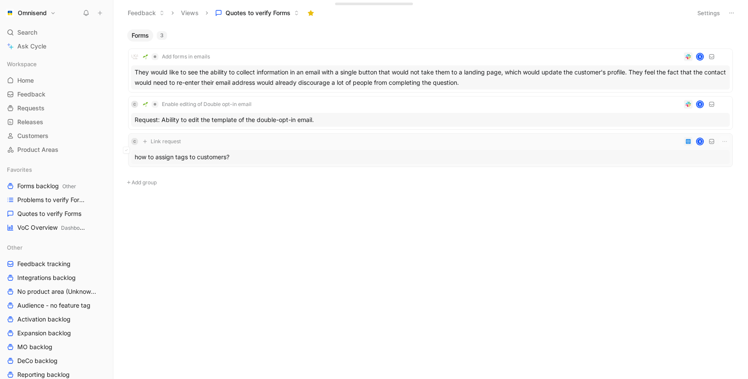
click at [223, 152] on div "how to assign tags to customers?" at bounding box center [430, 157] width 599 height 14
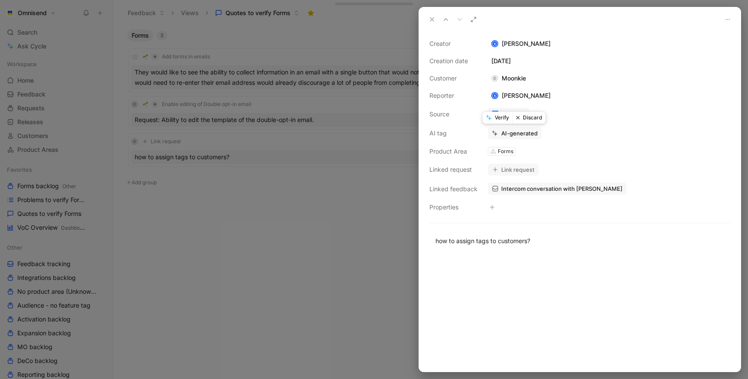
click at [534, 119] on button "Discard" at bounding box center [529, 118] width 33 height 12
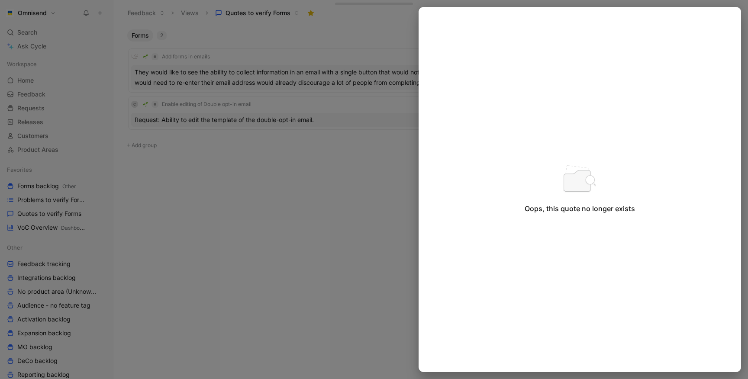
click at [288, 217] on div at bounding box center [374, 189] width 748 height 379
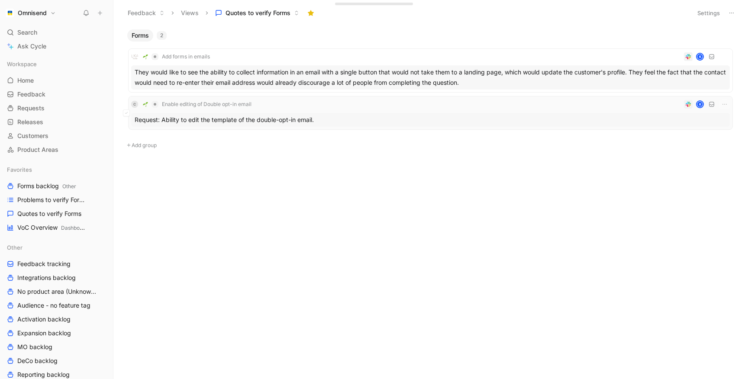
click at [310, 116] on div "Request: Ability to edit the template of the double-opt-in email." at bounding box center [430, 120] width 599 height 14
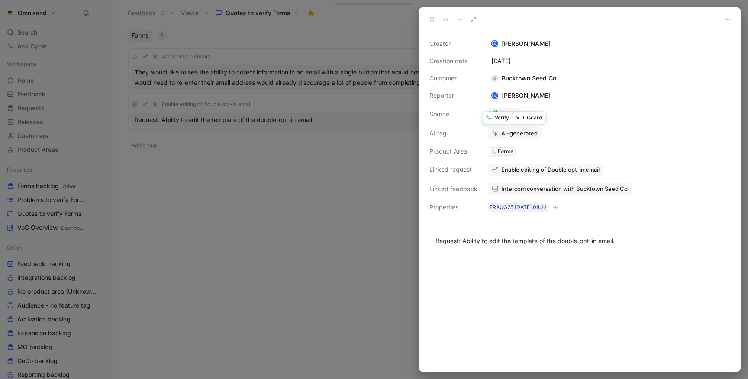
click at [494, 117] on button "Verify" at bounding box center [498, 118] width 30 height 12
click at [242, 110] on div at bounding box center [374, 189] width 748 height 379
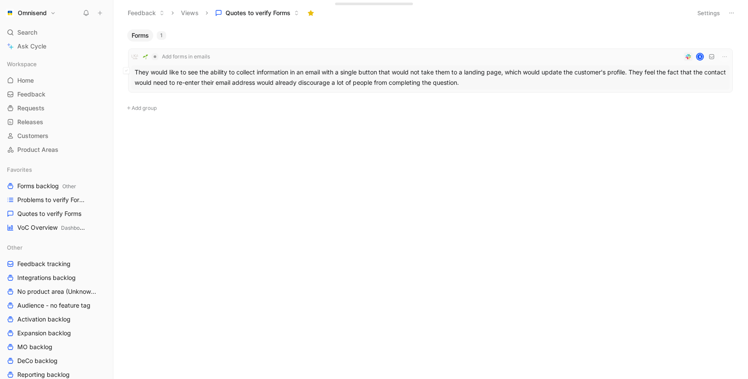
click at [253, 85] on div "They would like to see the ability to collect information in an email with a si…" at bounding box center [430, 77] width 599 height 24
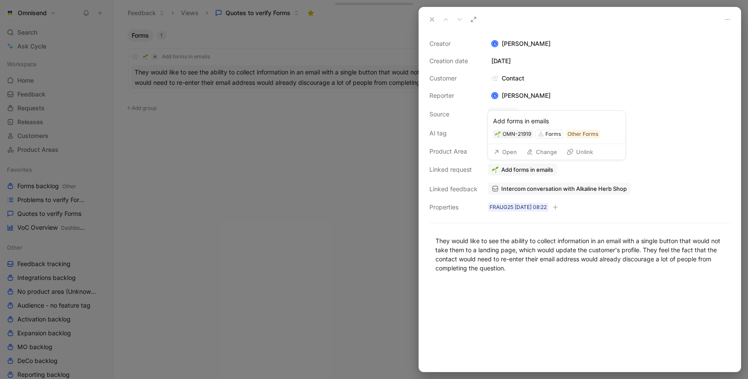
click at [509, 169] on span "Add forms in emails" at bounding box center [527, 170] width 52 height 8
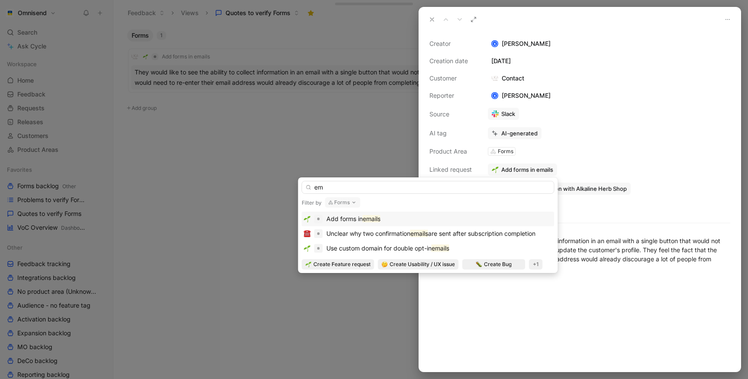
type input "e"
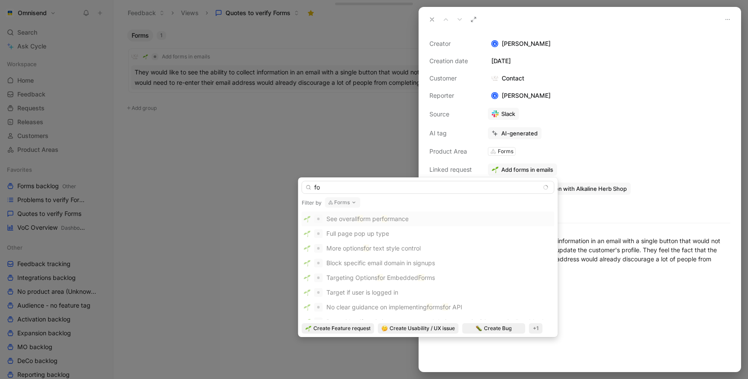
type input "f"
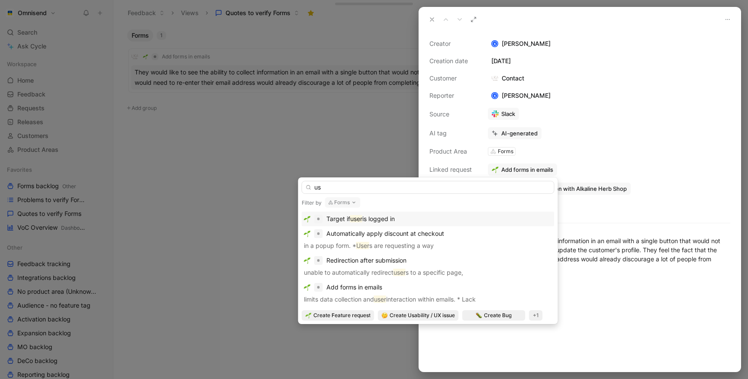
type input "u"
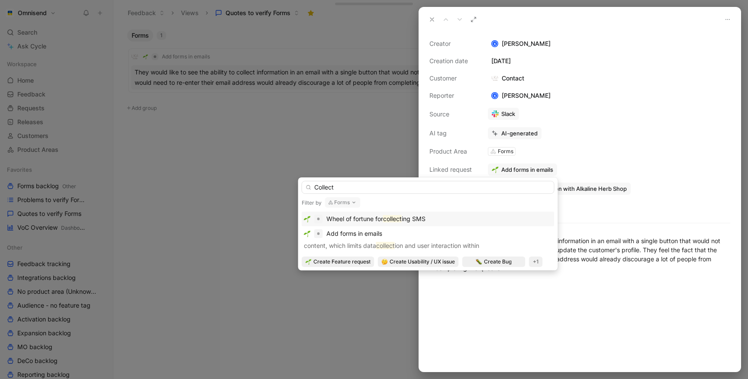
type input "Collect"
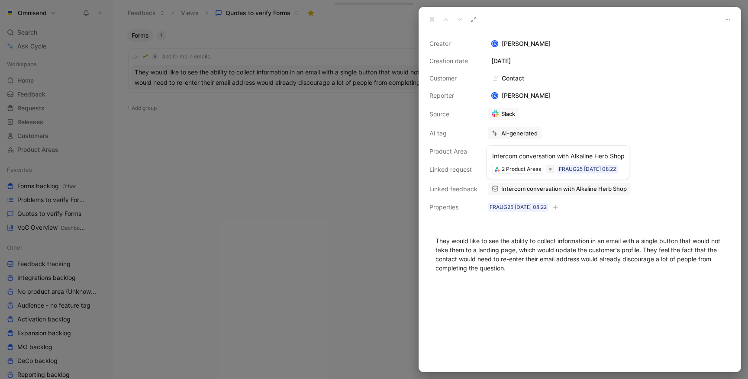
click at [526, 187] on span "Intercom conversation with Alkaline Herb Shop" at bounding box center [564, 189] width 126 height 8
click at [491, 119] on icon at bounding box center [489, 118] width 6 height 6
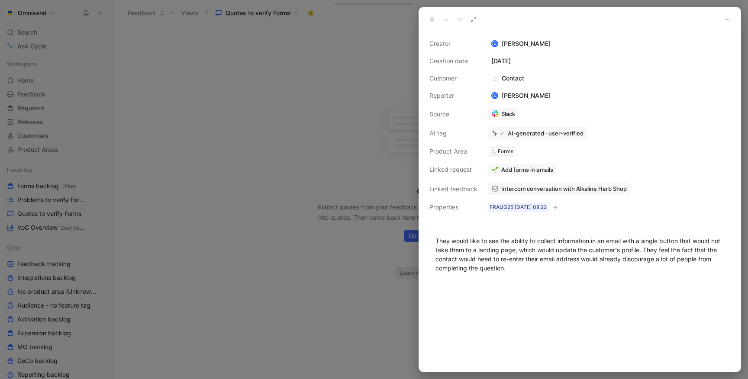
click at [329, 142] on div at bounding box center [374, 189] width 748 height 379
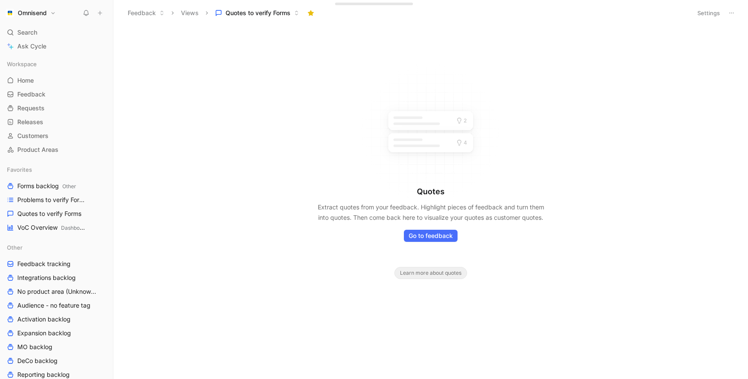
click at [329, 142] on div "Quotes Extract quotes from your feedback. Highlight pieces of feedback and turn…" at bounding box center [430, 202] width 635 height 353
click at [46, 204] on link "Problems to verify Forms" at bounding box center [56, 200] width 106 height 13
